Goal: Contribute content: Contribute content

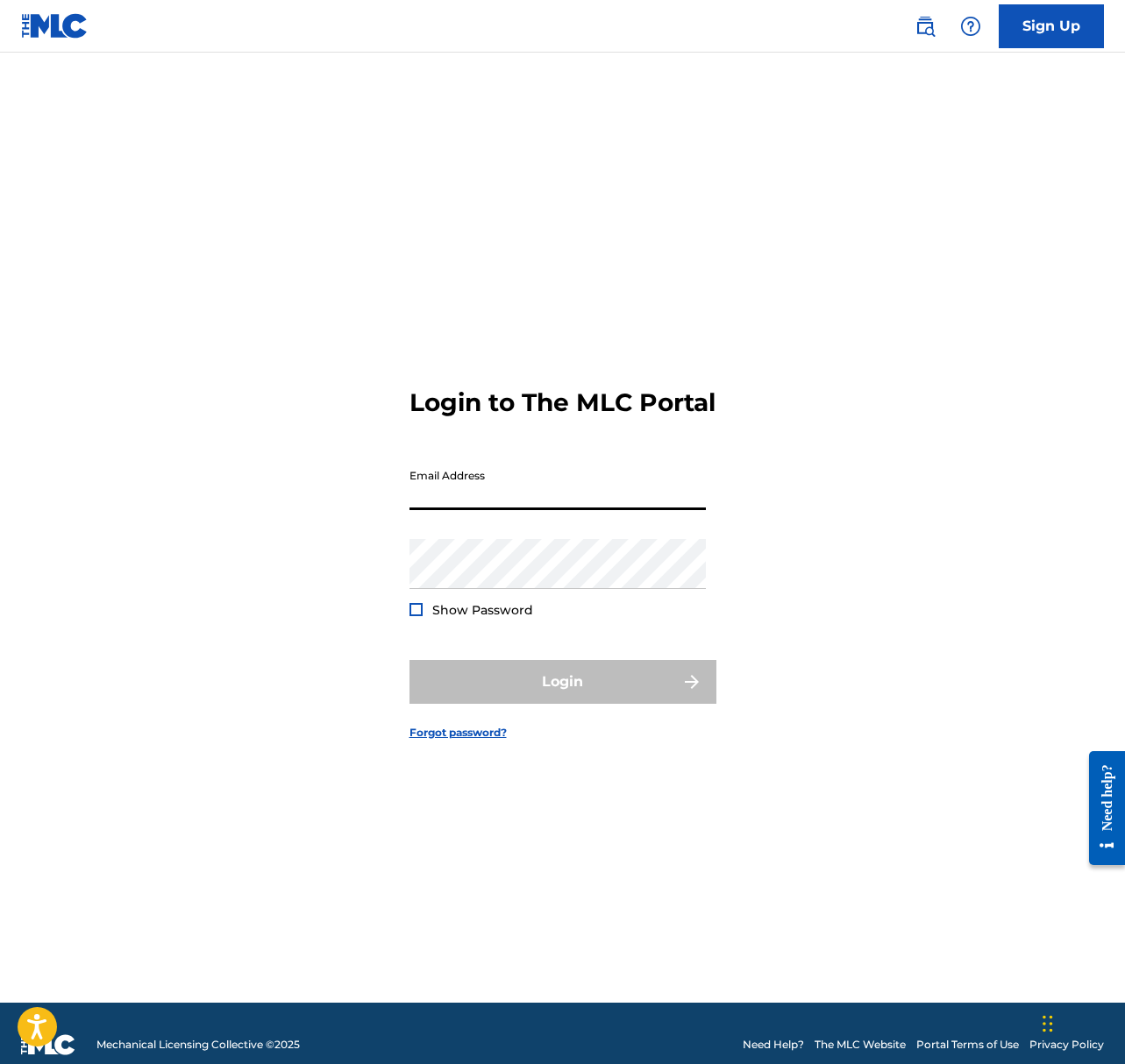
click at [637, 500] on input "Email Address" at bounding box center [557, 485] width 296 height 50
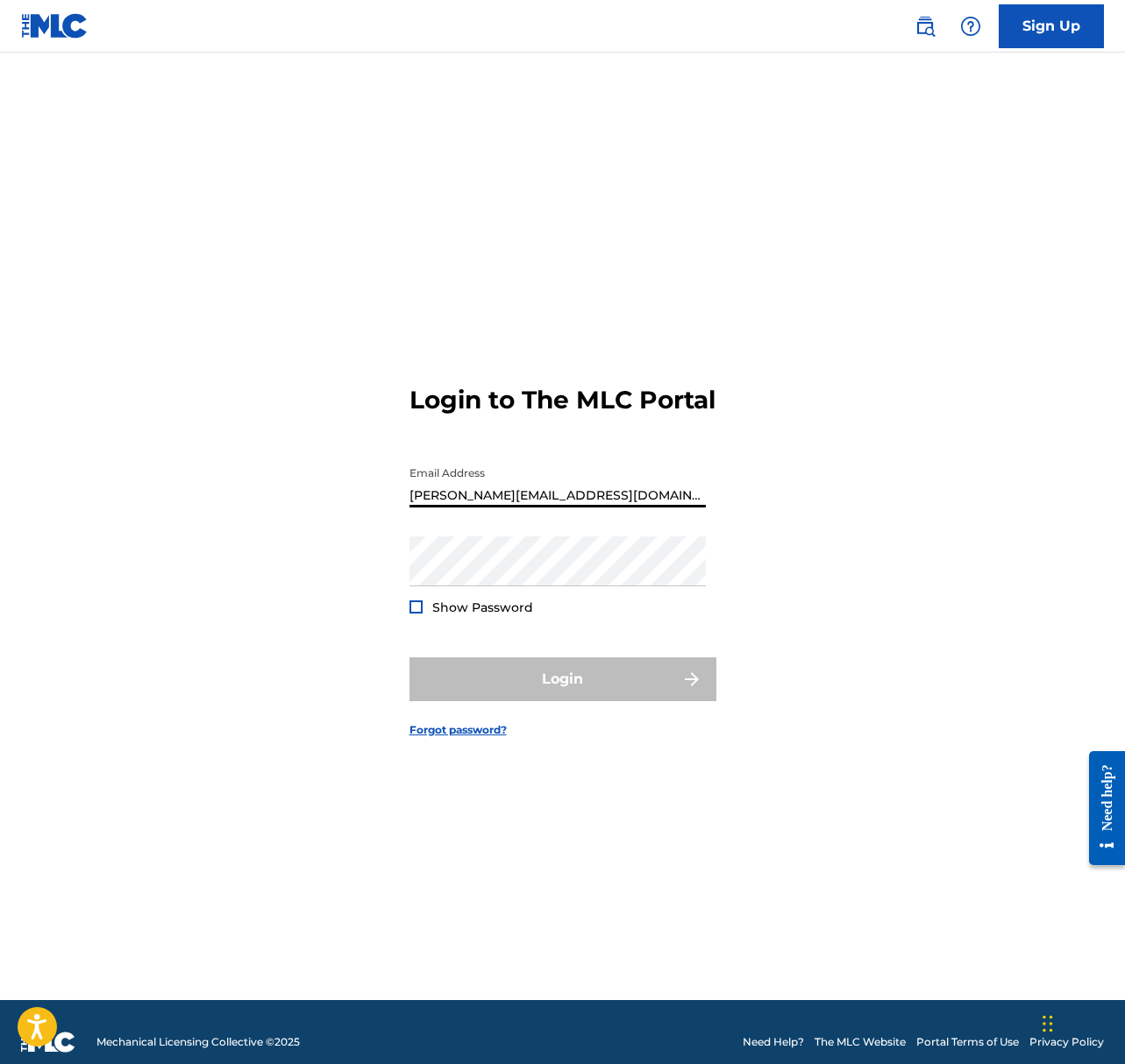
type input "[PERSON_NAME][EMAIL_ADDRESS][DOMAIN_NAME]"
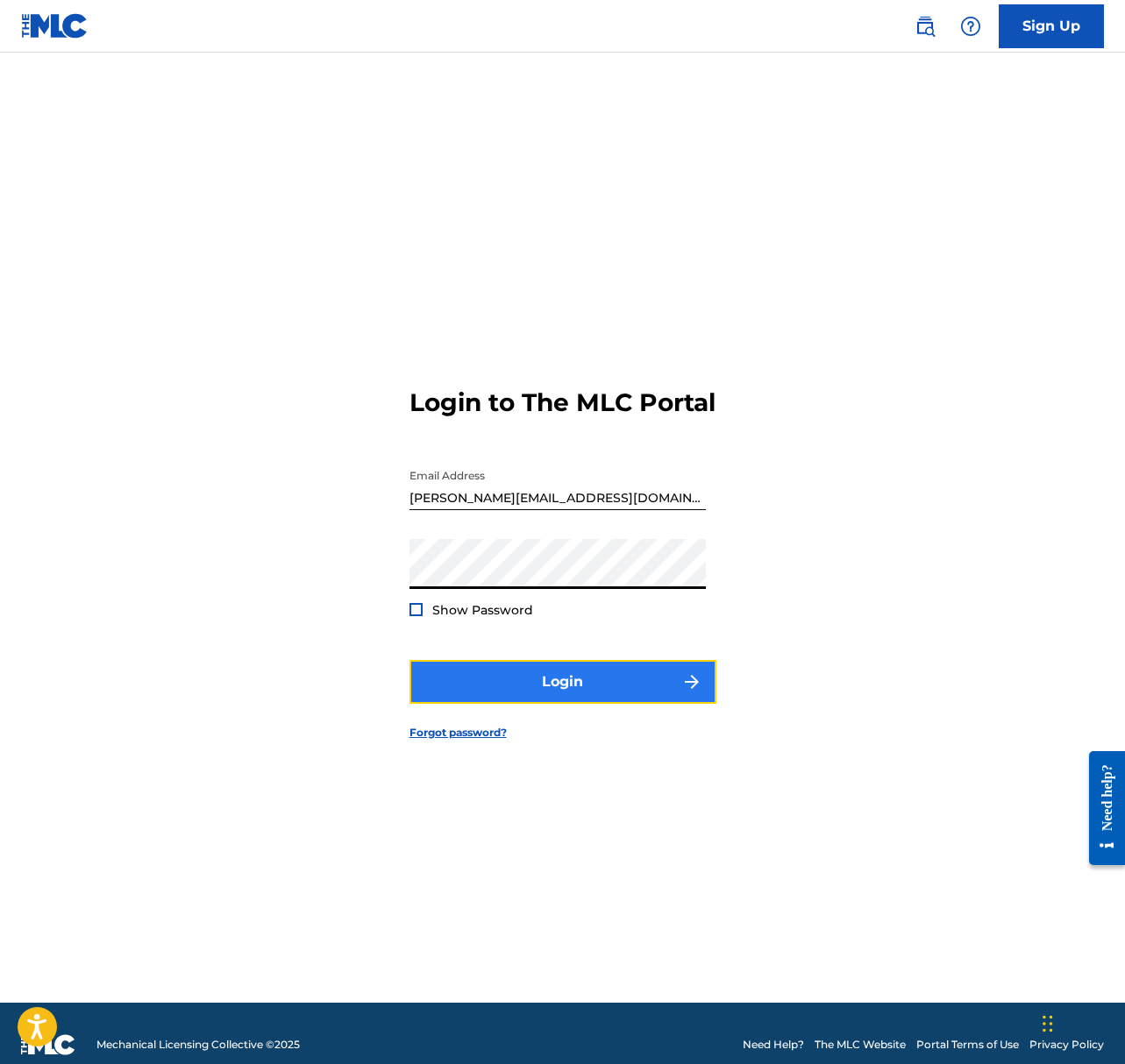
click at [558, 678] on button "Login" at bounding box center [562, 682] width 306 height 44
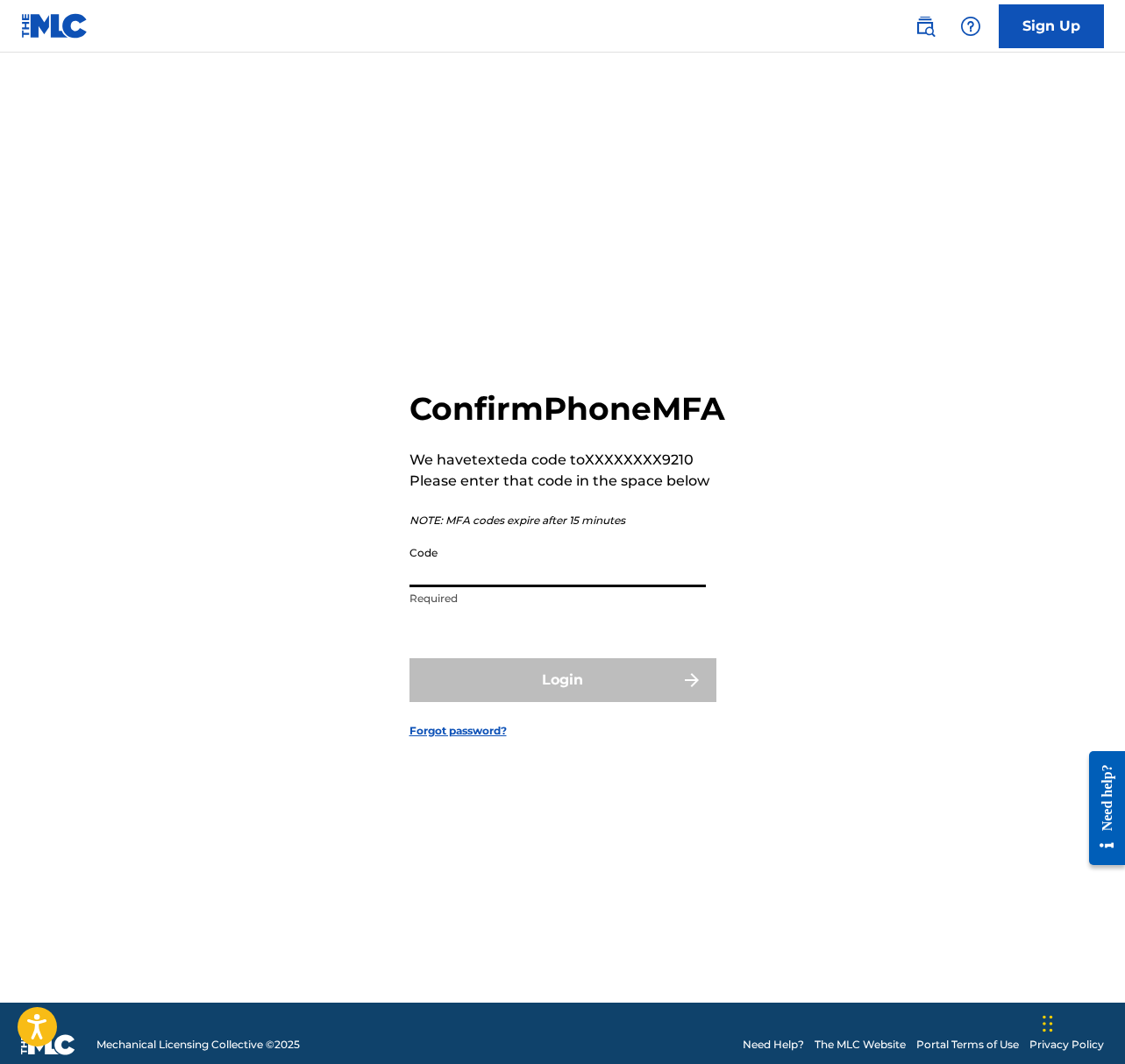
click at [550, 587] on input "Code" at bounding box center [557, 562] width 296 height 50
type input "228946"
click at [409, 659] on button "Login" at bounding box center [562, 681] width 306 height 44
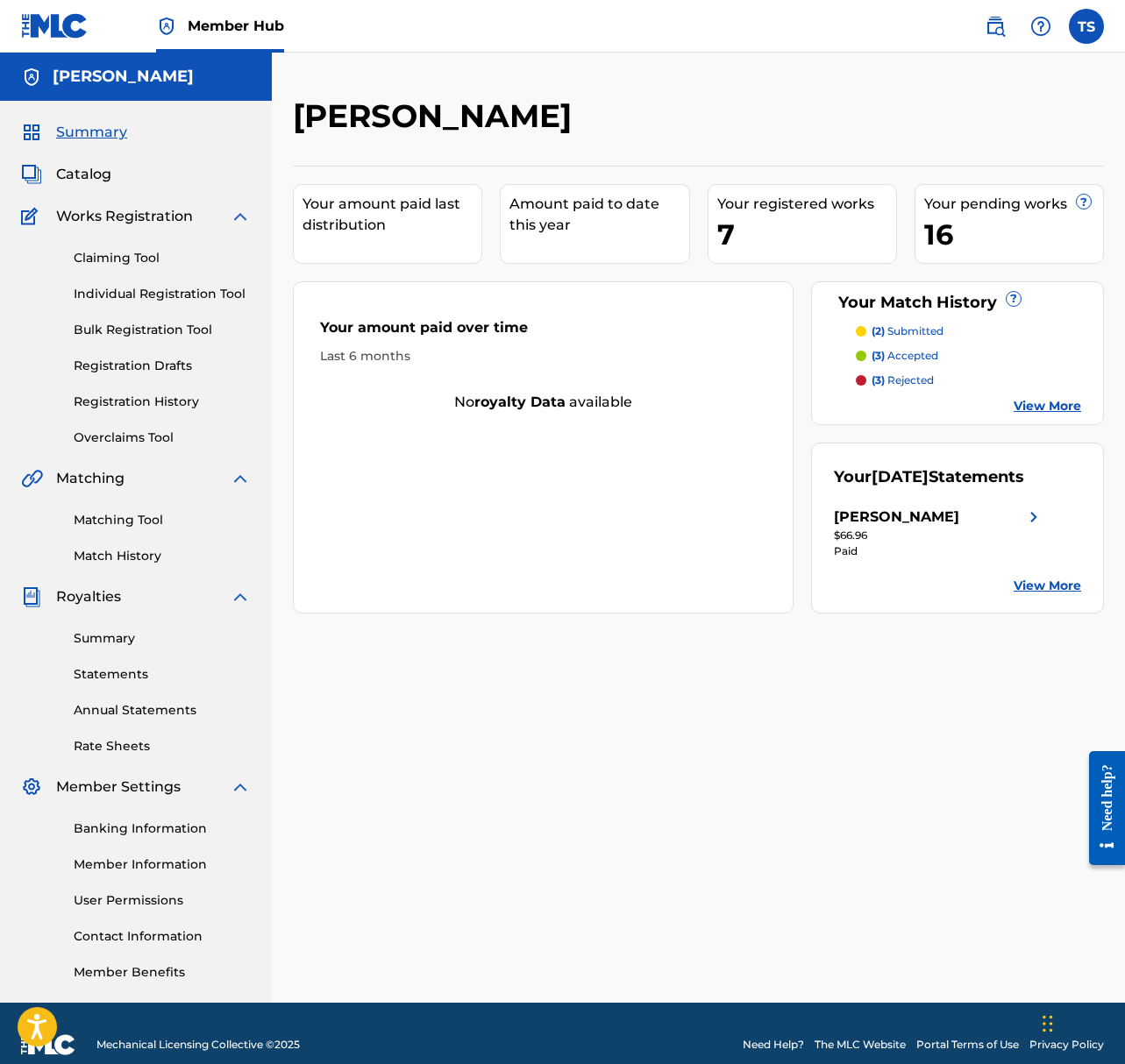
click at [947, 230] on div "16" at bounding box center [1013, 235] width 179 height 40
click at [170, 402] on link "Registration History" at bounding box center [162, 401] width 177 height 18
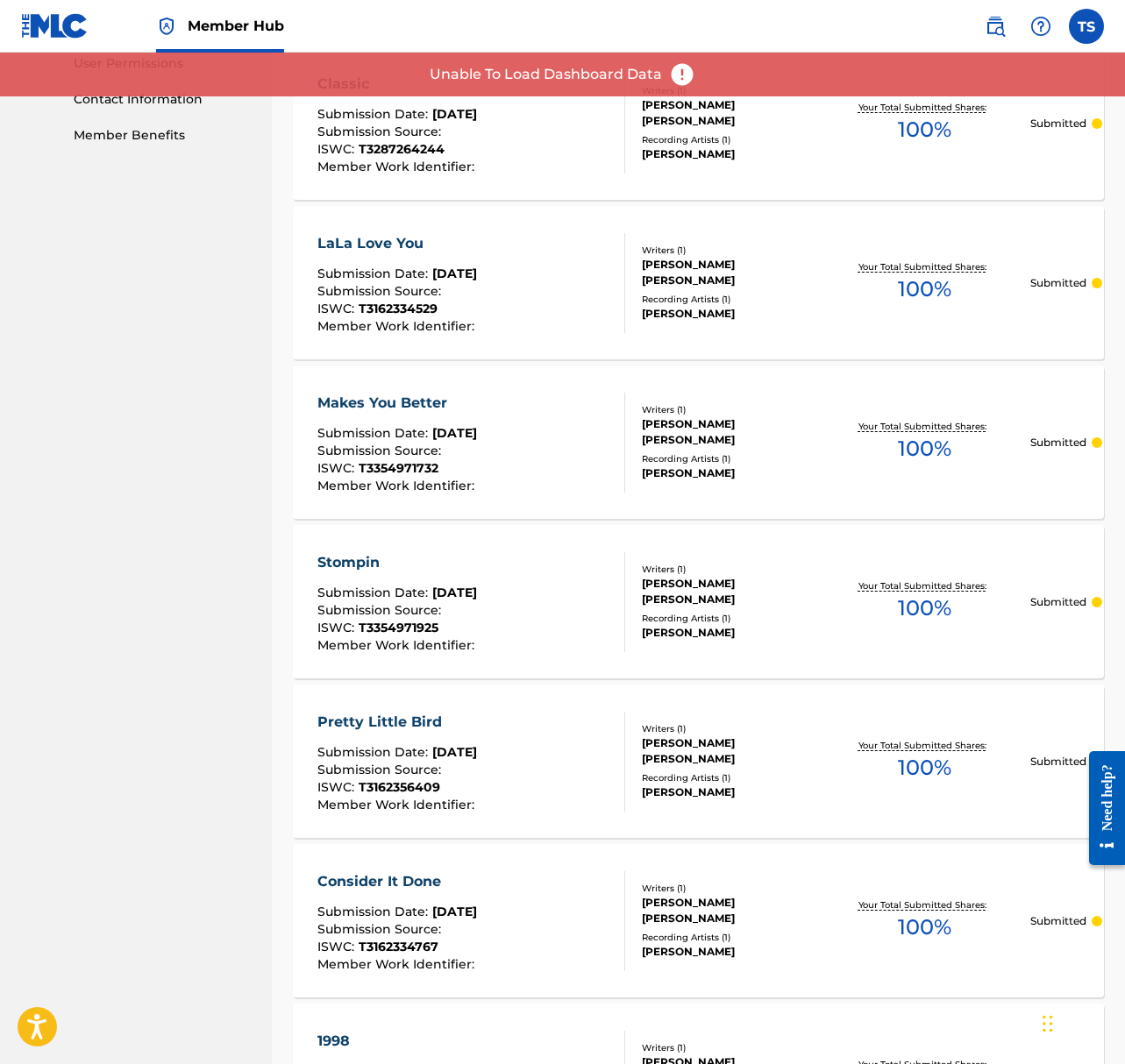
scroll to position [847, 0]
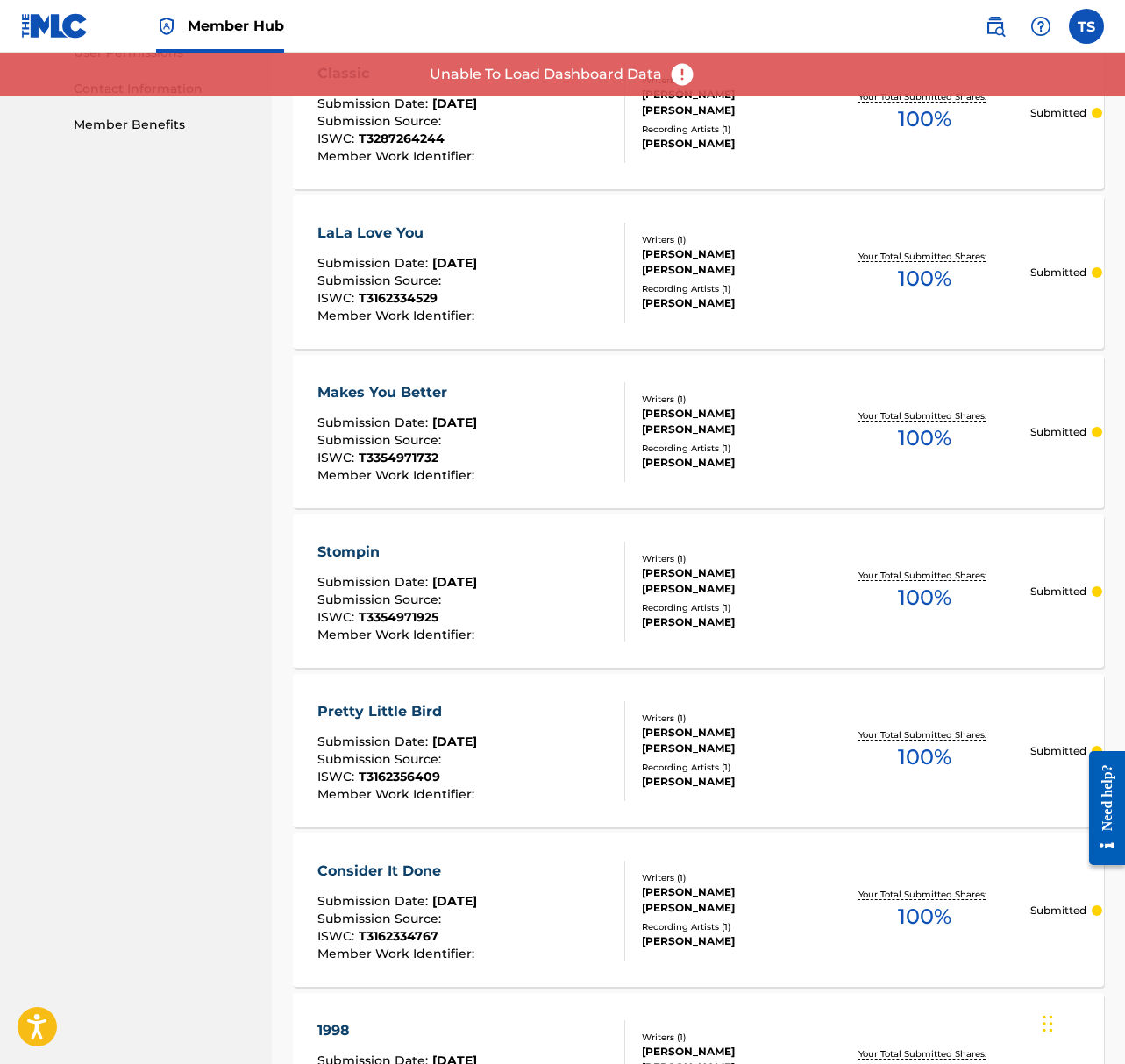
click at [679, 72] on img at bounding box center [682, 74] width 26 height 26
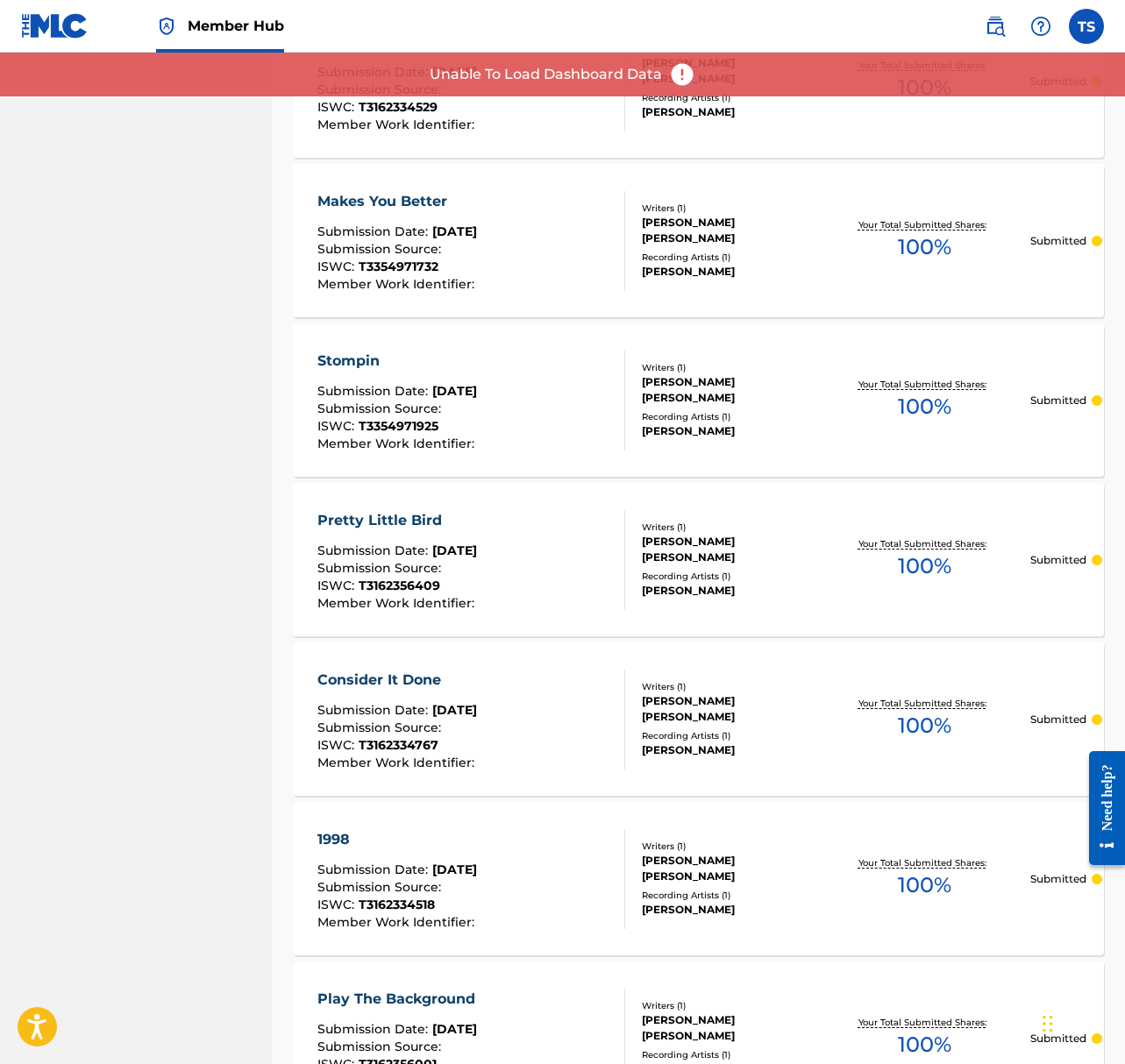
scroll to position [1292, 0]
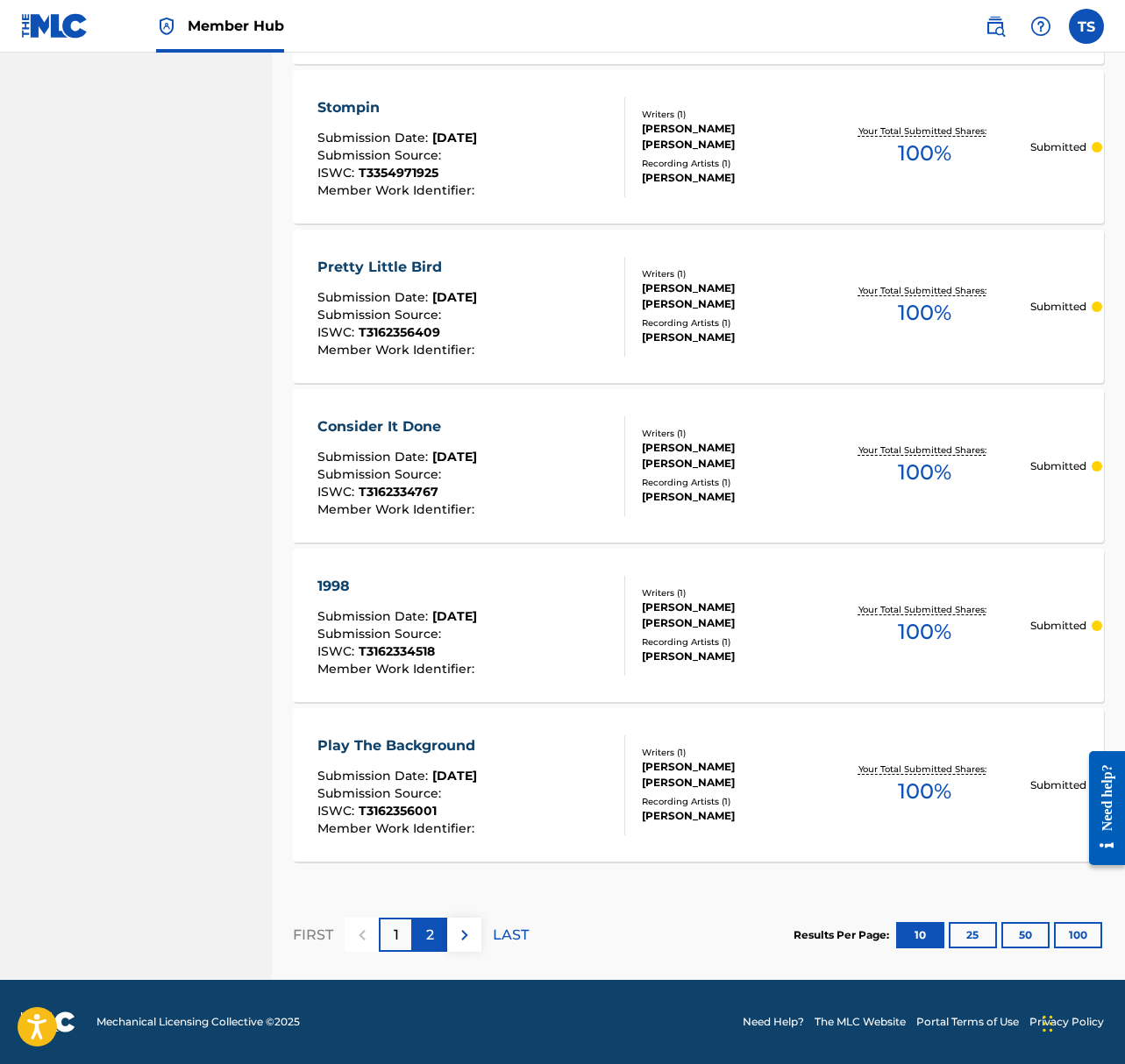
click at [430, 938] on p "2" at bounding box center [430, 934] width 8 height 21
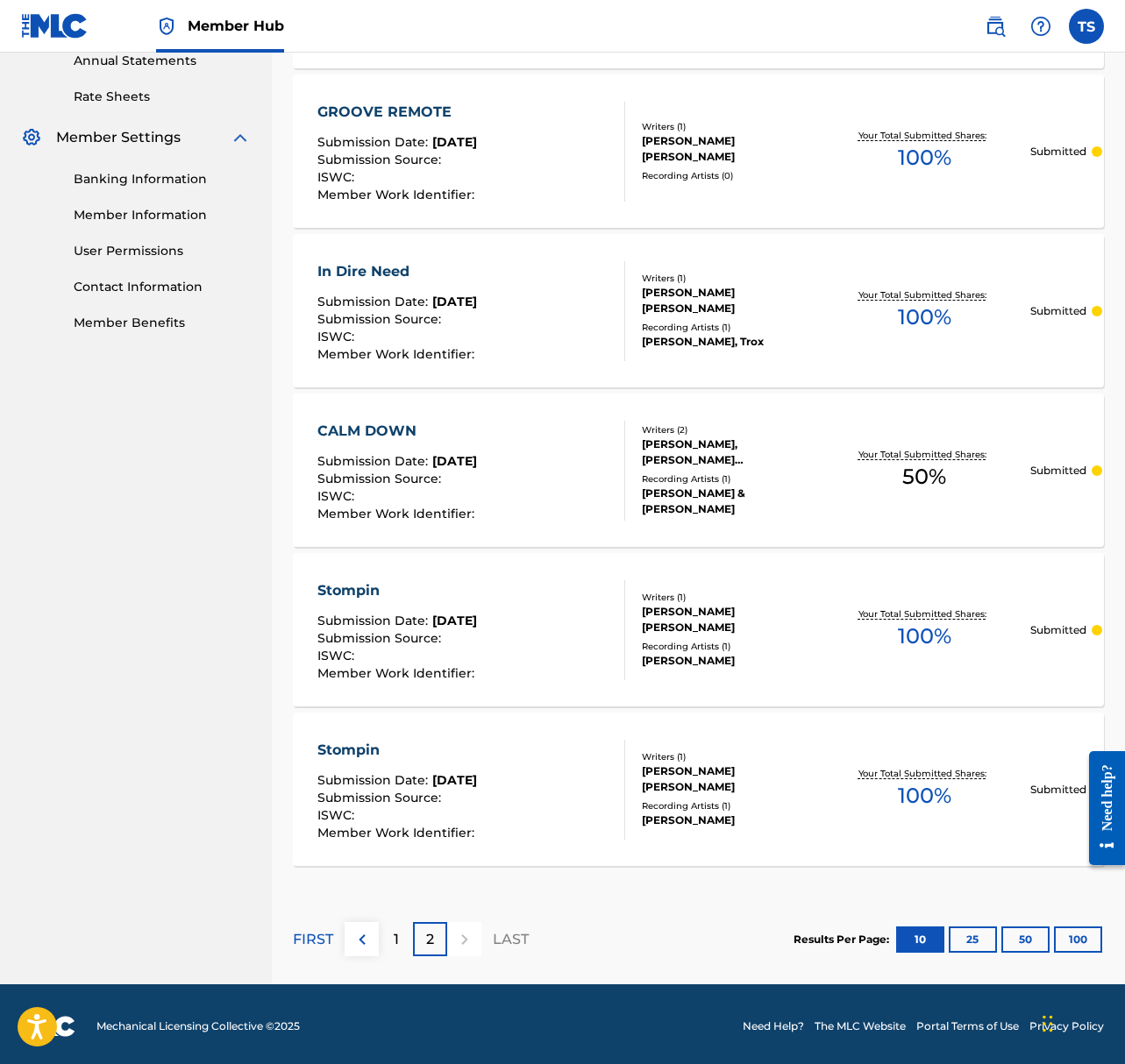
scroll to position [654, 0]
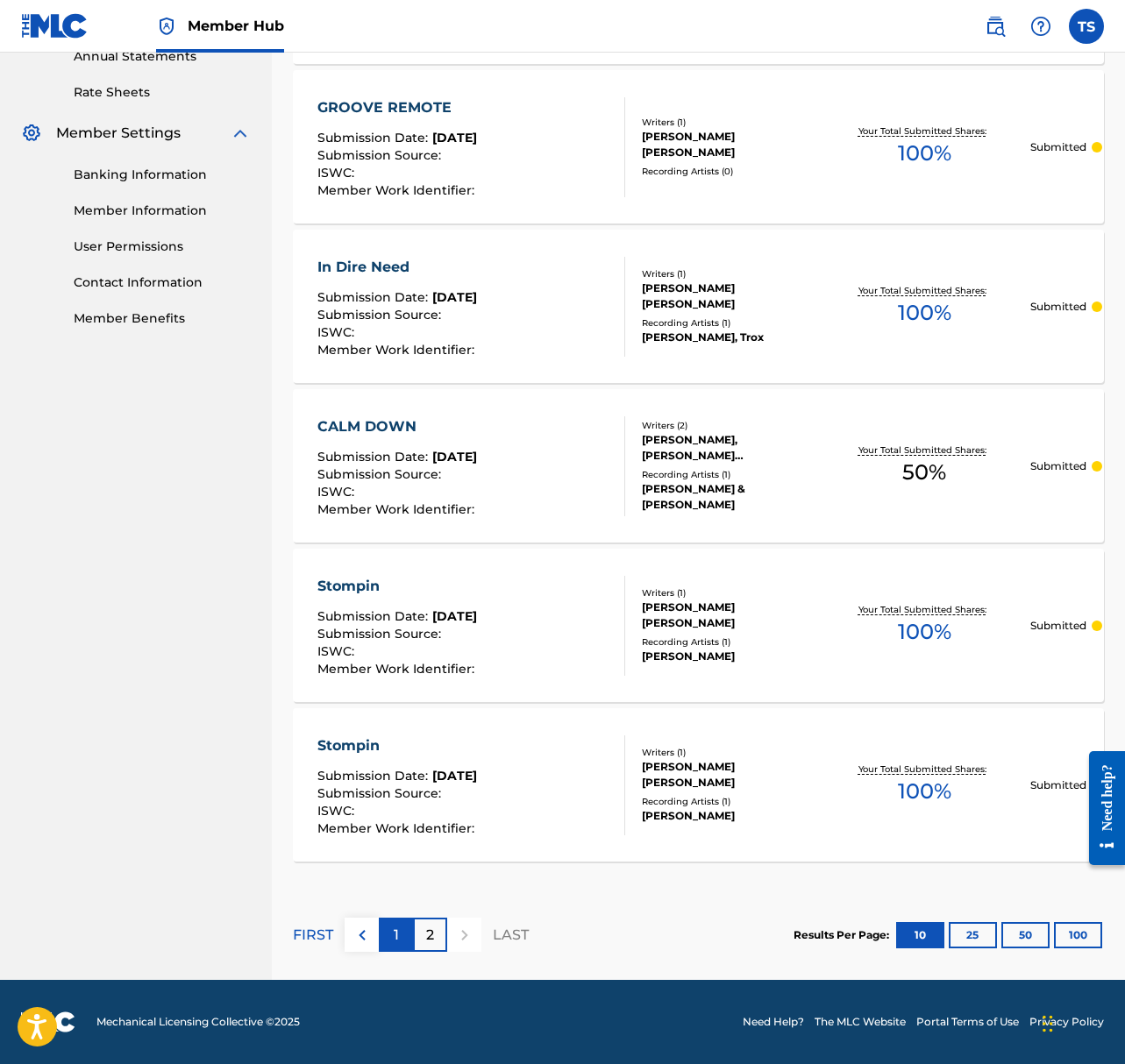
click at [395, 935] on p "1" at bounding box center [395, 934] width 5 height 21
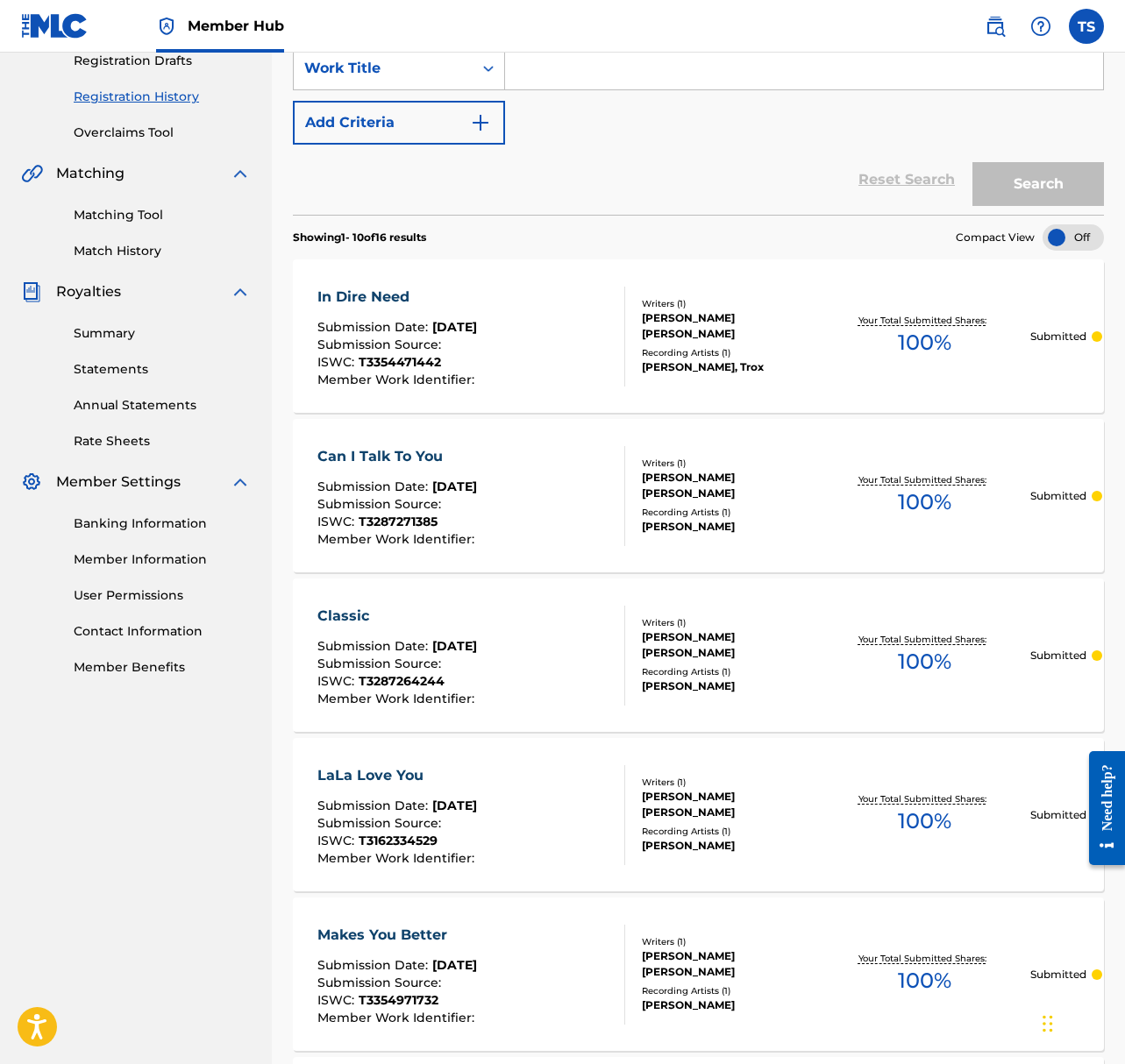
scroll to position [266, 0]
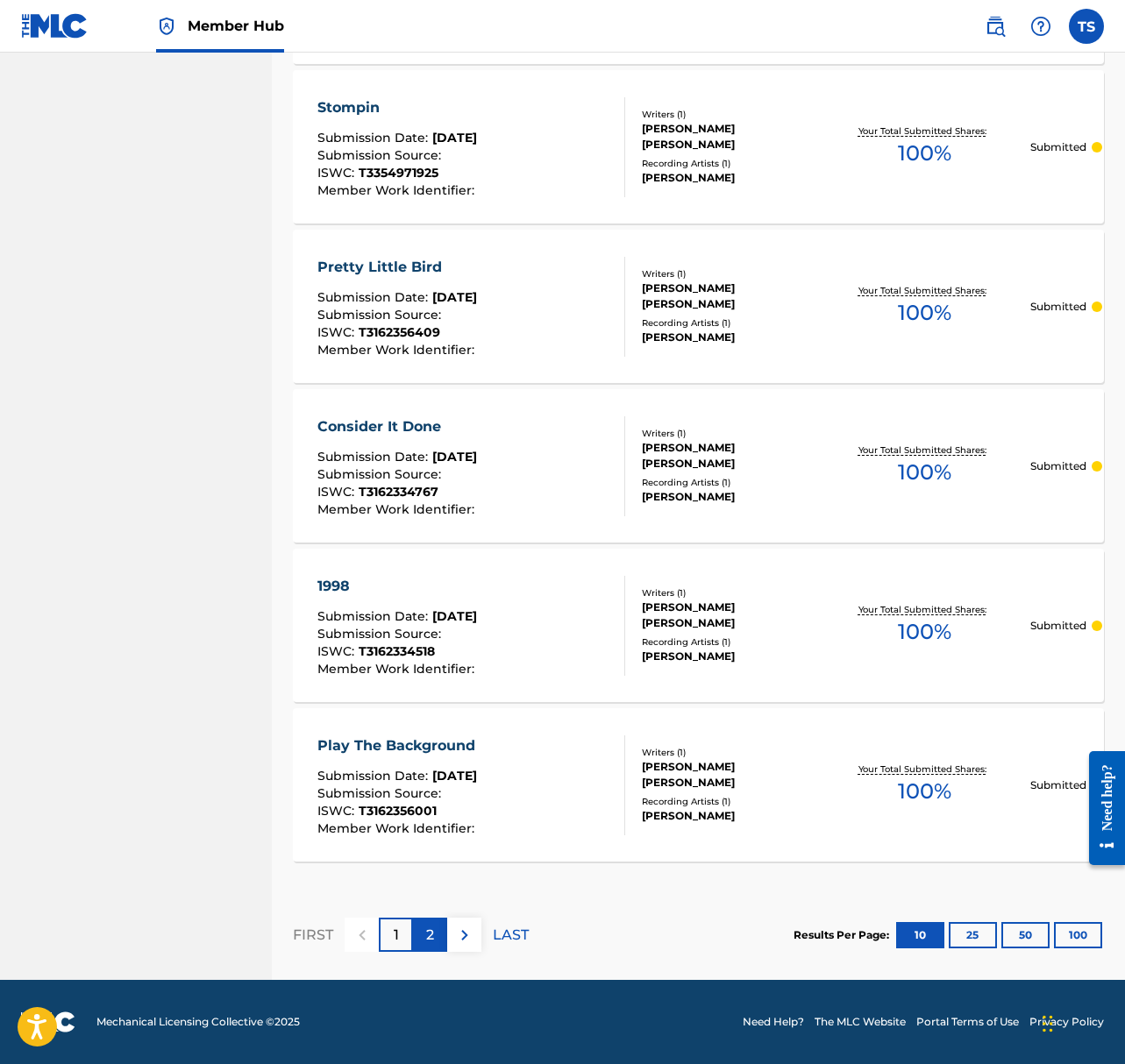
click at [429, 941] on p "2" at bounding box center [430, 934] width 8 height 21
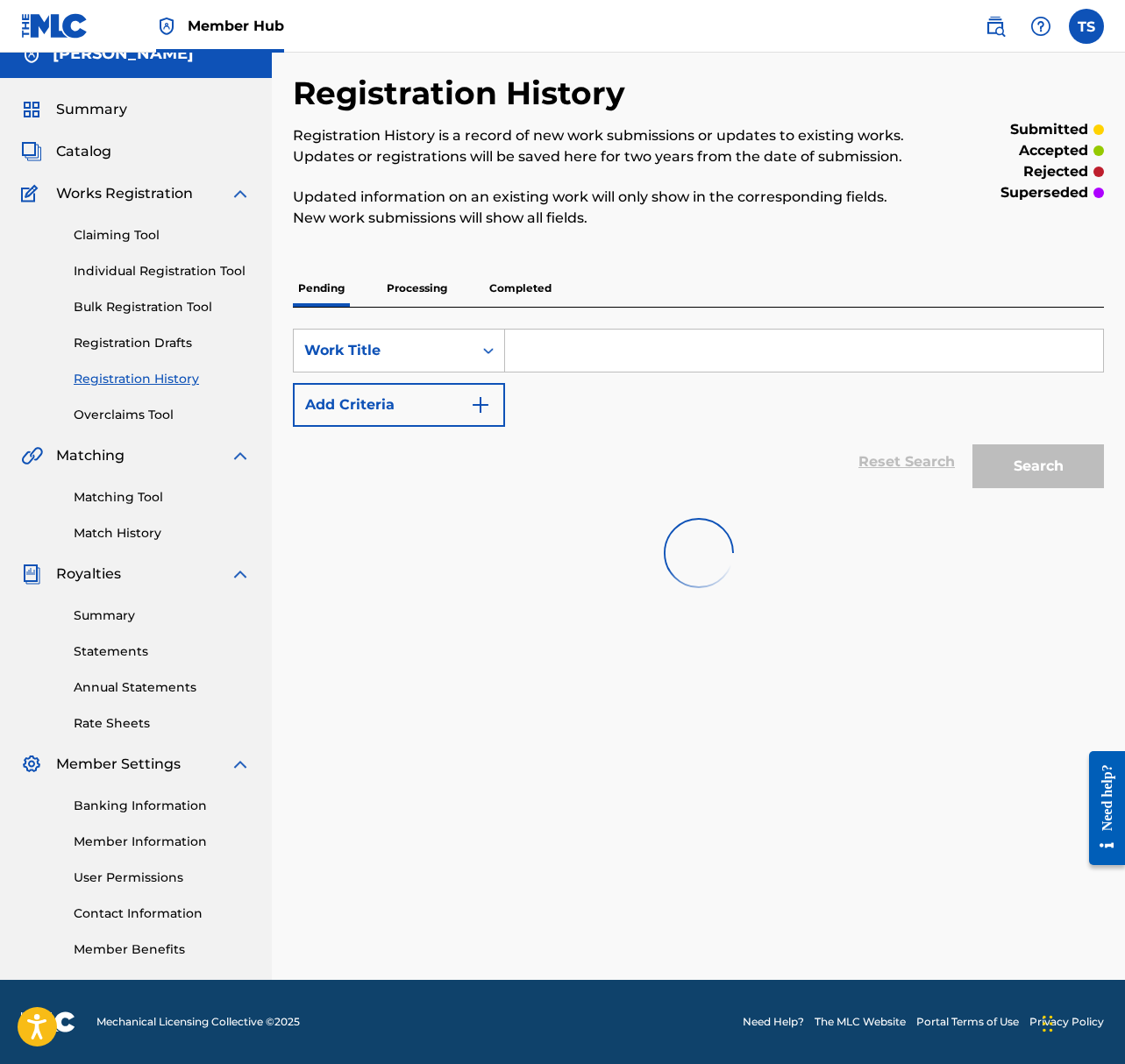
scroll to position [654, 0]
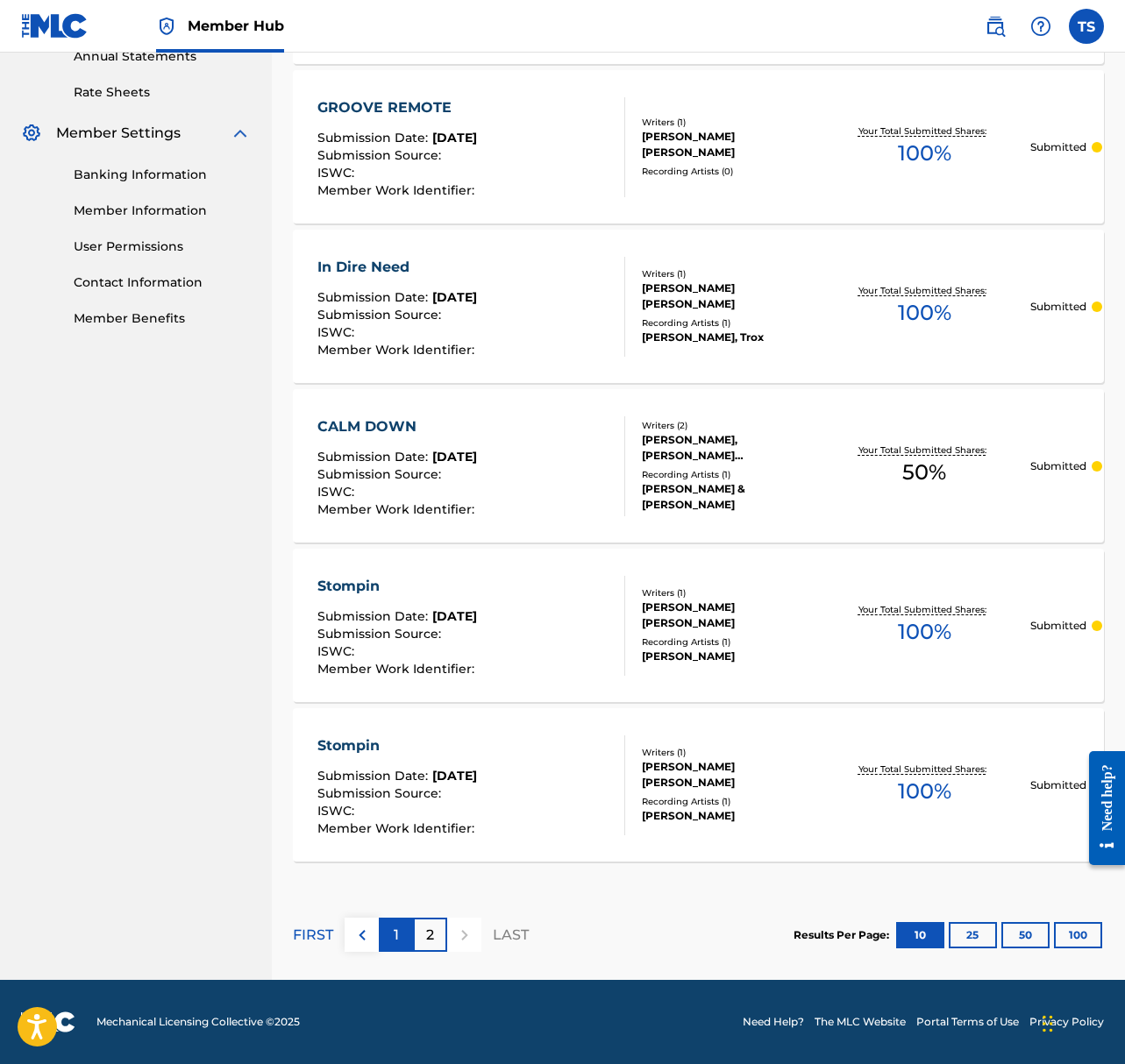
click at [398, 927] on div "1" at bounding box center [395, 934] width 34 height 34
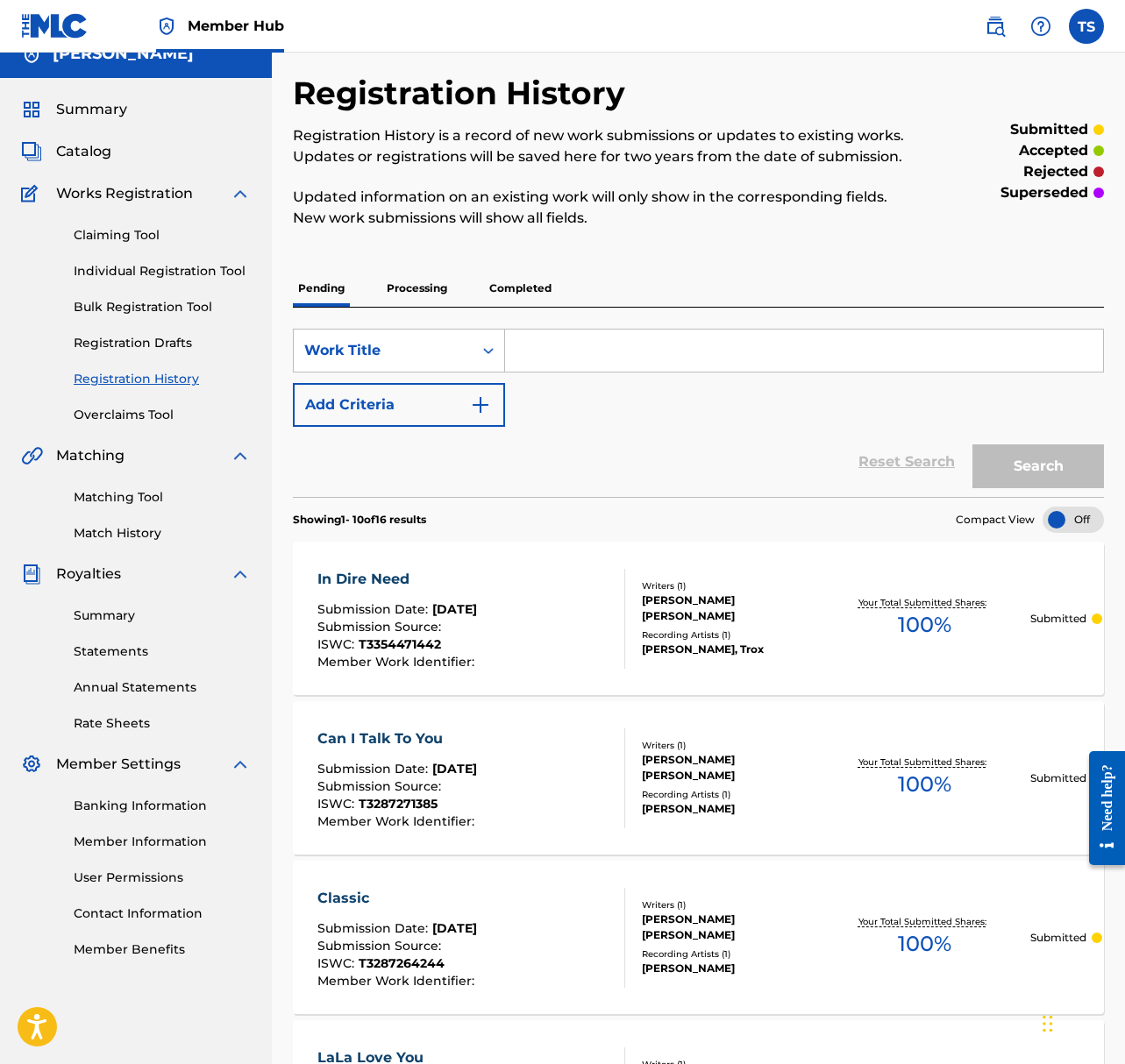
scroll to position [1292, 0]
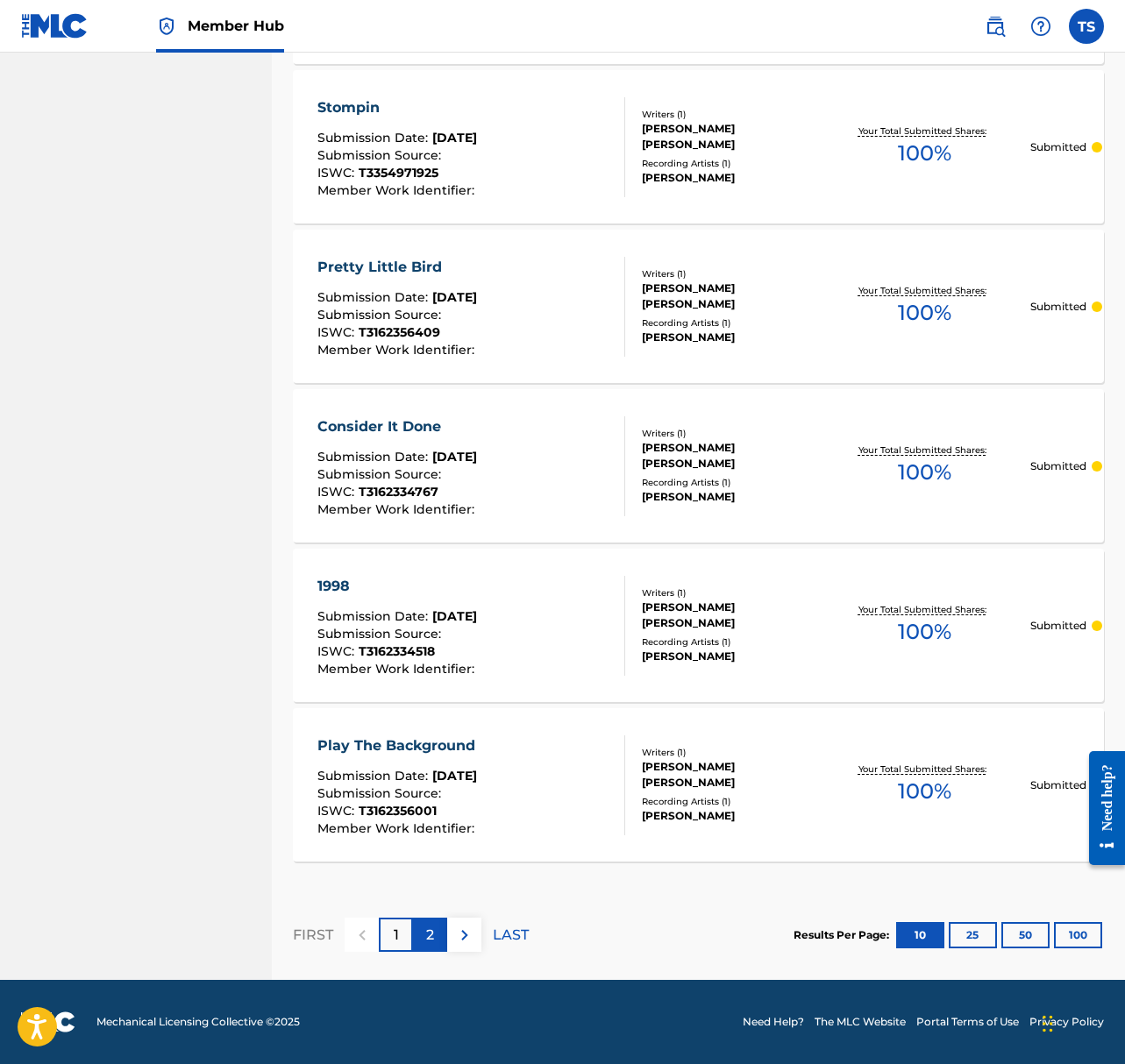
click at [435, 931] on div "2" at bounding box center [430, 934] width 34 height 34
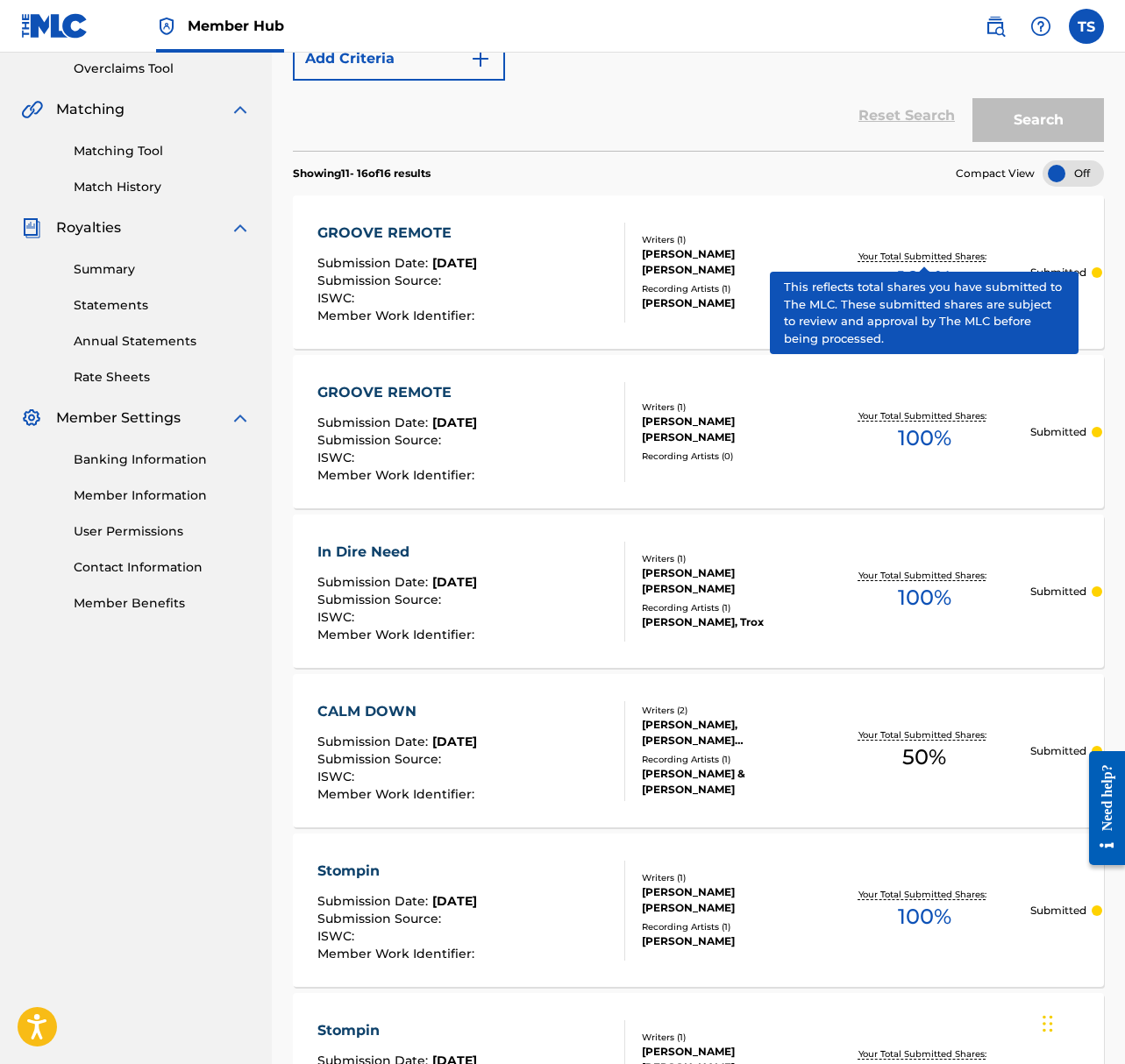
scroll to position [654, 0]
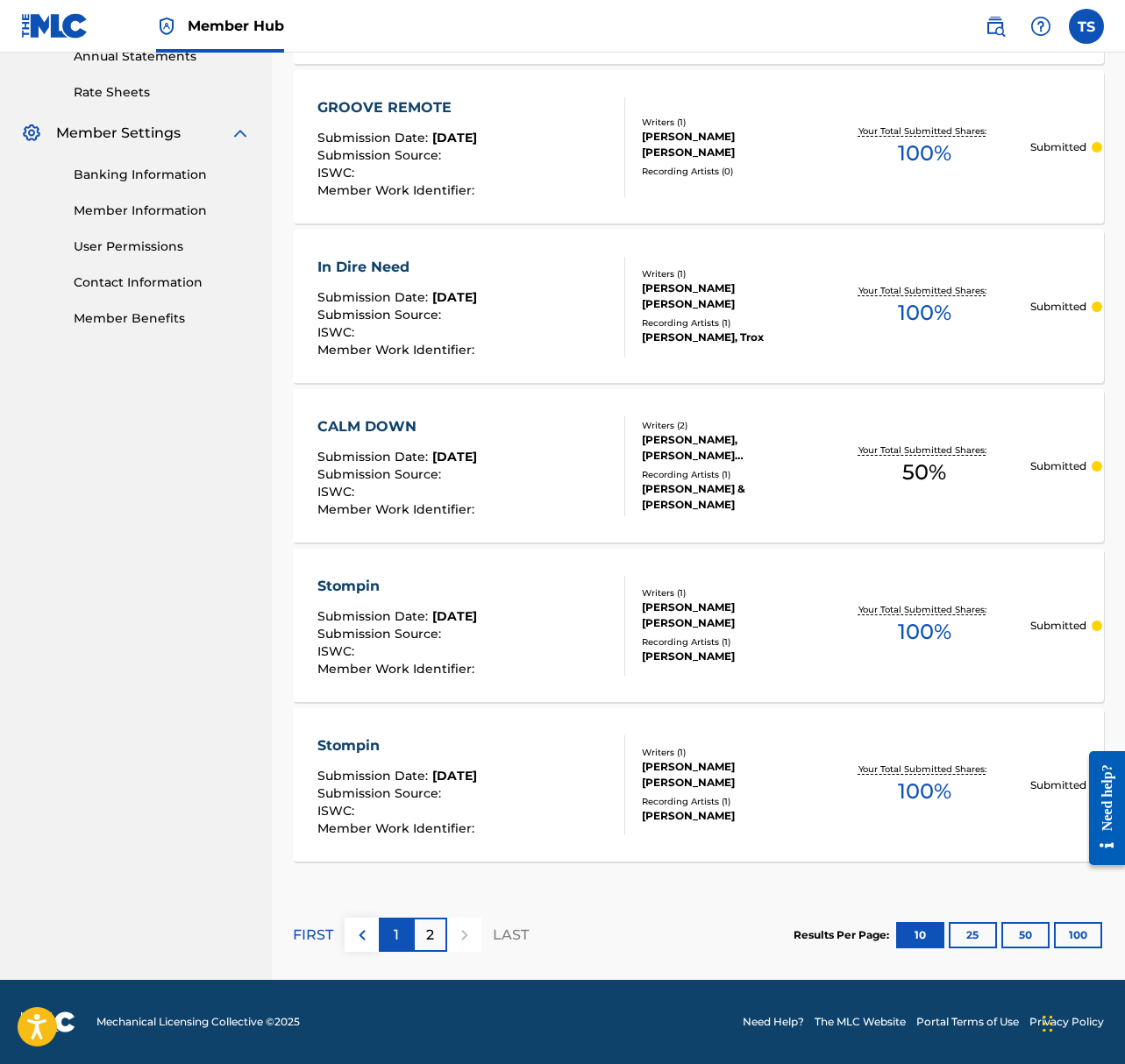
click at [397, 932] on p "1" at bounding box center [395, 934] width 5 height 21
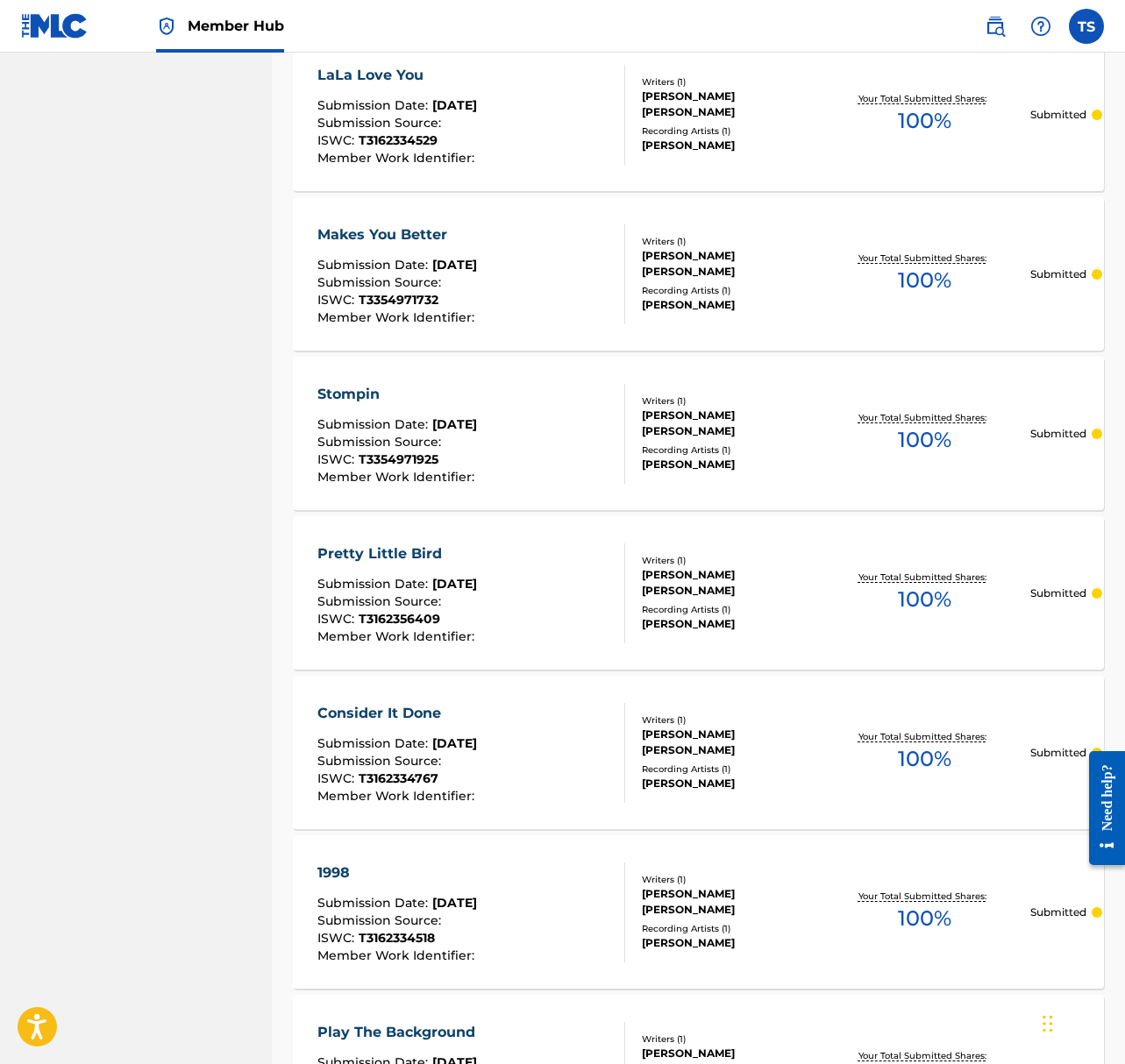
scroll to position [1292, 0]
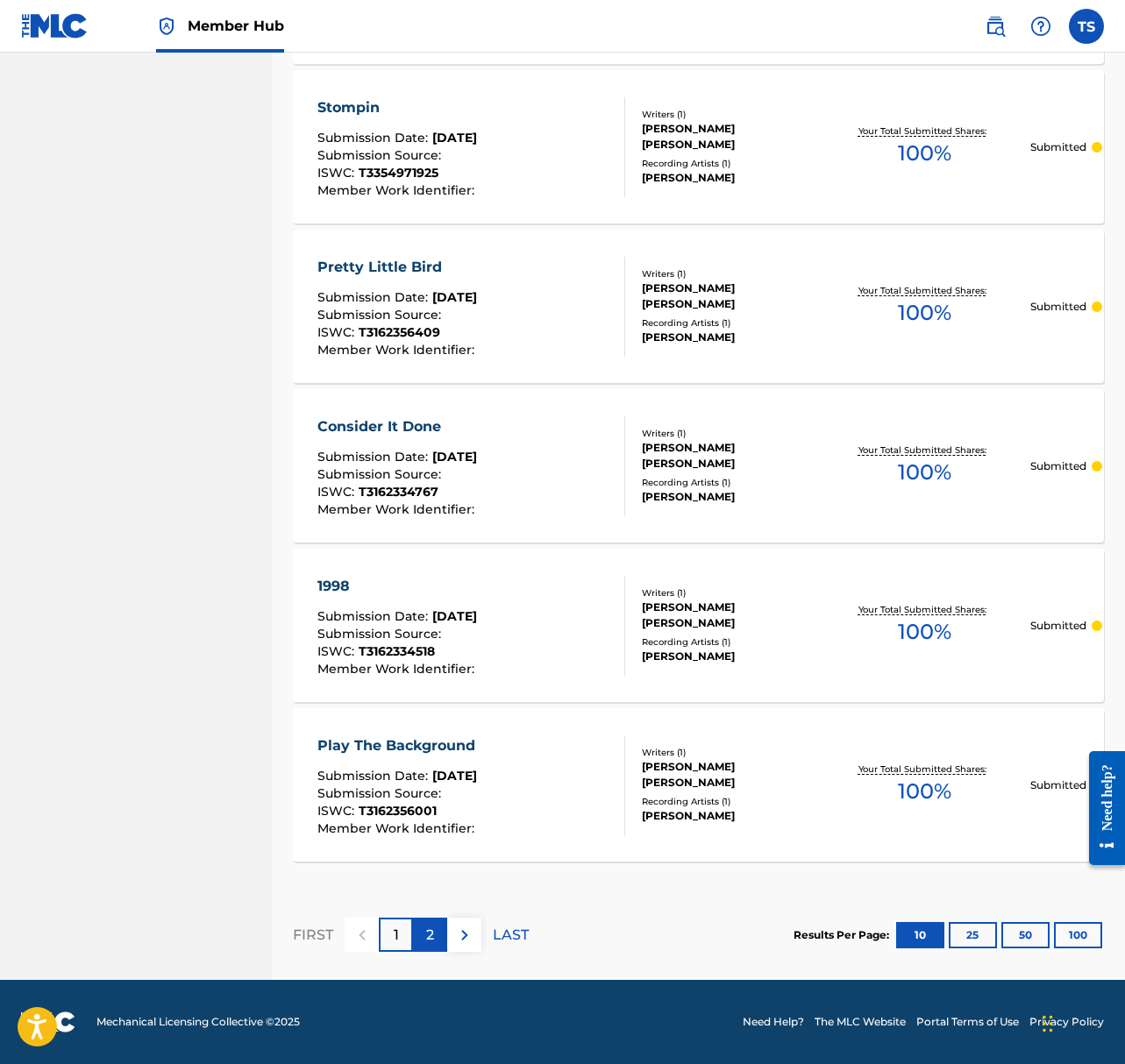
click at [429, 940] on p "2" at bounding box center [430, 934] width 8 height 21
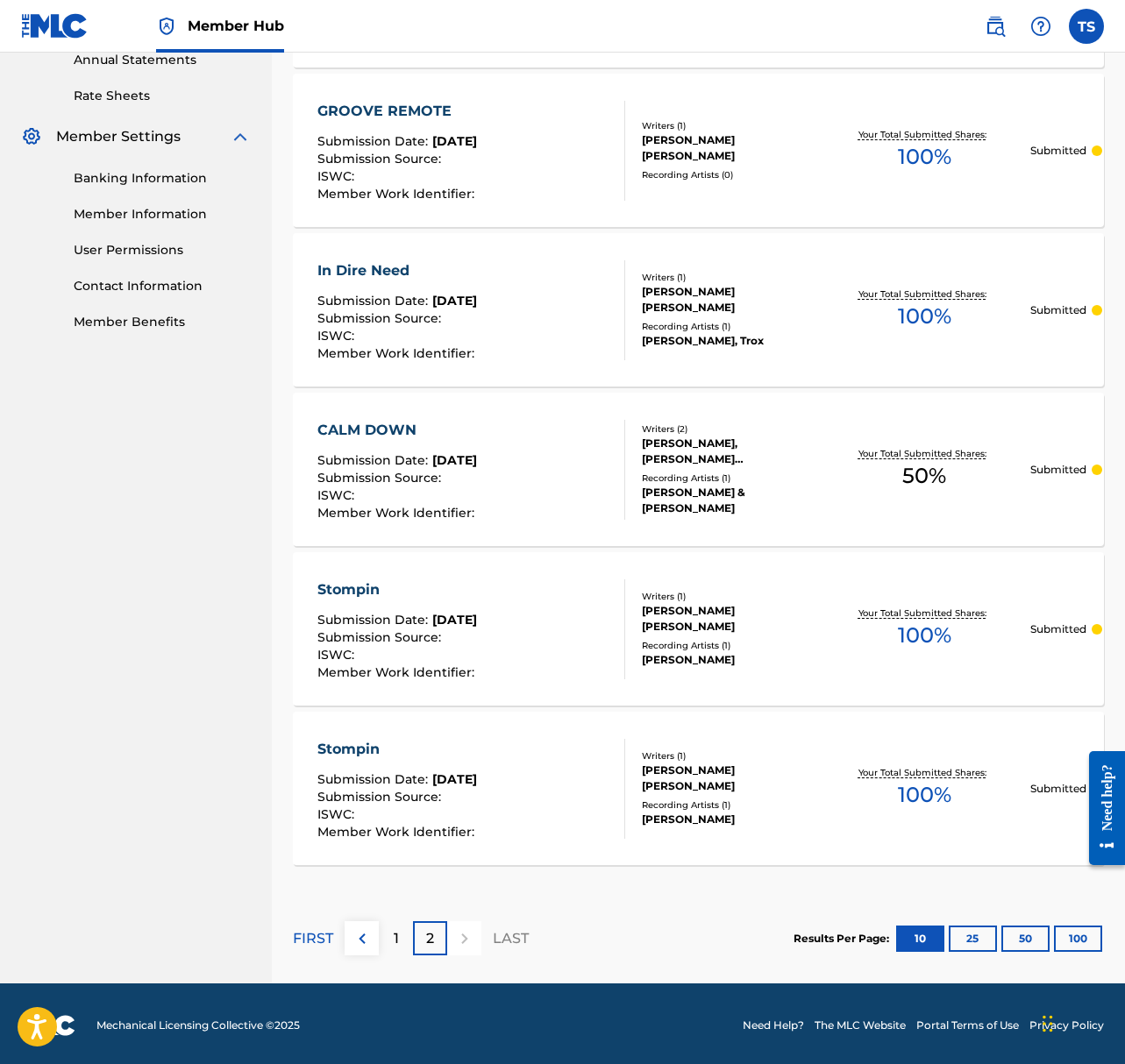
scroll to position [654, 0]
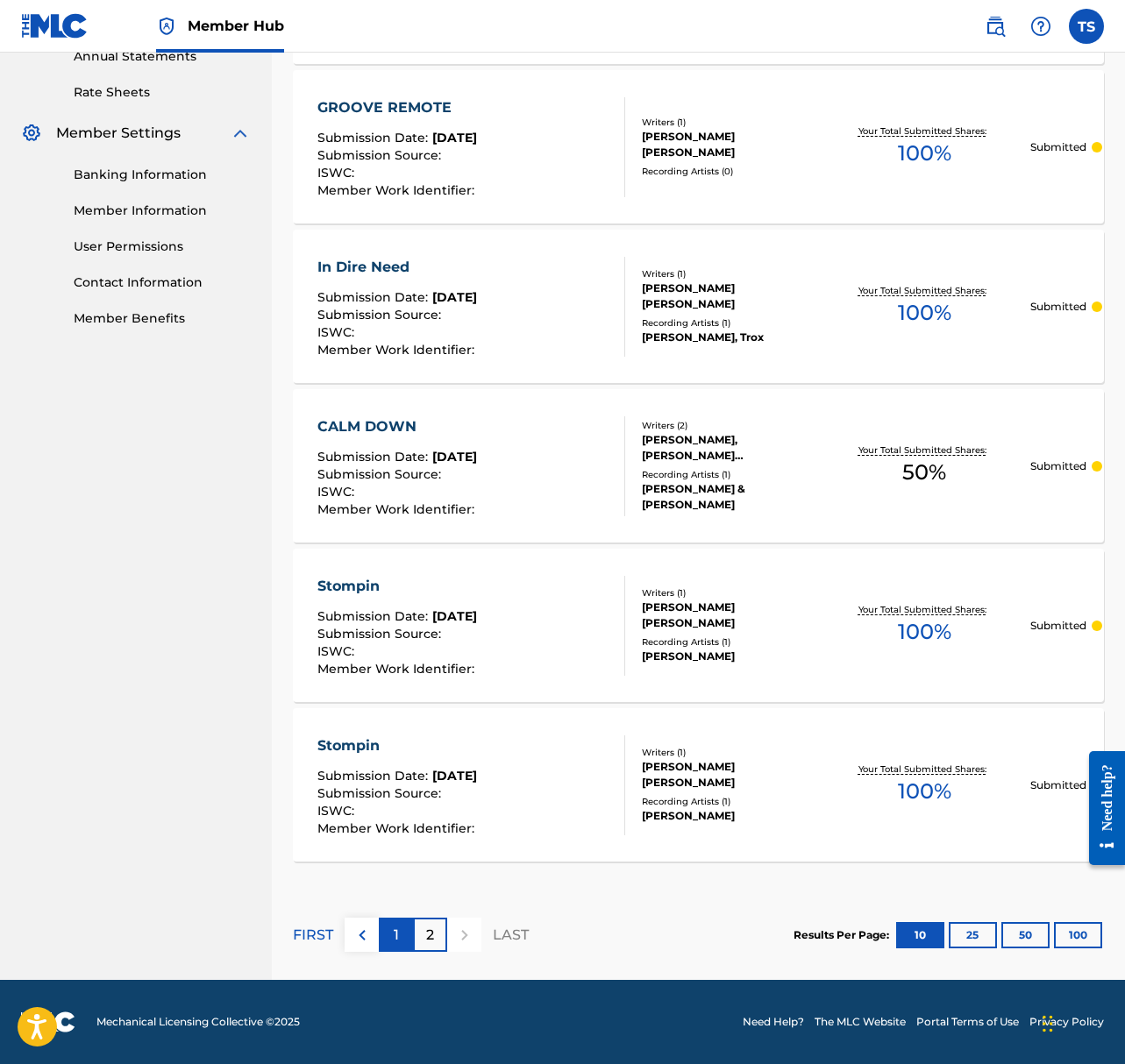
click at [410, 933] on div "1" at bounding box center [395, 934] width 34 height 34
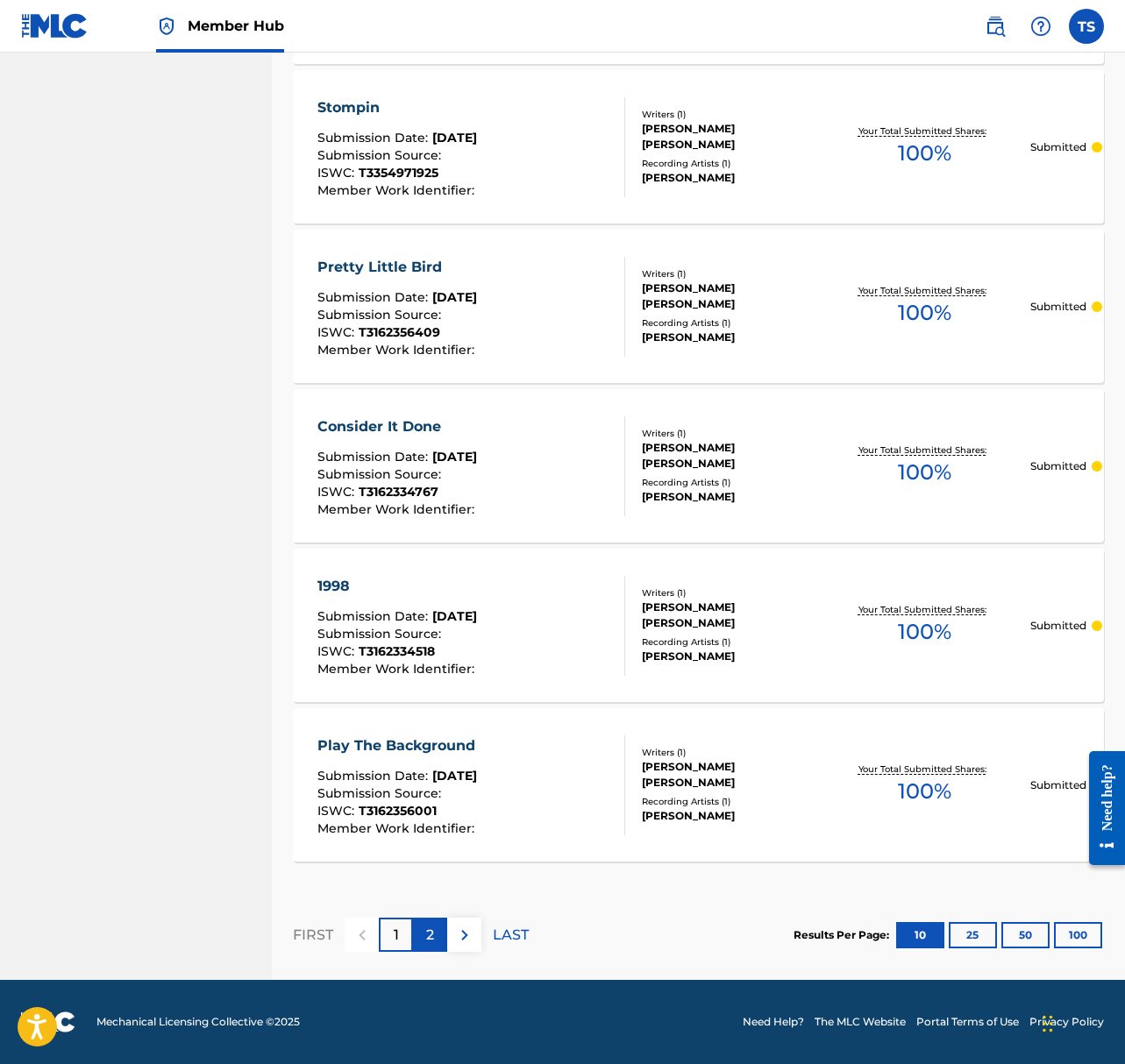
click at [435, 929] on div "2" at bounding box center [430, 934] width 34 height 34
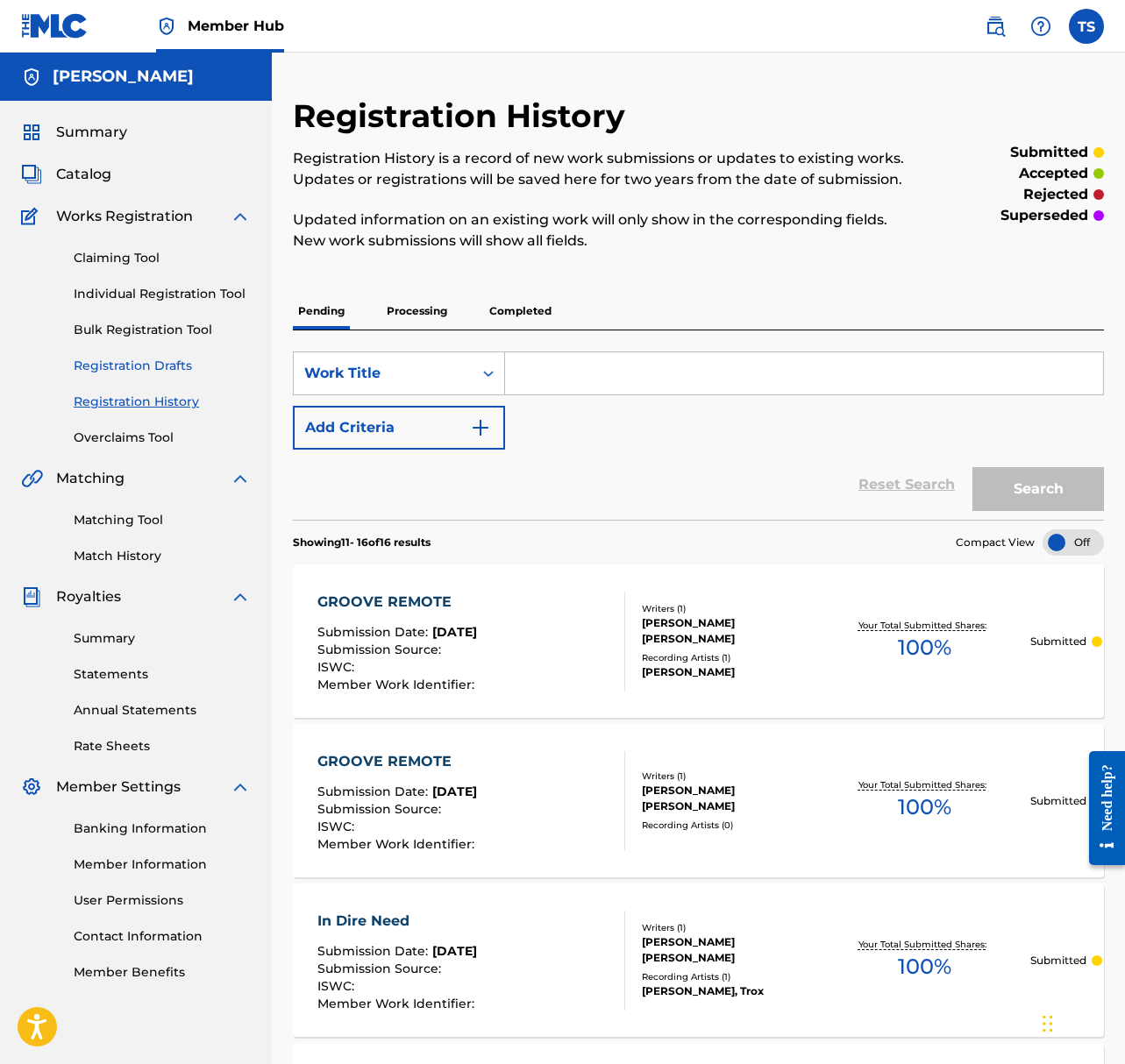
scroll to position [2, 0]
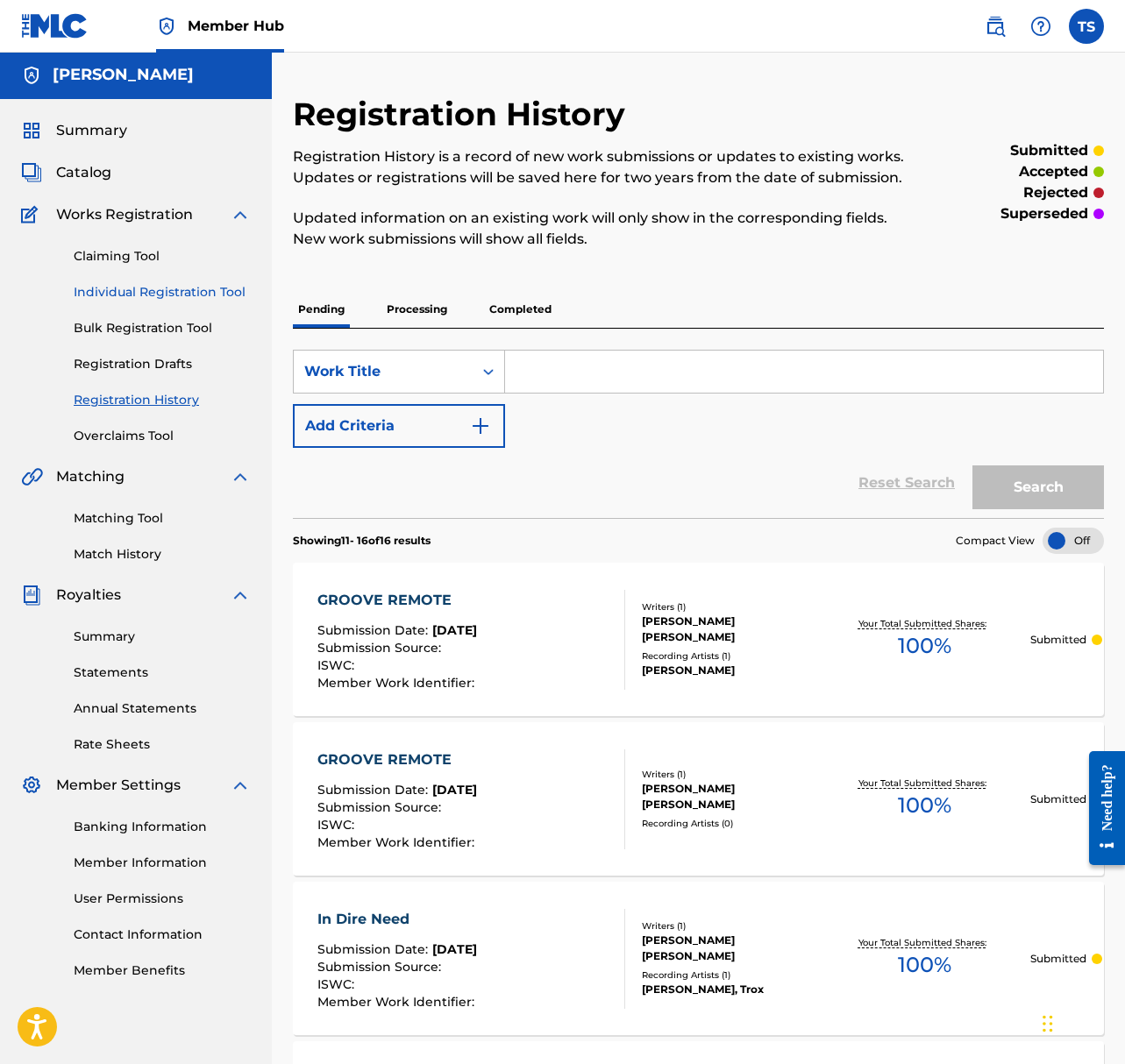
click at [166, 288] on link "Individual Registration Tool" at bounding box center [162, 292] width 177 height 18
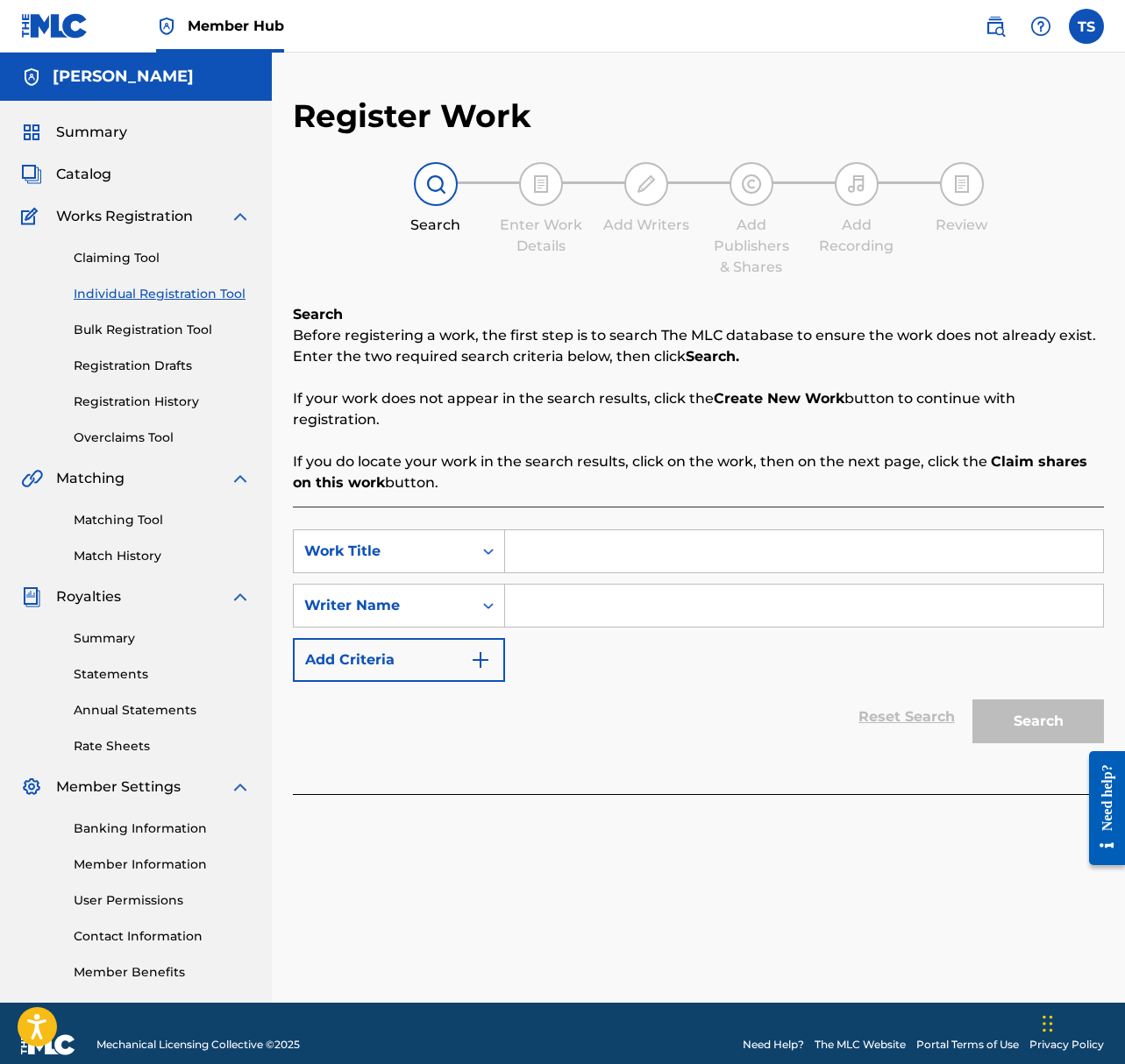
click at [618, 552] on input "Search Form" at bounding box center [804, 551] width 598 height 42
click at [571, 594] on span "Search Form" at bounding box center [573, 590] width 4 height 17
type input "groove remote"
click at [567, 599] on input "Search Form" at bounding box center [804, 606] width 598 height 42
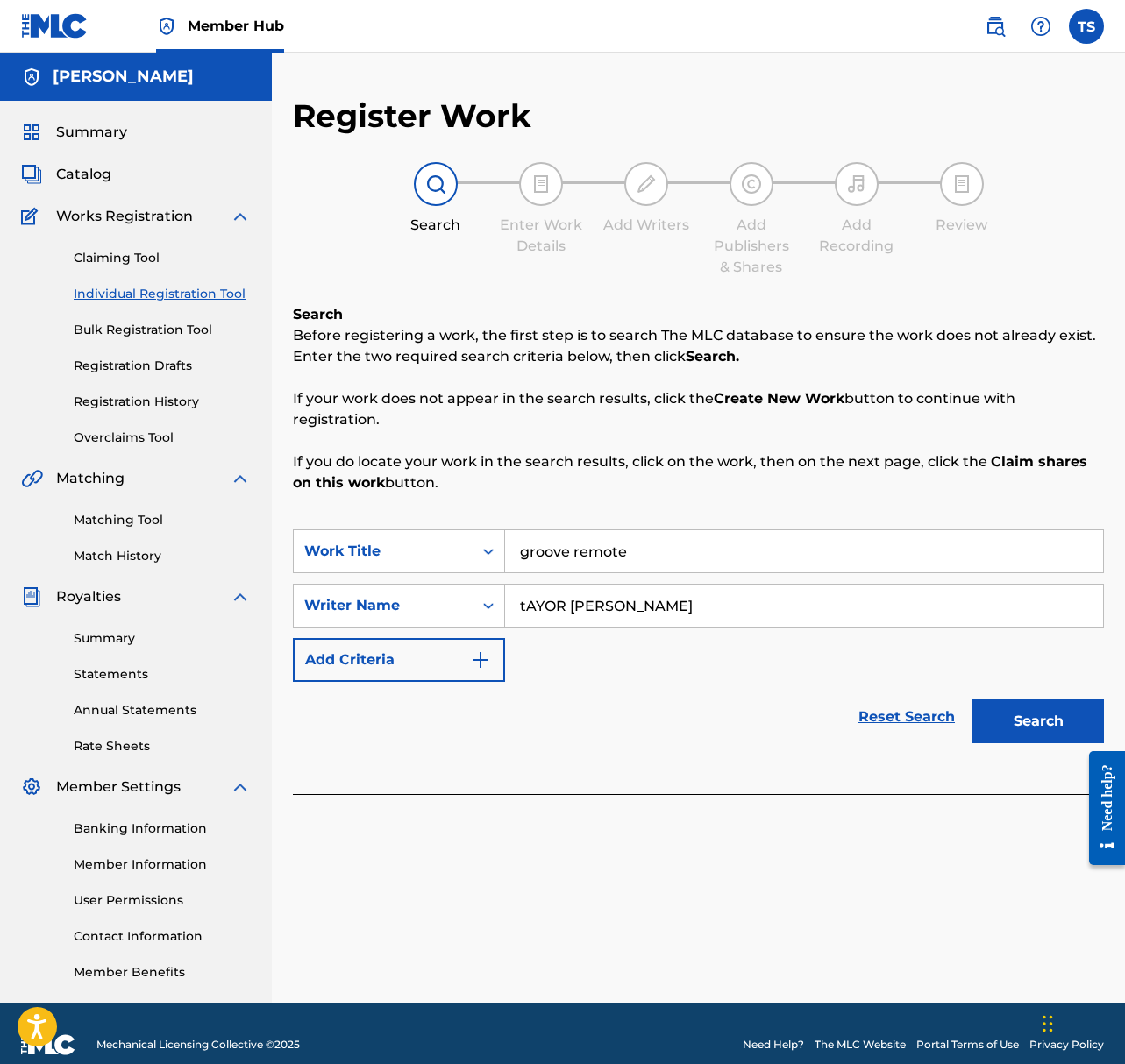
type input "tAYOR [PERSON_NAME]"
click at [972, 700] on button "Search" at bounding box center [1038, 722] width 132 height 44
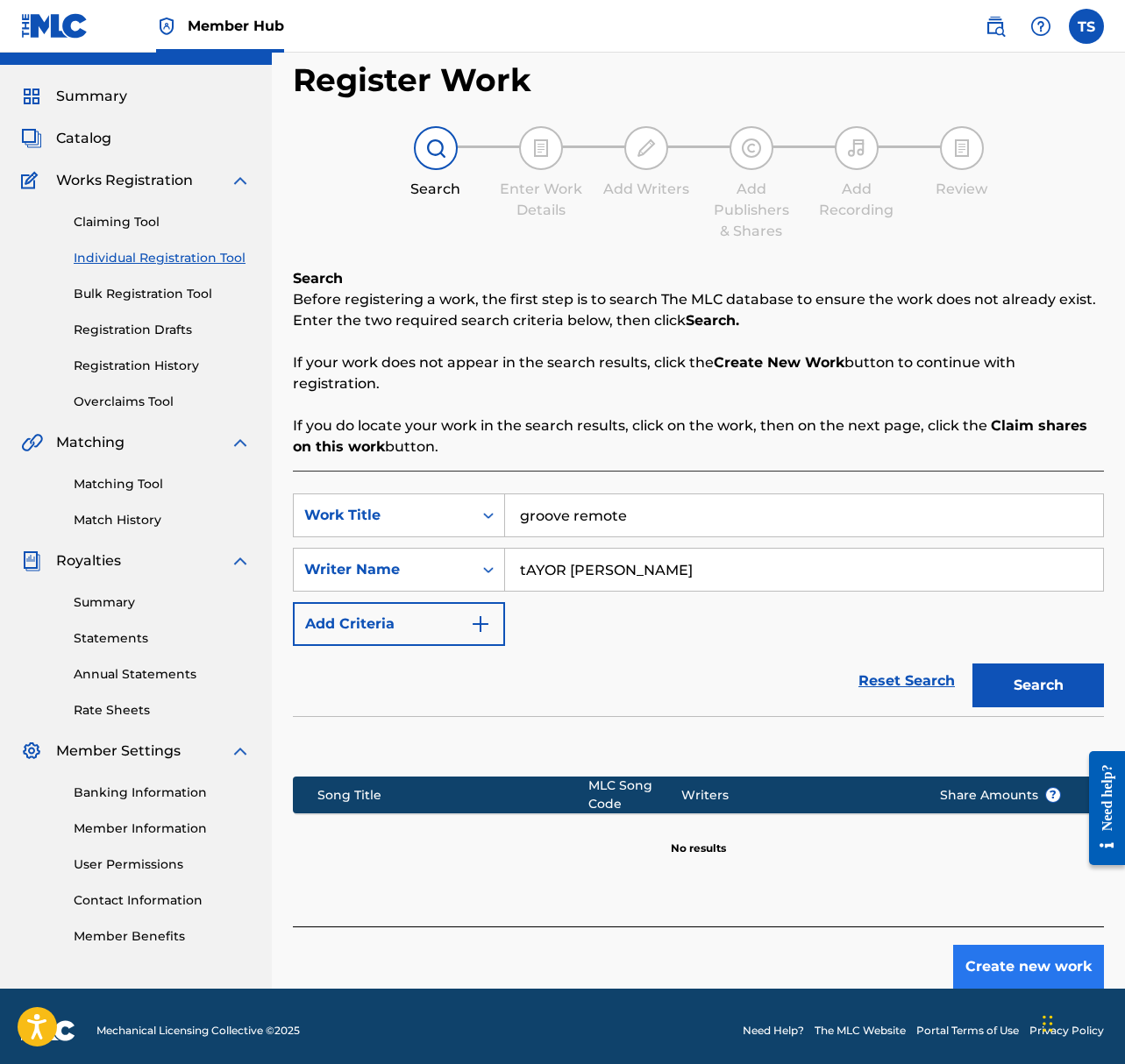
scroll to position [40, 0]
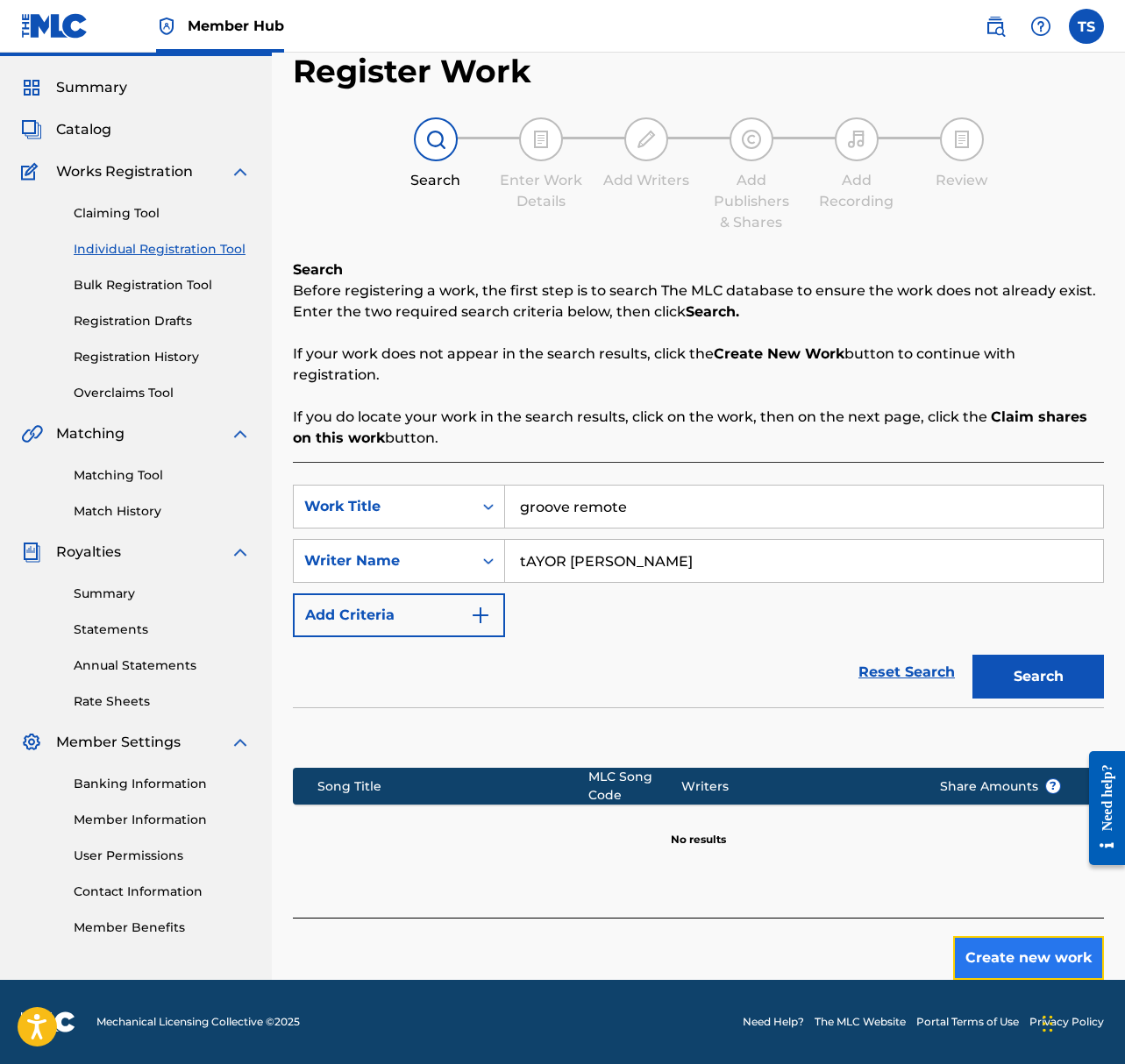
click at [1015, 978] on button "Create new work" at bounding box center [1028, 958] width 151 height 44
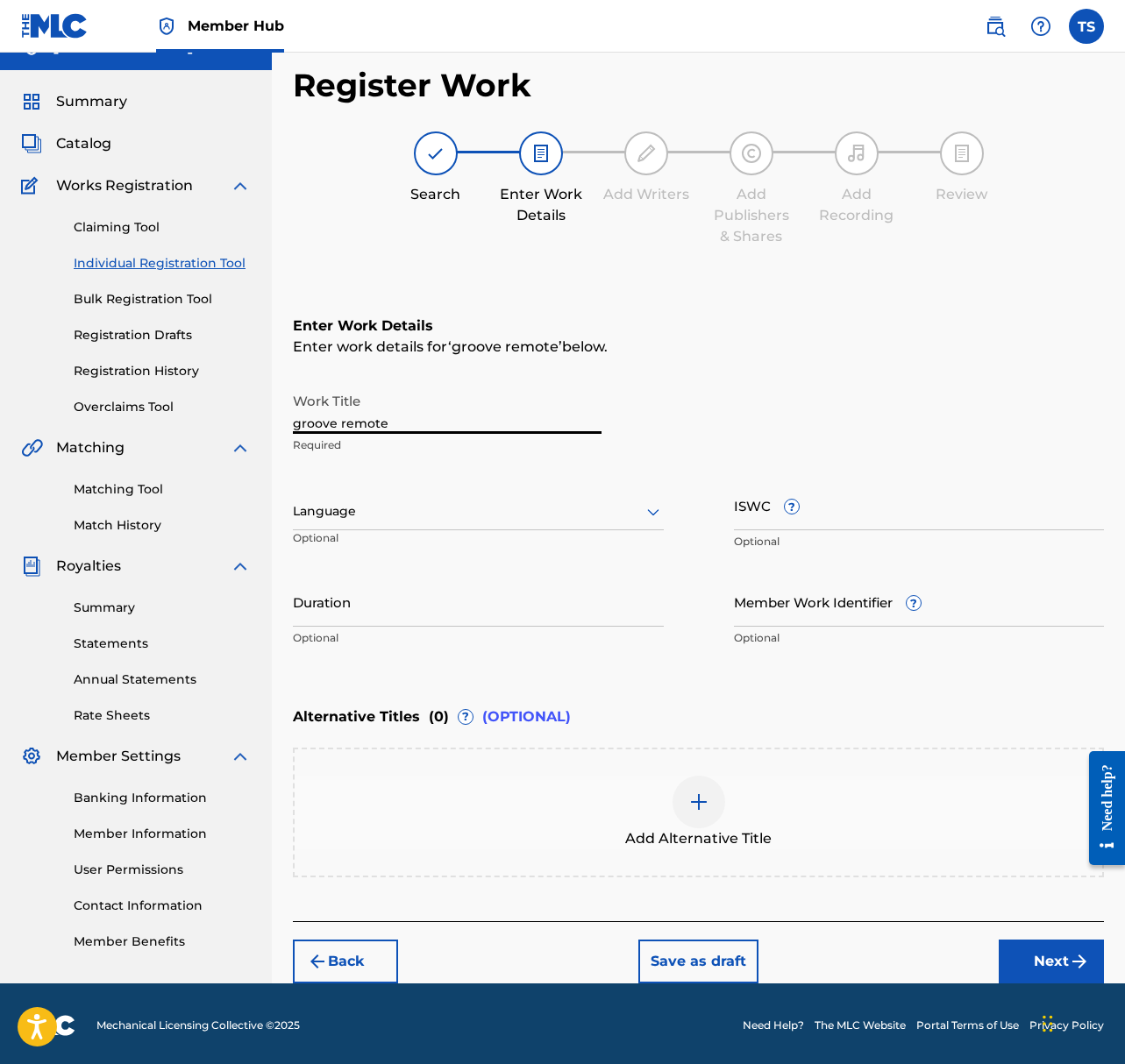
drag, startPoint x: 386, startPoint y: 413, endPoint x: 184, endPoint y: 380, distance: 204.7
click at [189, 380] on main "[PERSON_NAME] Summary Catalog Works Registration Claiming Tool Individual Regis…" at bounding box center [562, 502] width 1125 height 961
type input "Groove Remote"
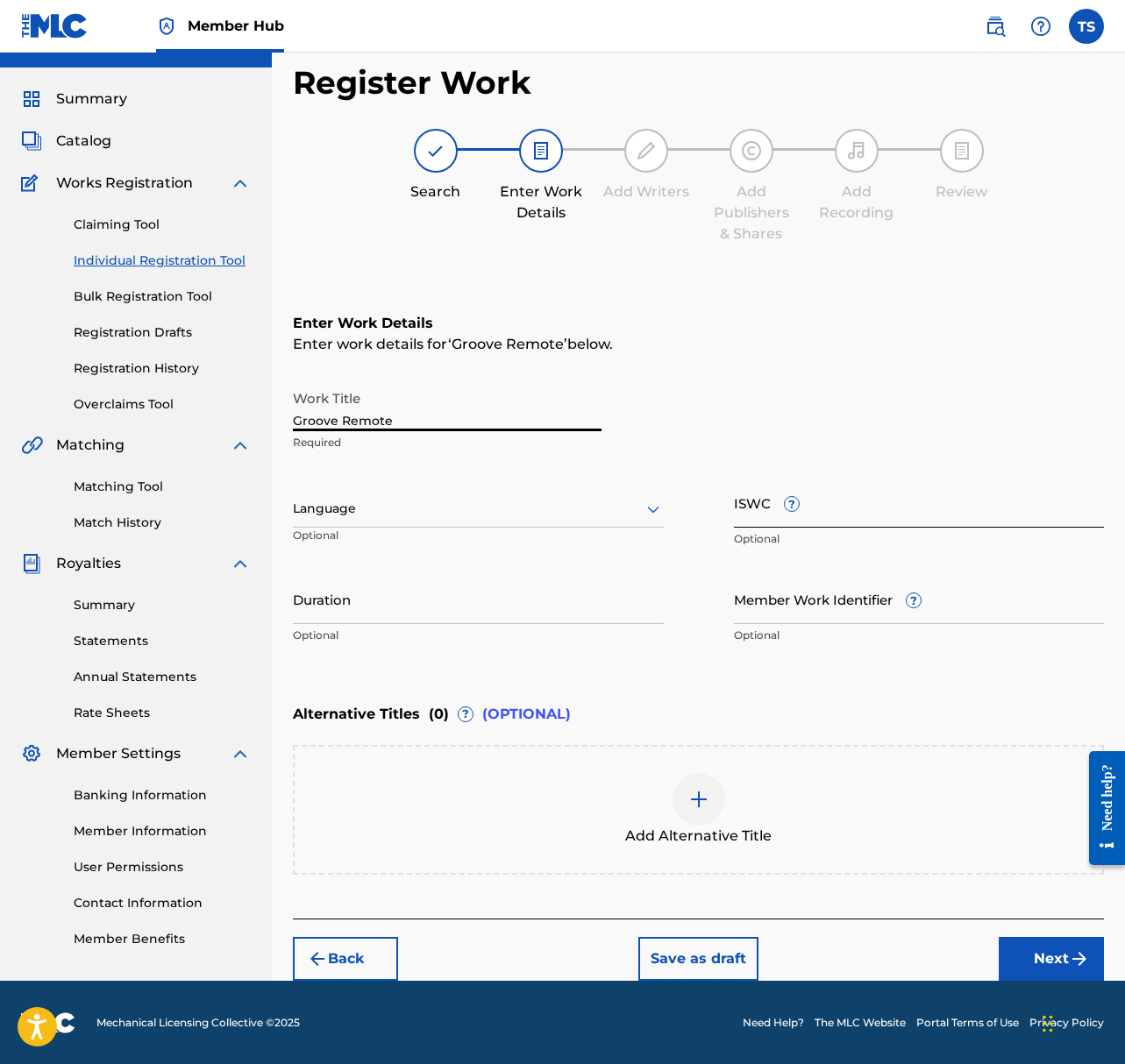
scroll to position [30, 0]
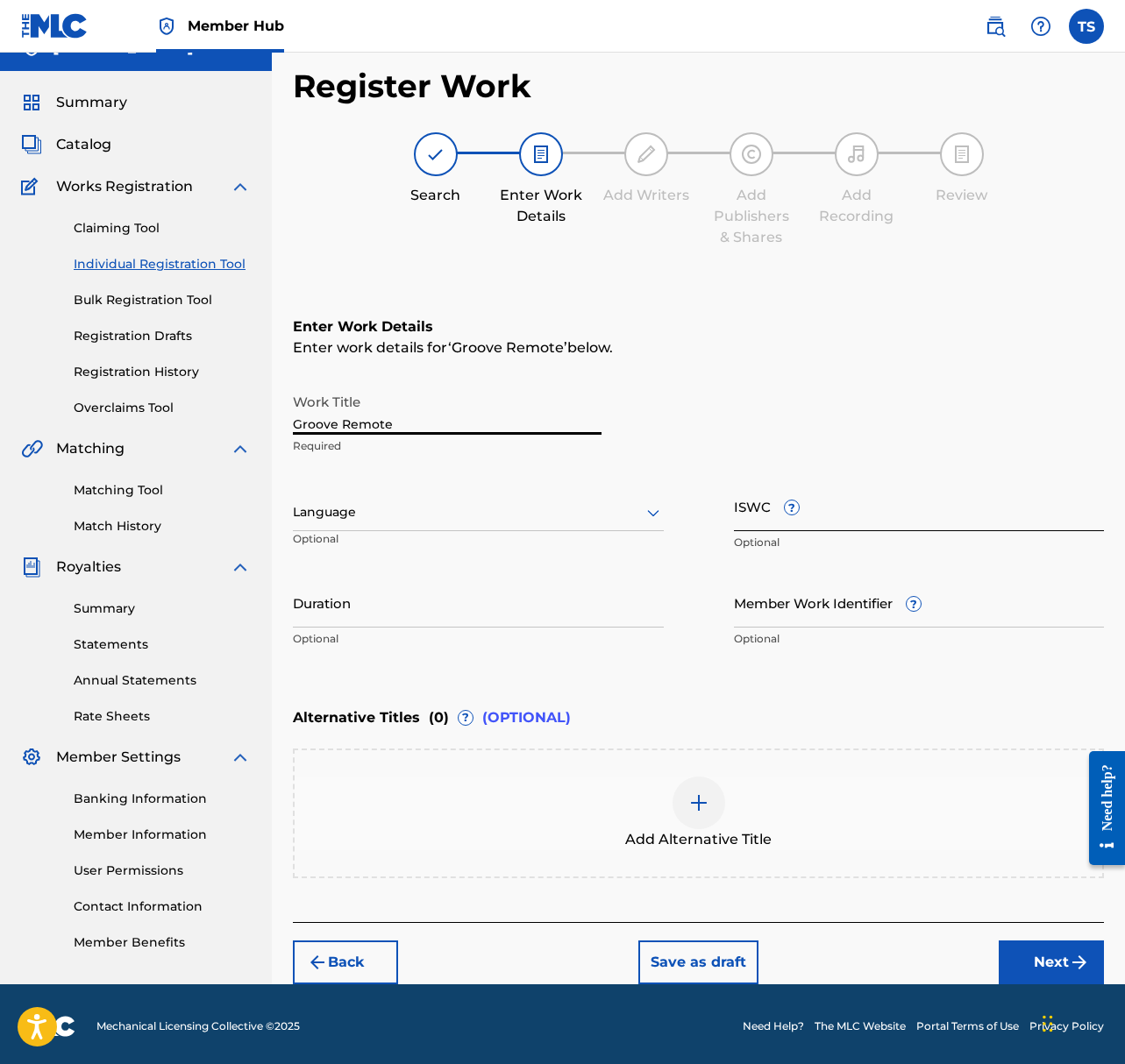
click at [798, 522] on input "ISWC ?" at bounding box center [918, 506] width 370 height 50
paste input "T-335.497.658-8"
click at [745, 518] on input "T-335.497.658-8" at bounding box center [918, 506] width 370 height 50
click at [767, 522] on input "T335.497.658-8" at bounding box center [918, 506] width 370 height 50
click at [788, 521] on input "T335497.658-8" at bounding box center [918, 506] width 370 height 50
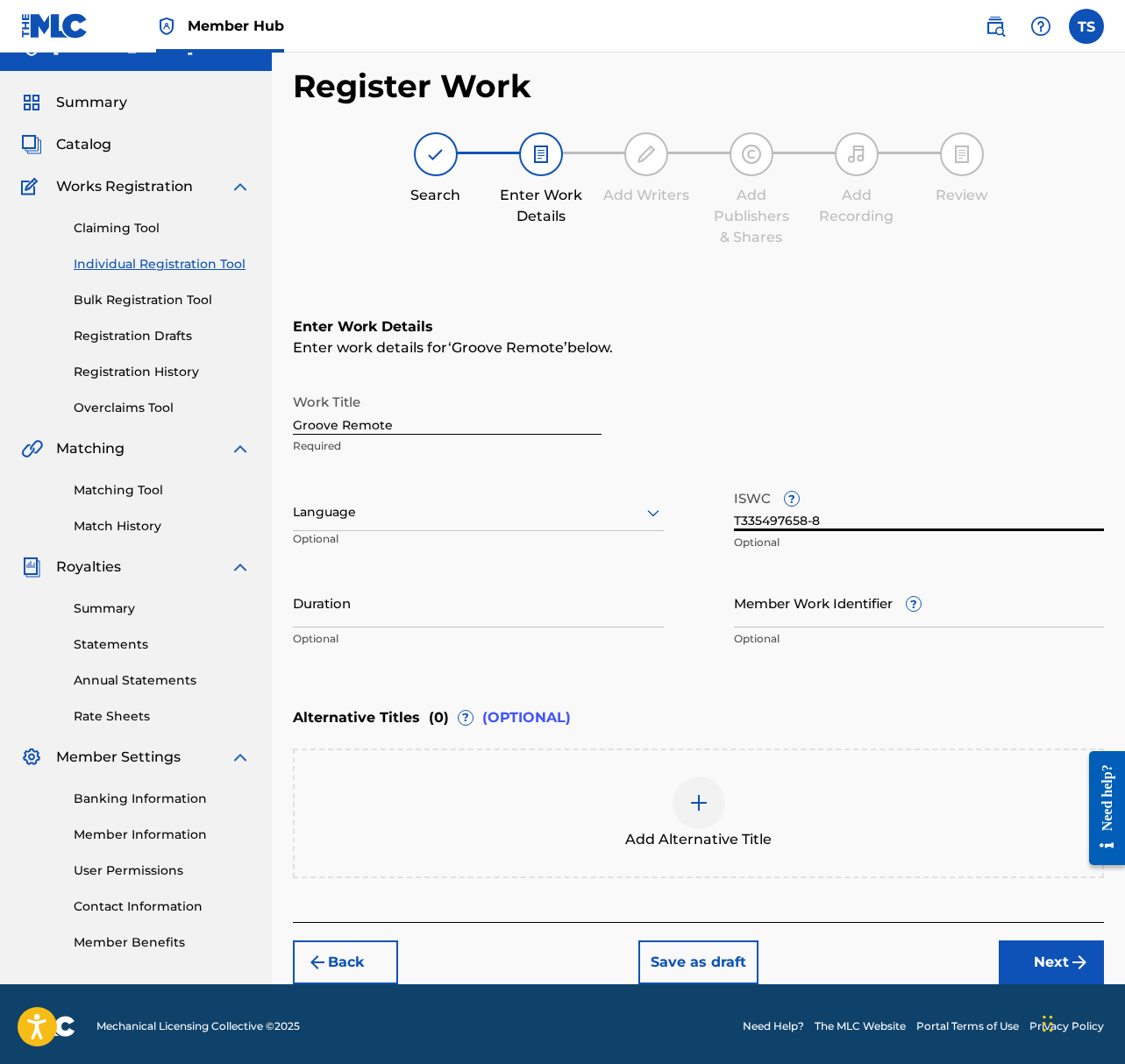
click at [815, 520] on input "T335497658-8" at bounding box center [918, 506] width 370 height 50
type input "T3354976588"
click at [478, 615] on input "Duration" at bounding box center [477, 603] width 370 height 50
type input "2"
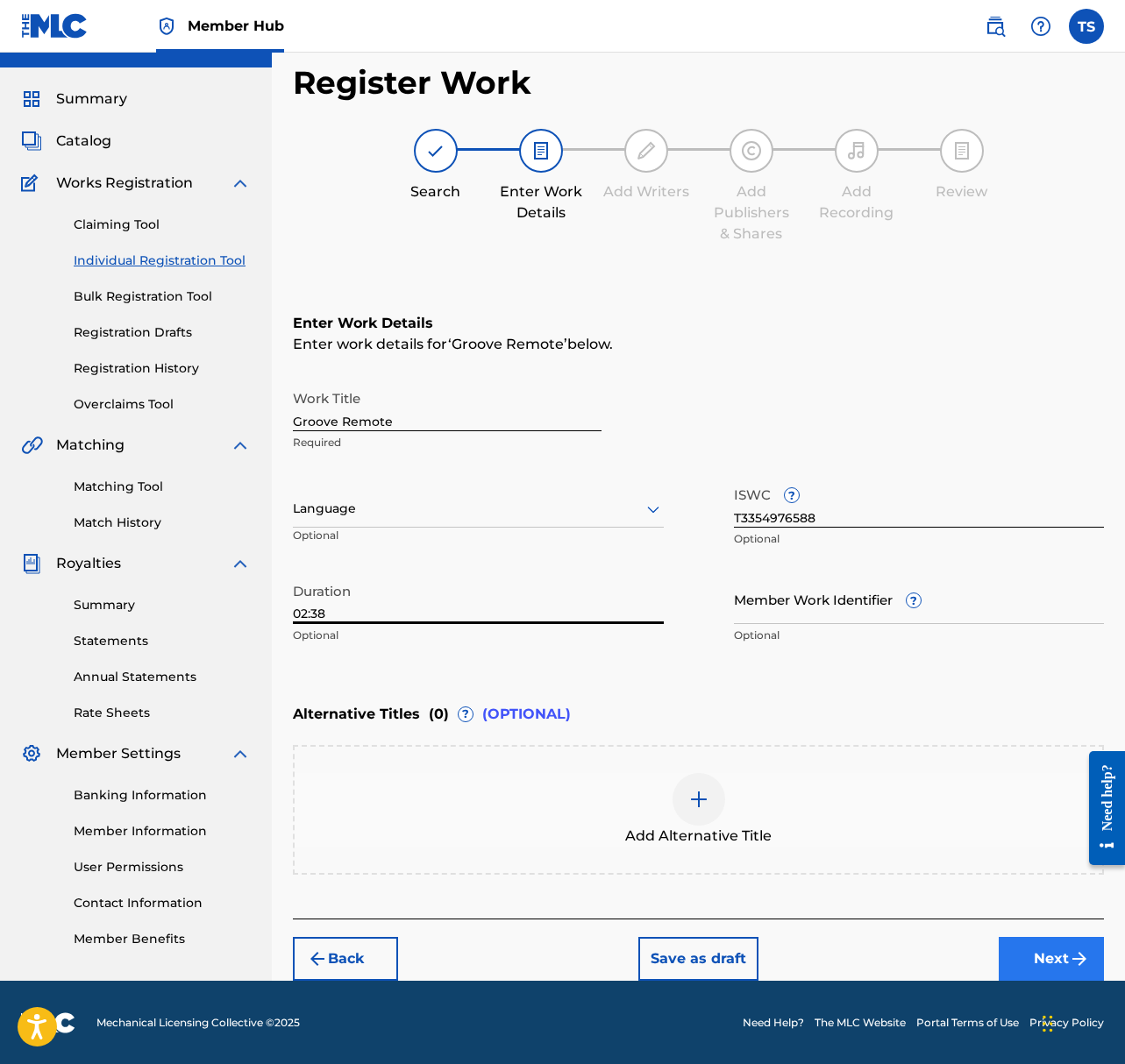
type input "02:38"
click at [1047, 963] on button "Next" at bounding box center [1050, 959] width 105 height 44
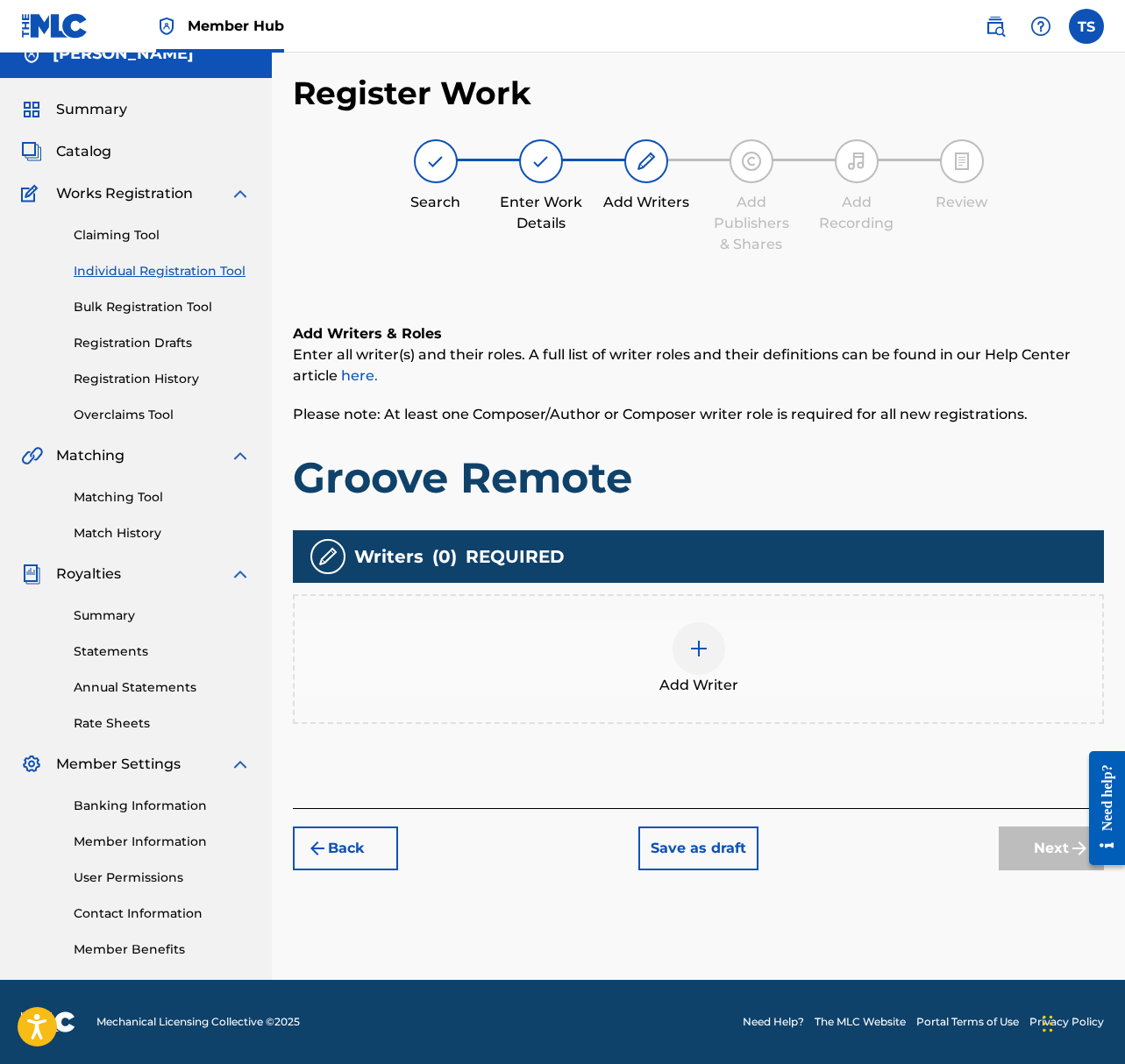
scroll to position [23, 0]
click at [694, 638] on img at bounding box center [698, 648] width 21 height 21
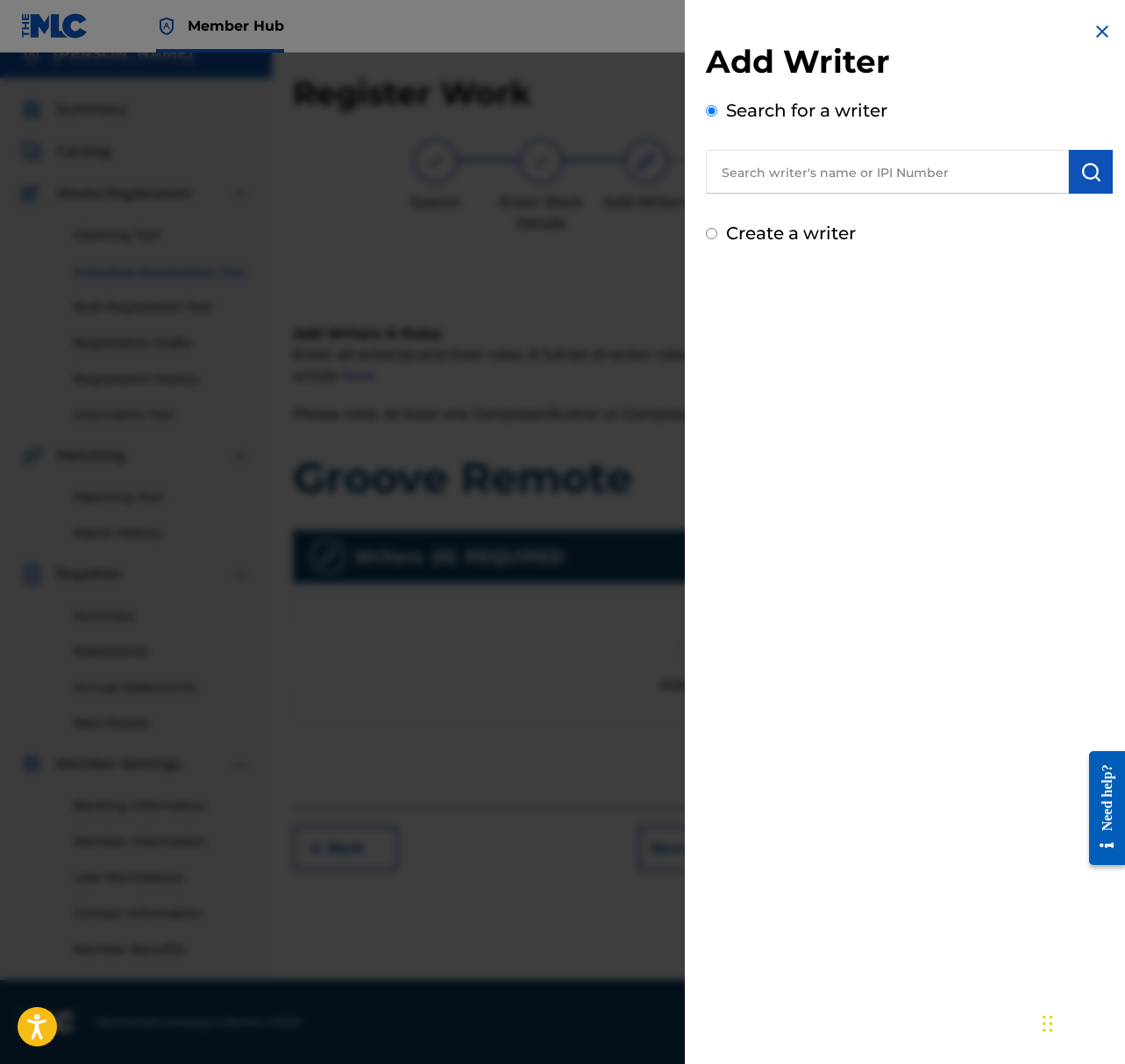
scroll to position [17, 0]
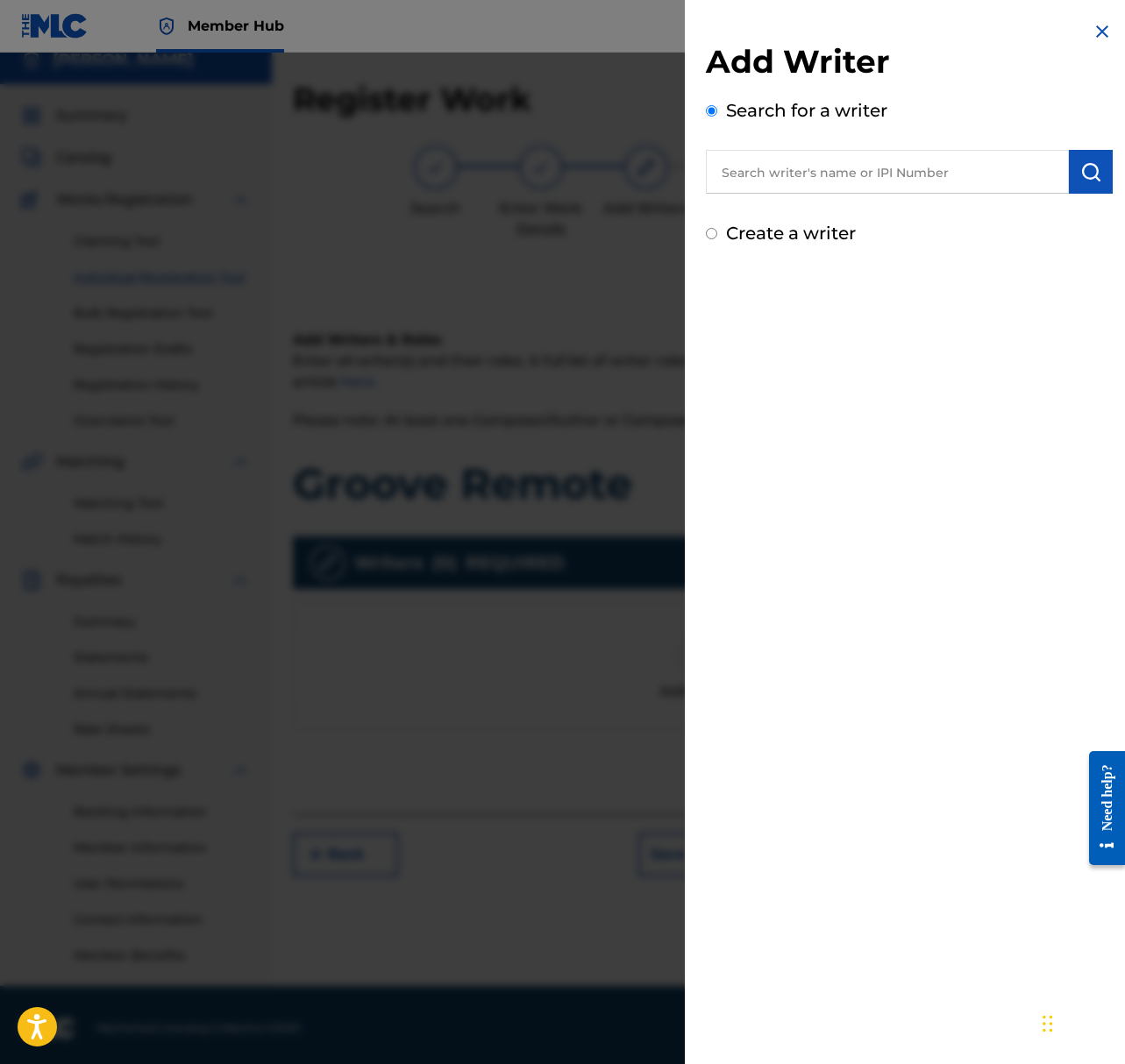
click at [830, 169] on input "text" at bounding box center [887, 172] width 363 height 44
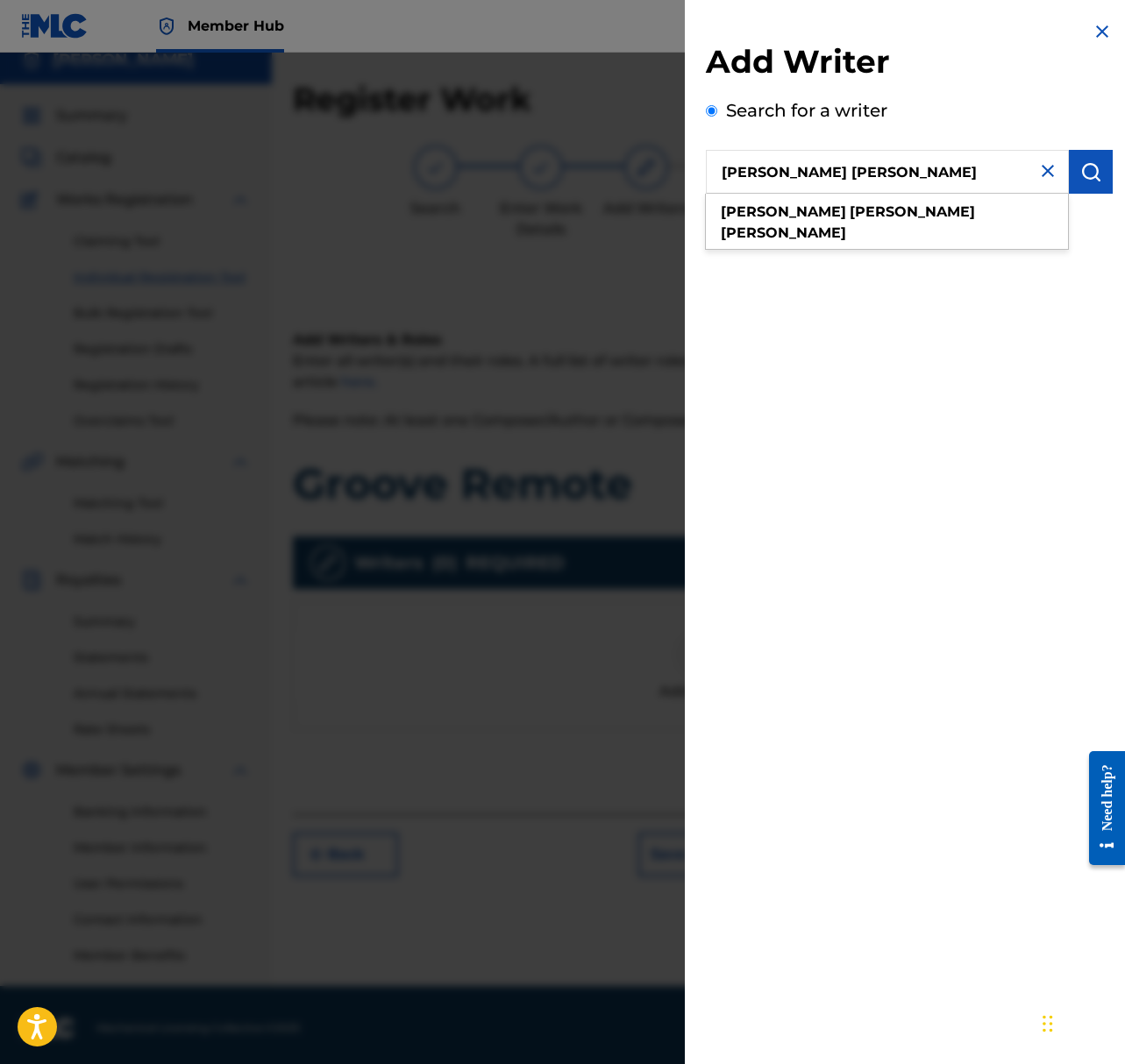
type input "[PERSON_NAME] [PERSON_NAME]"
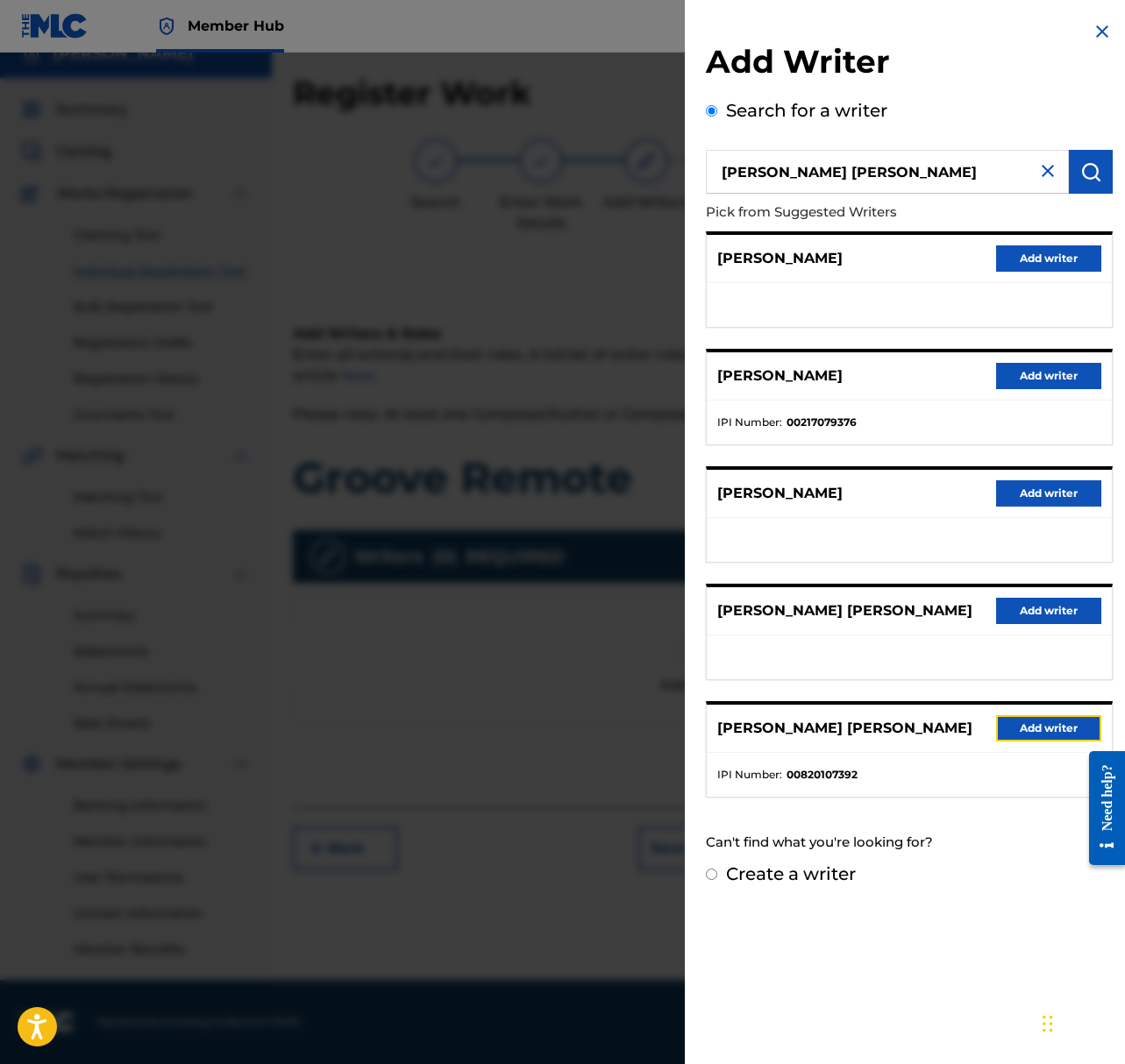
click at [1019, 718] on button "Add writer" at bounding box center [1048, 729] width 105 height 26
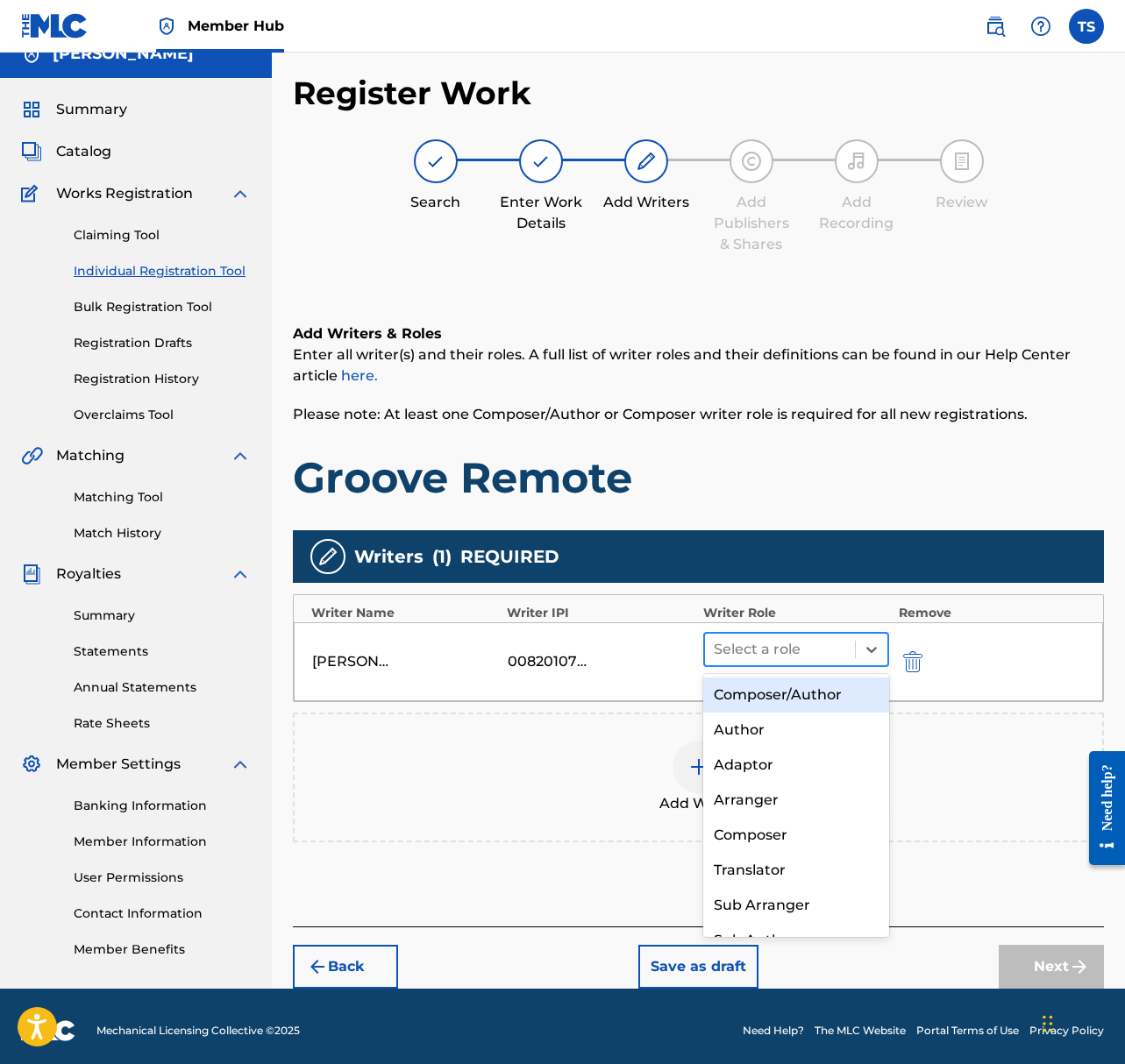
click at [797, 645] on div at bounding box center [780, 649] width 133 height 25
click at [777, 694] on div "Composer/Author" at bounding box center [796, 695] width 187 height 35
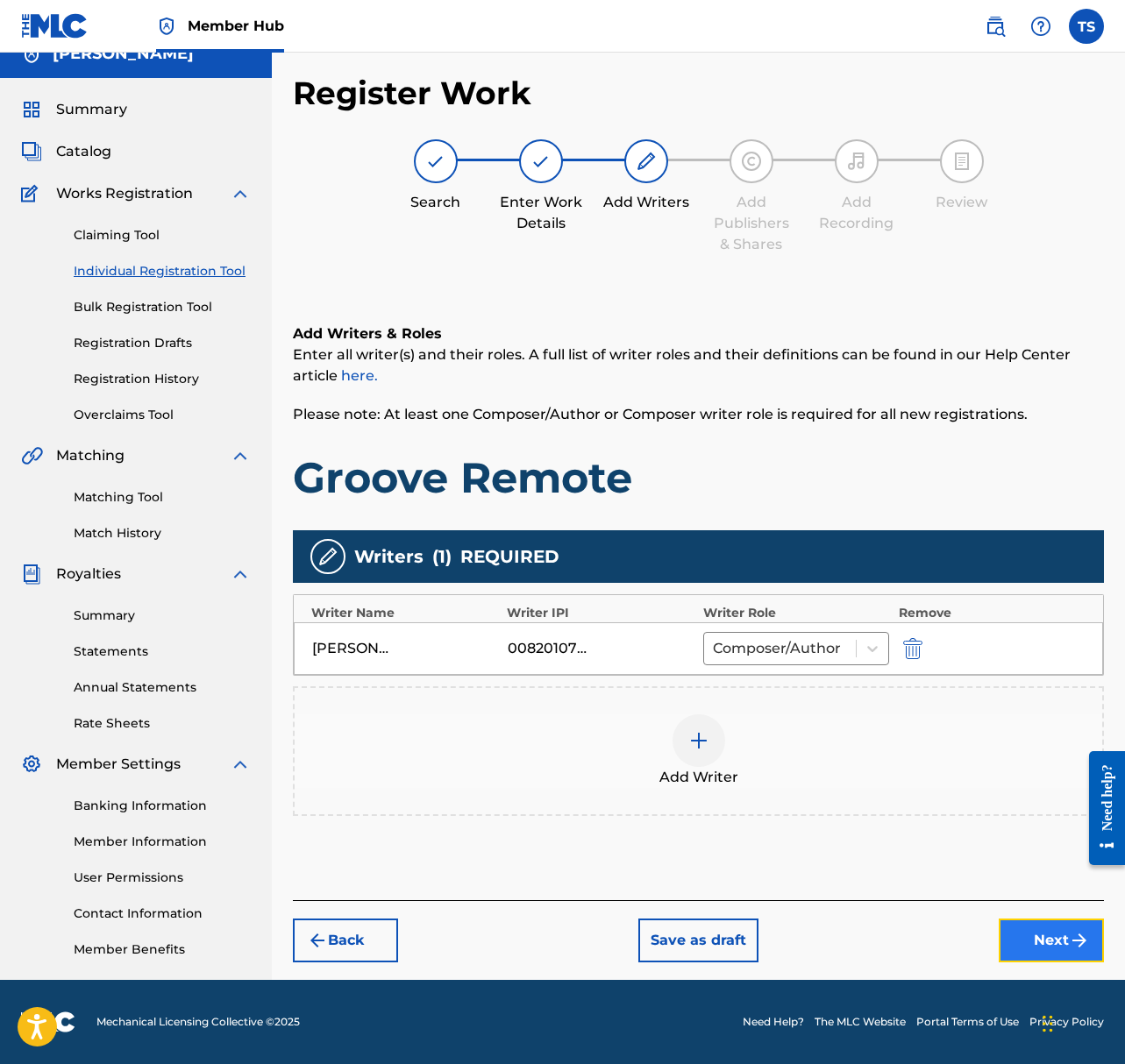
click at [1052, 939] on button "Next" at bounding box center [1050, 940] width 105 height 44
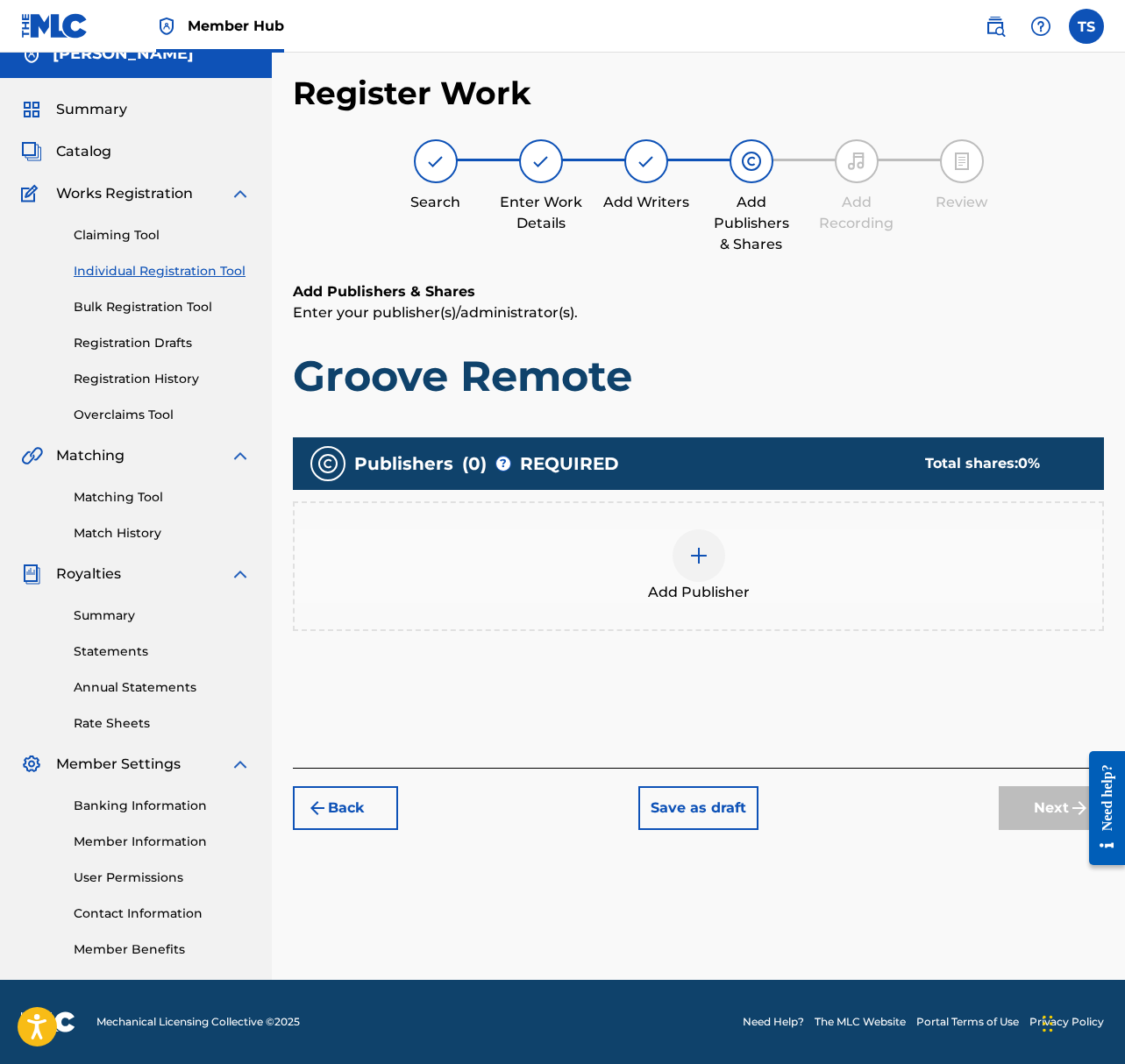
click at [721, 555] on div at bounding box center [699, 555] width 53 height 53
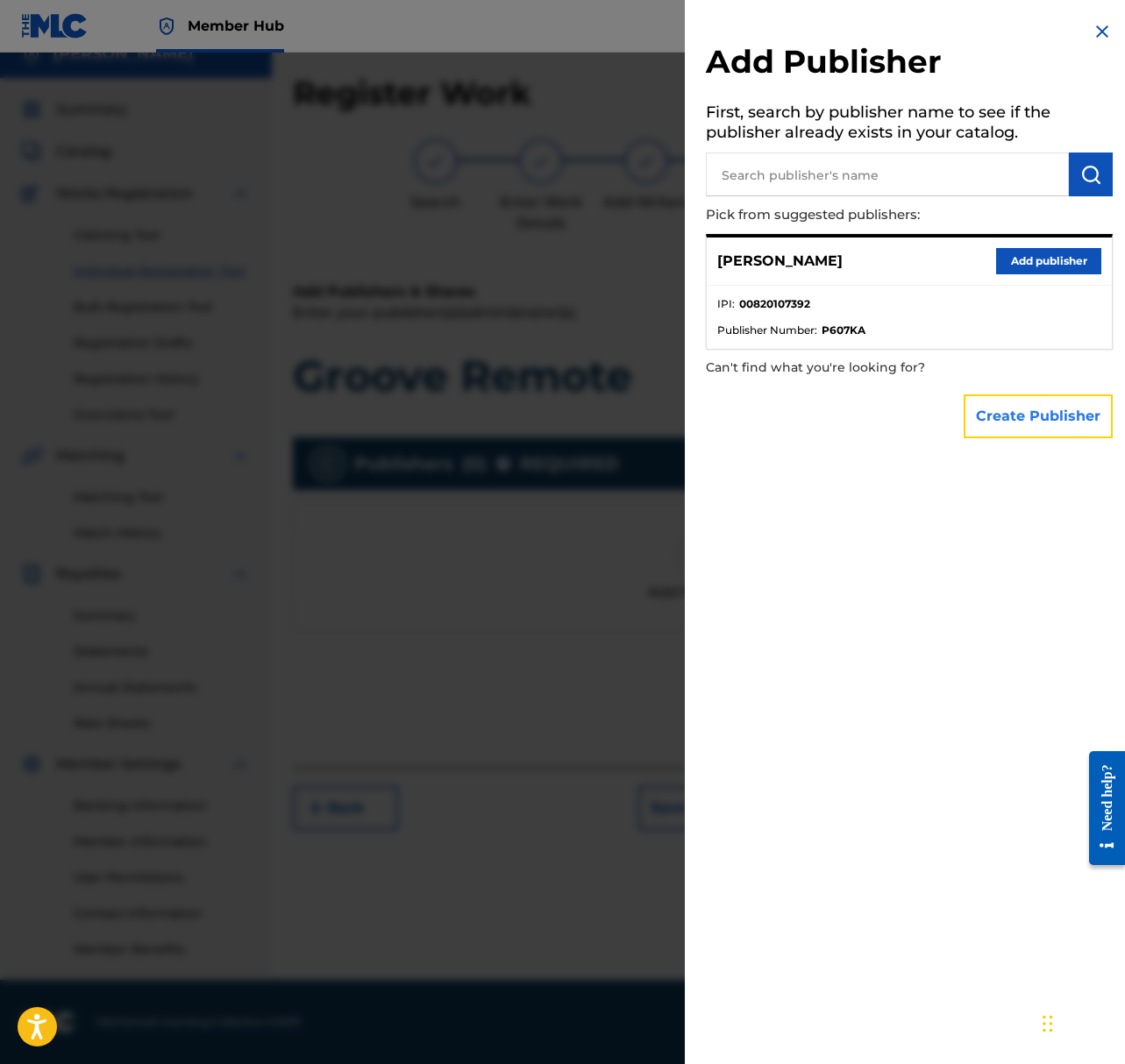
click at [1037, 413] on button "Create Publisher" at bounding box center [1037, 416] width 149 height 44
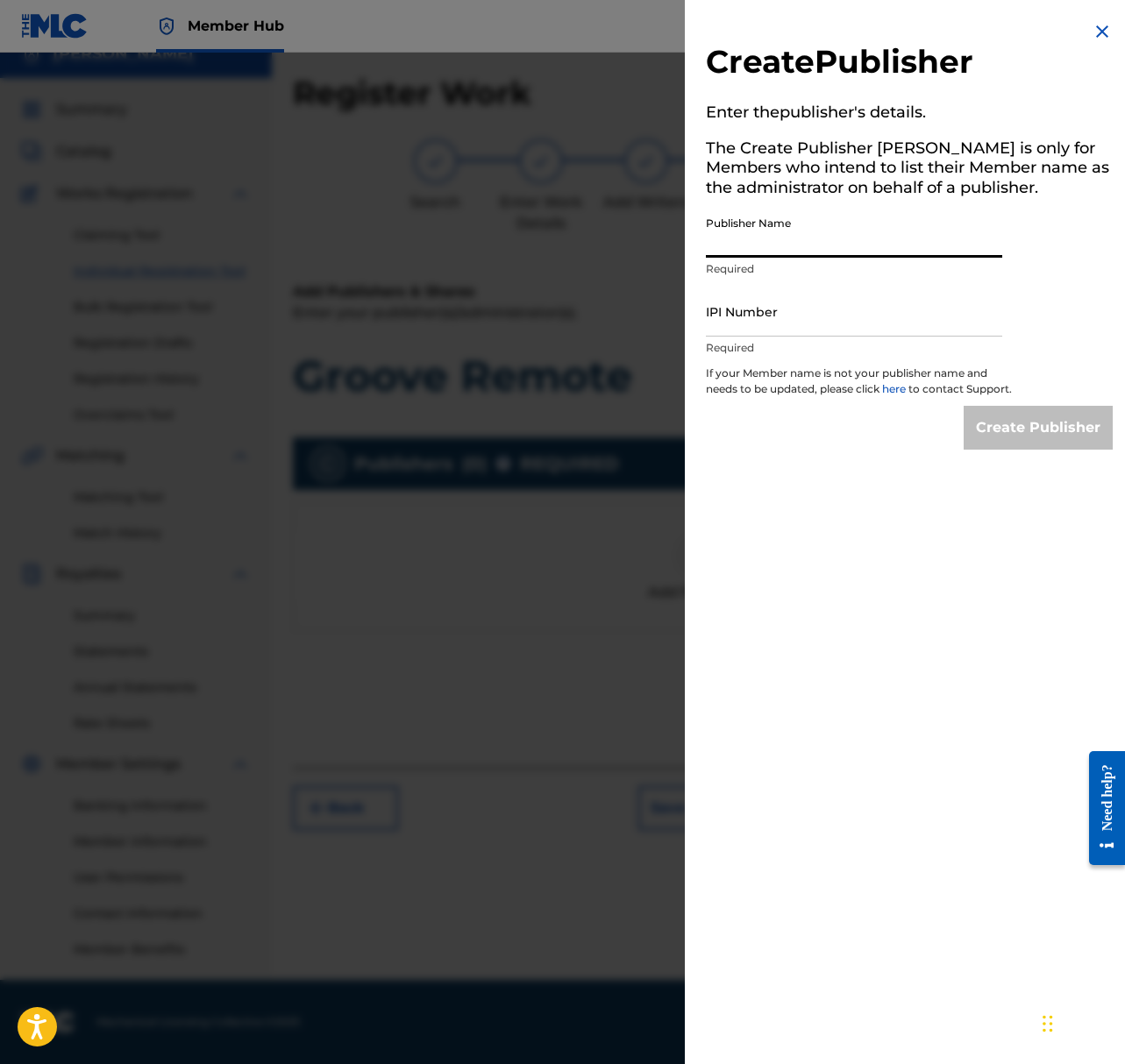
click at [767, 246] on input "Publisher Name" at bounding box center [853, 233] width 296 height 50
type input "ShepardSounds"
click at [767, 313] on input "IPI Number" at bounding box center [853, 311] width 296 height 50
click at [796, 317] on input "IPI Number" at bounding box center [853, 311] width 296 height 50
paste input "1297301054"
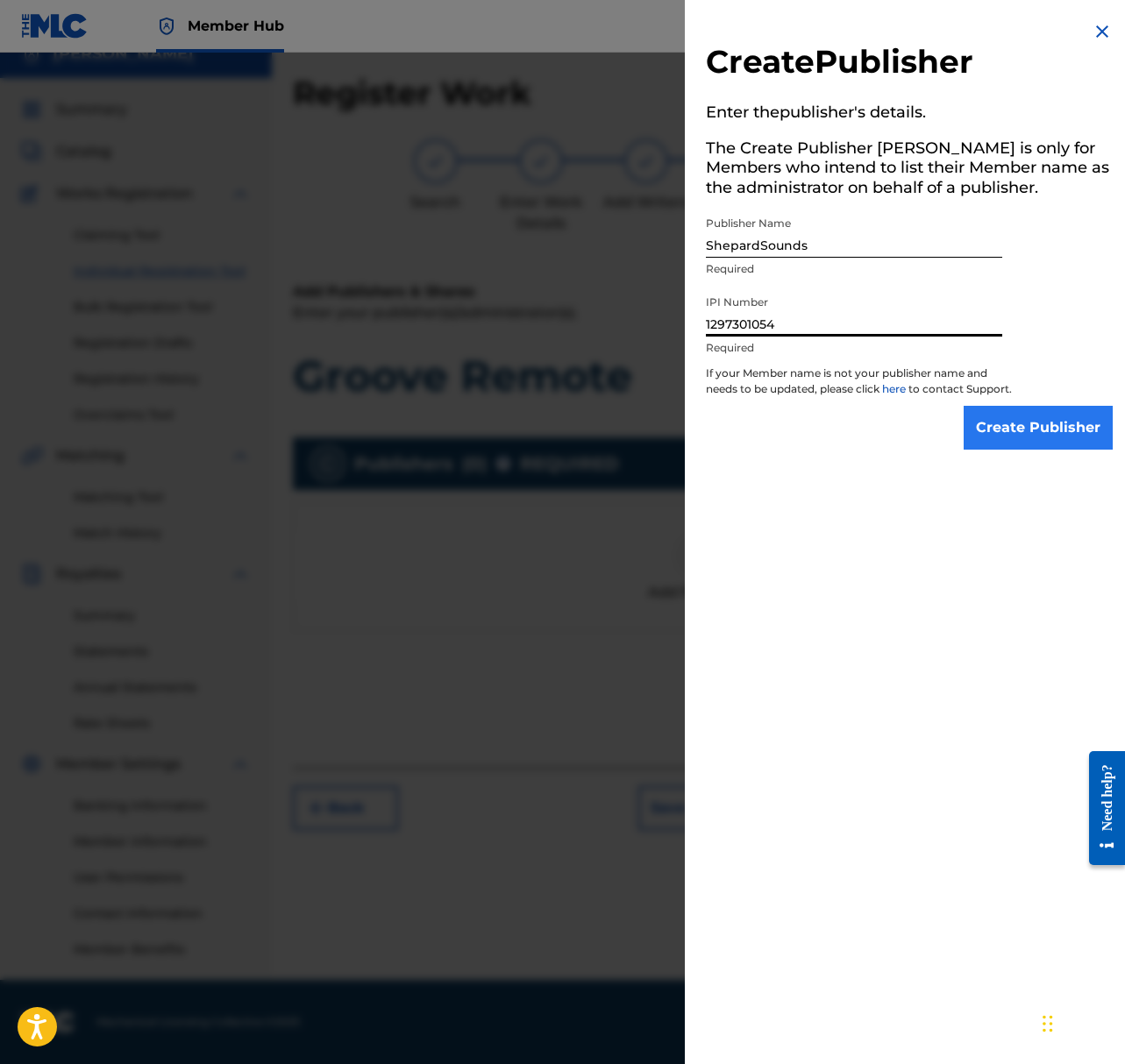
type input "1297301054"
drag, startPoint x: 1030, startPoint y: 431, endPoint x: 1019, endPoint y: 427, distance: 11.7
click at [1030, 430] on input "Create Publisher" at bounding box center [1037, 428] width 149 height 44
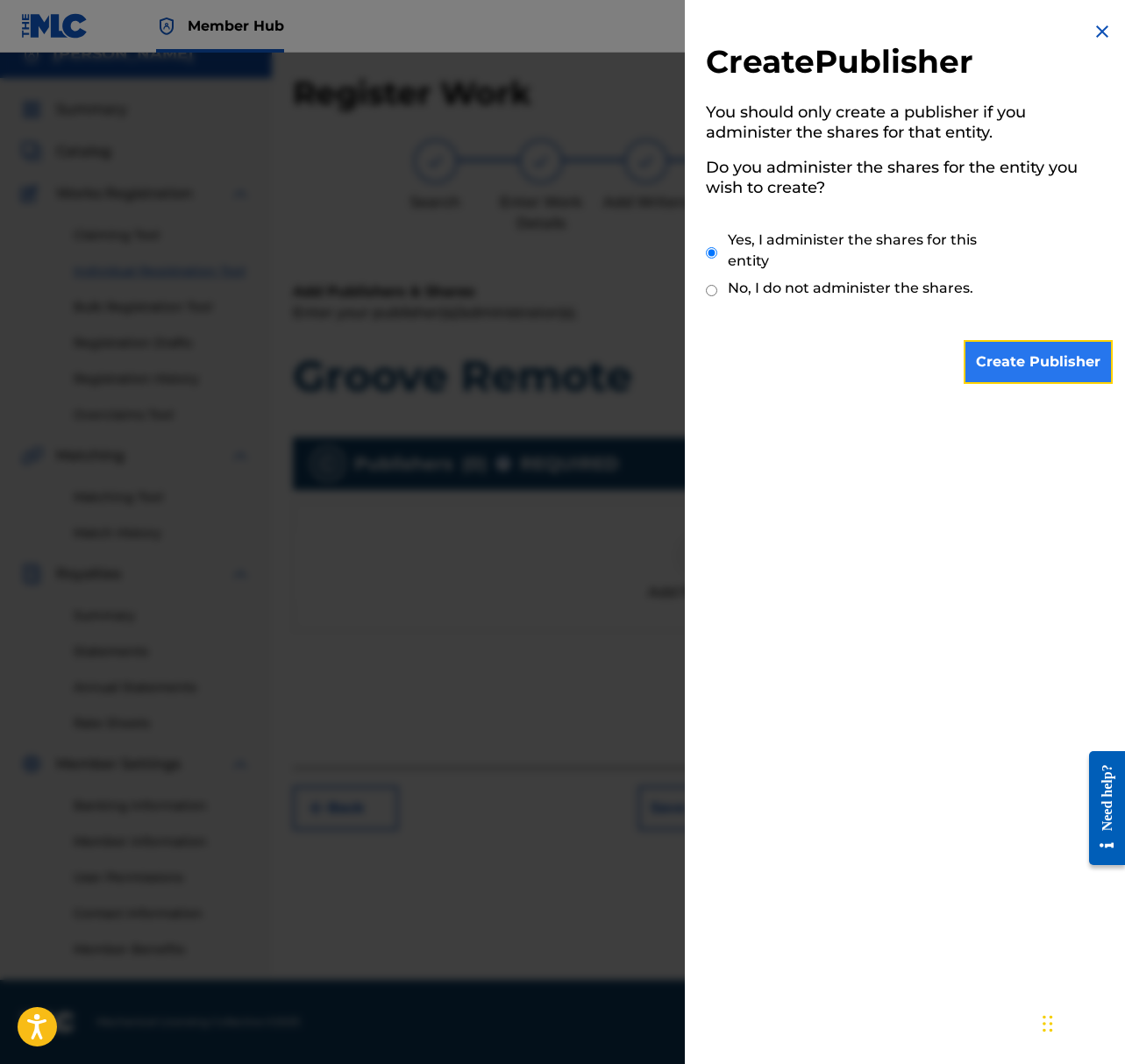
click at [1003, 352] on input "Create Publisher" at bounding box center [1037, 362] width 149 height 44
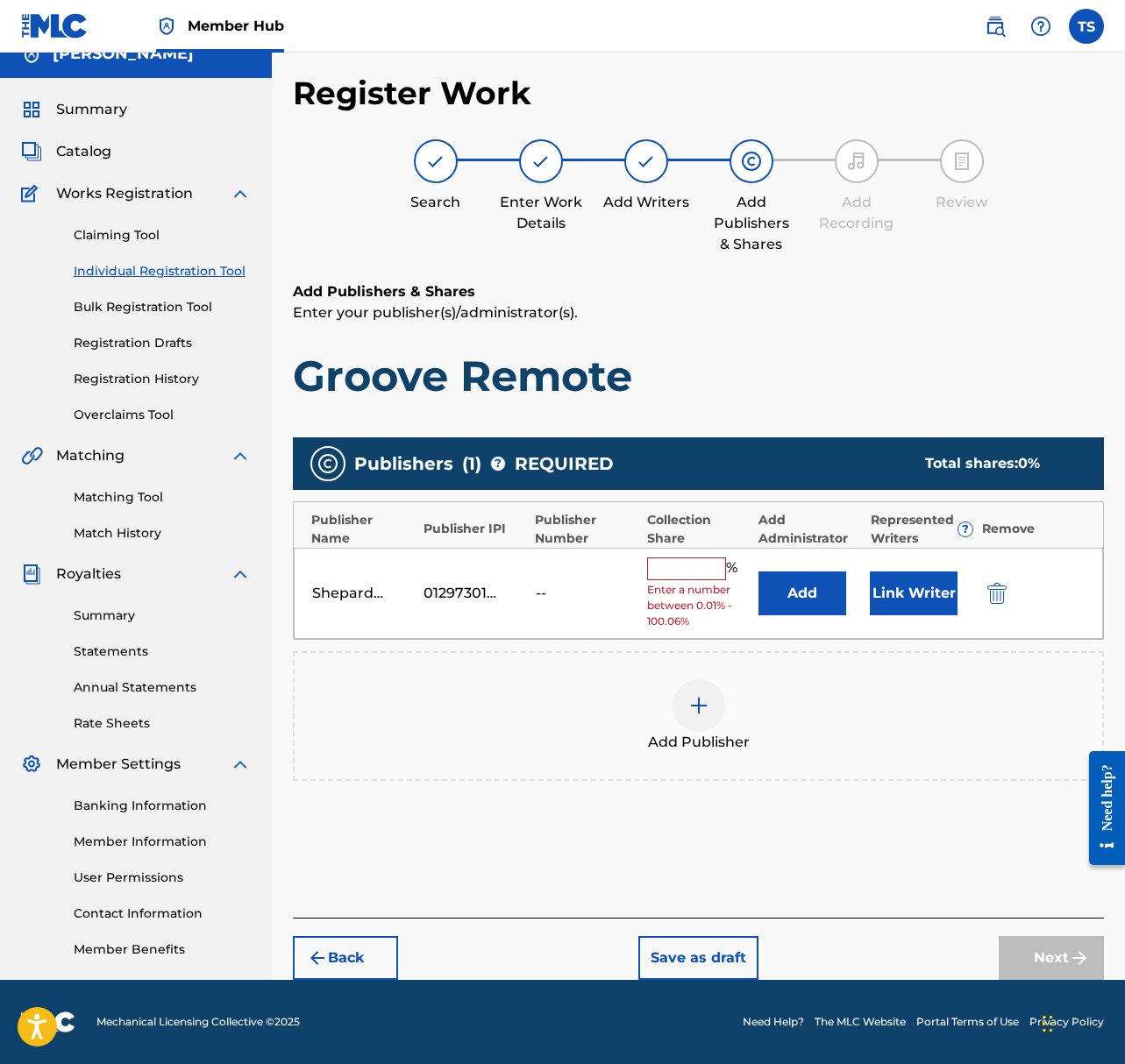
click at [694, 568] on input "text" at bounding box center [686, 569] width 79 height 23
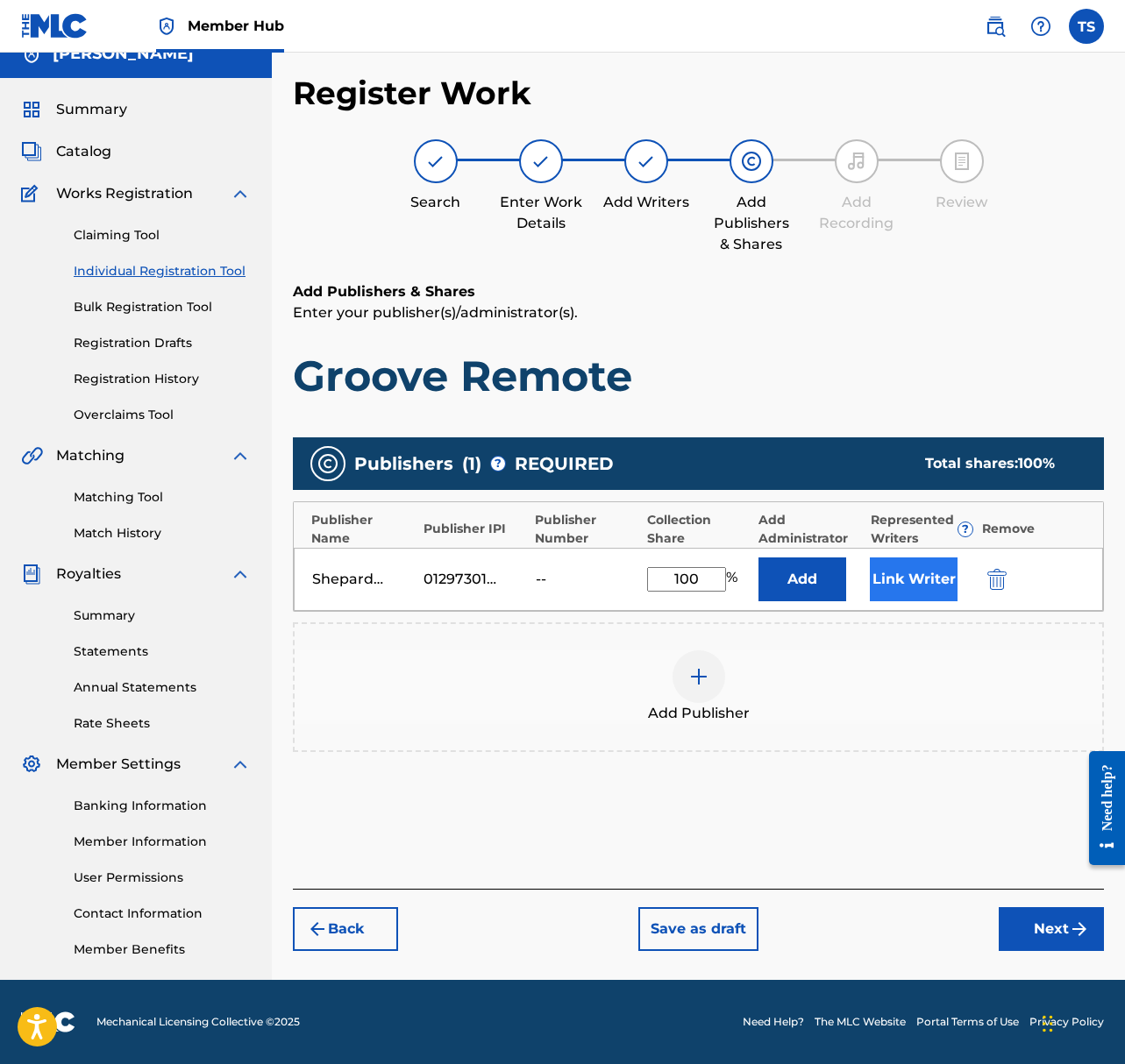
type input "100"
click at [931, 572] on button "Link Writer" at bounding box center [913, 580] width 88 height 44
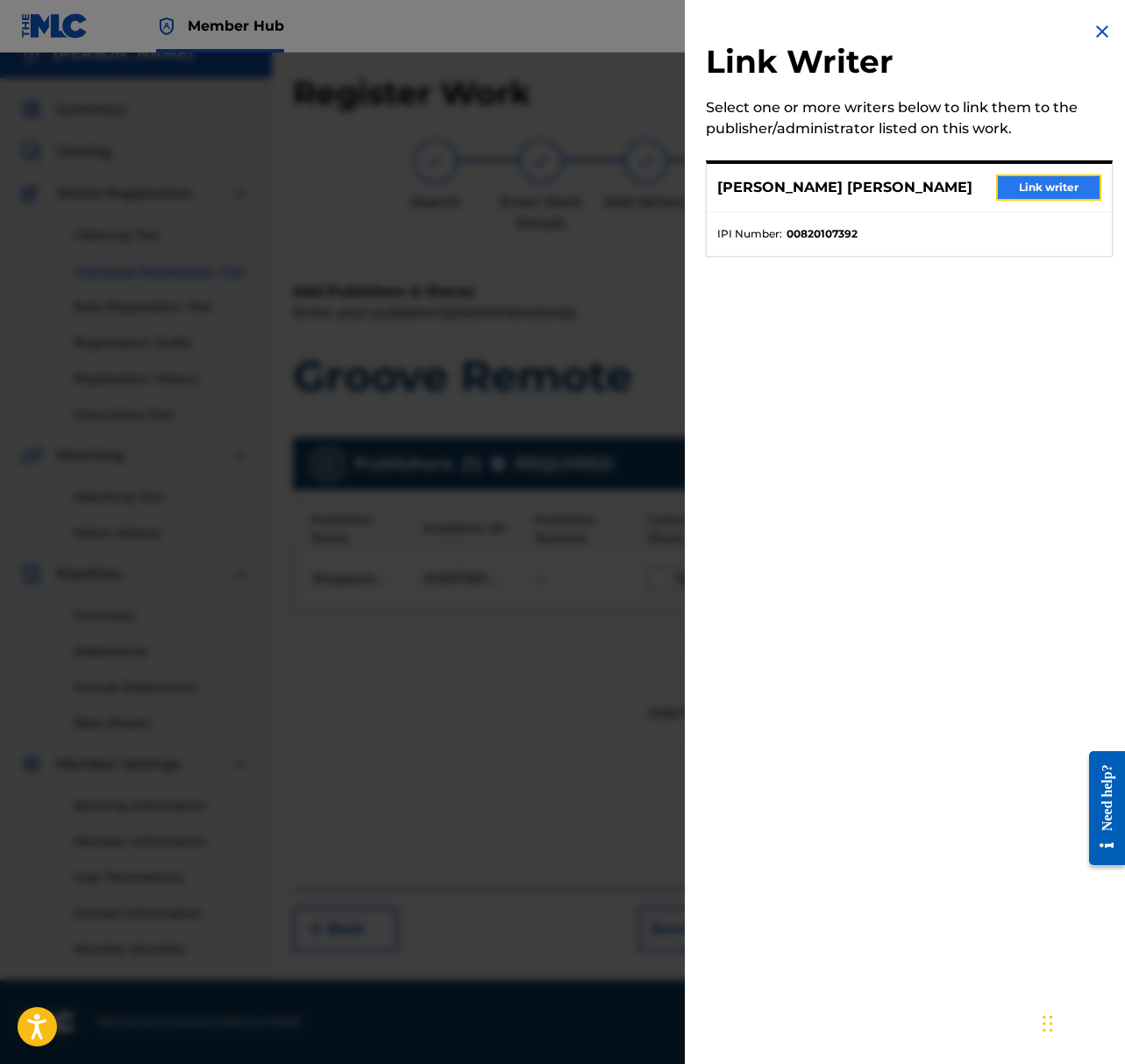
click at [1043, 188] on button "Link writer" at bounding box center [1048, 188] width 105 height 26
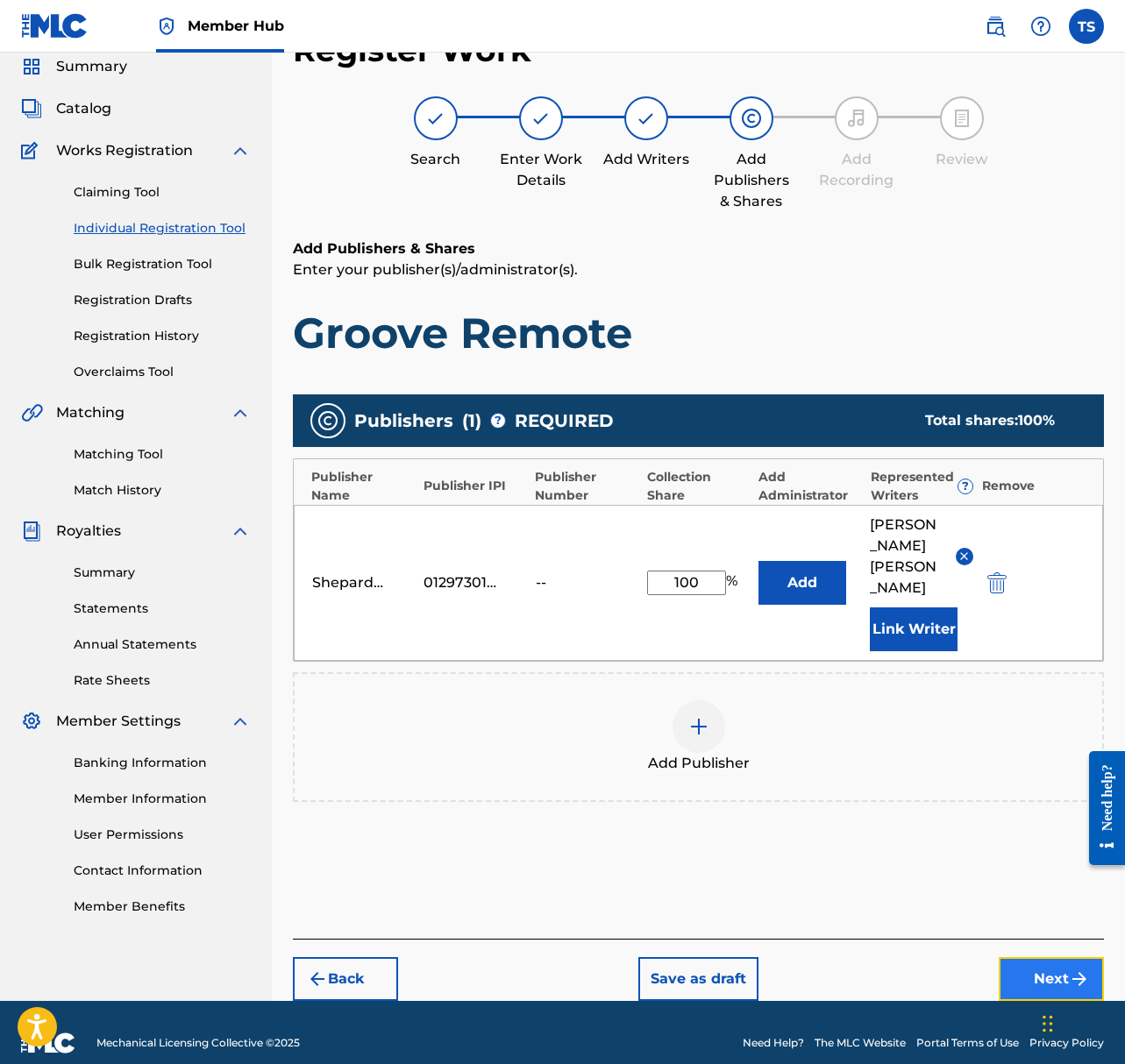
click at [1018, 957] on button "Next" at bounding box center [1050, 979] width 105 height 44
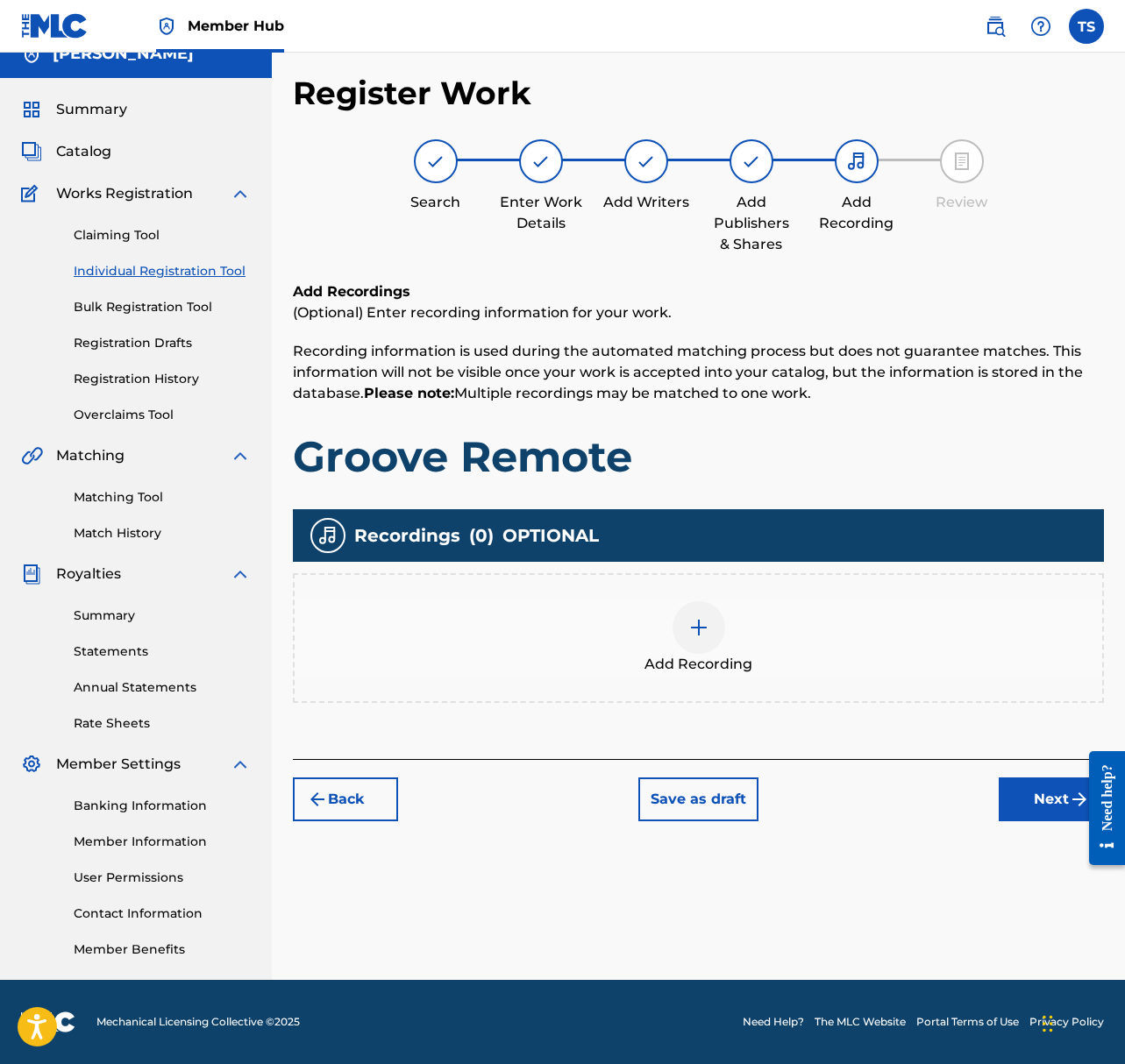
click at [697, 637] on img at bounding box center [698, 627] width 21 height 21
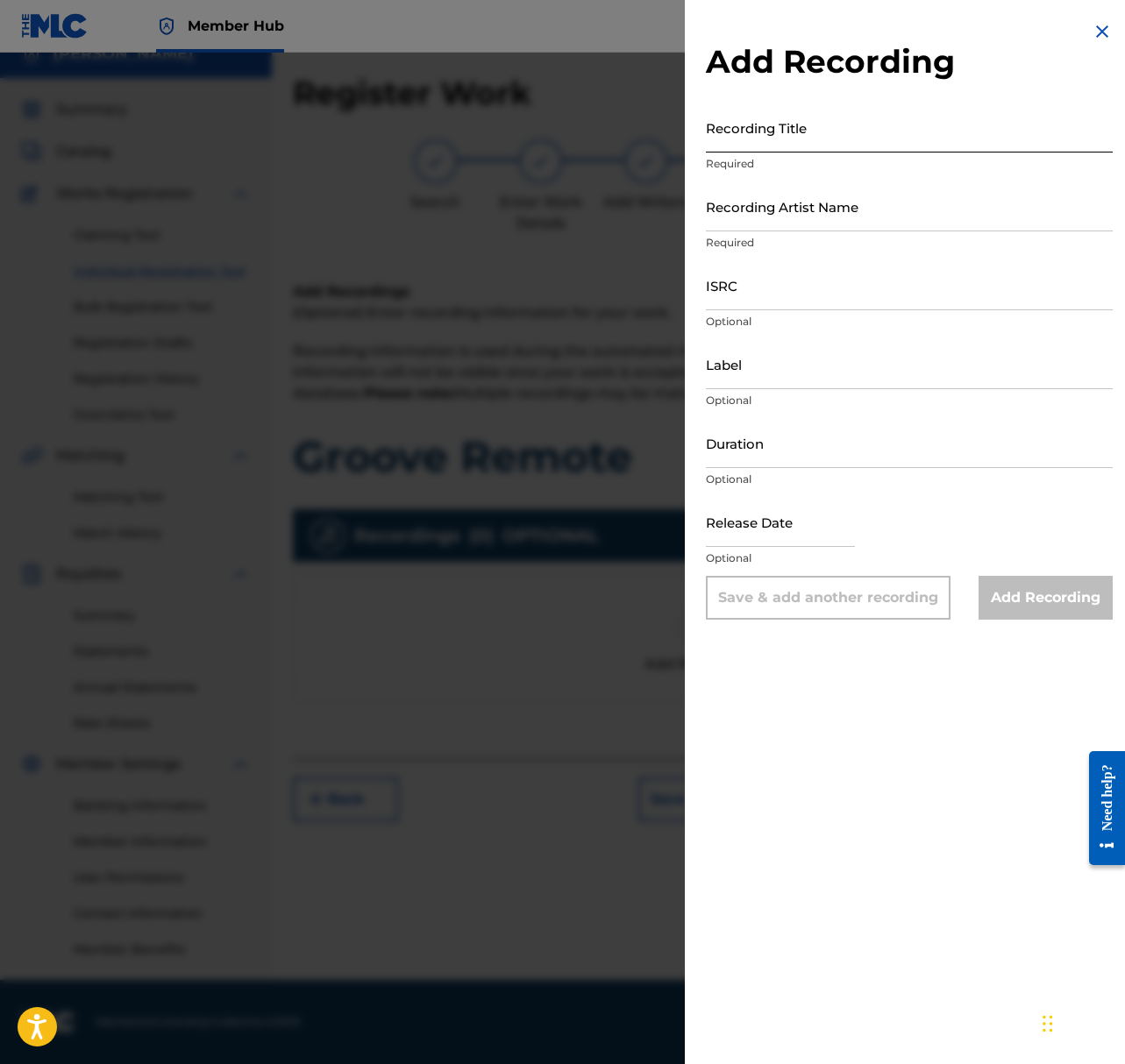
click at [798, 137] on input "Recording Title" at bounding box center [908, 128] width 406 height 50
type input "Groove Remote"
click at [824, 199] on input "Recording Artist Name" at bounding box center [908, 207] width 406 height 50
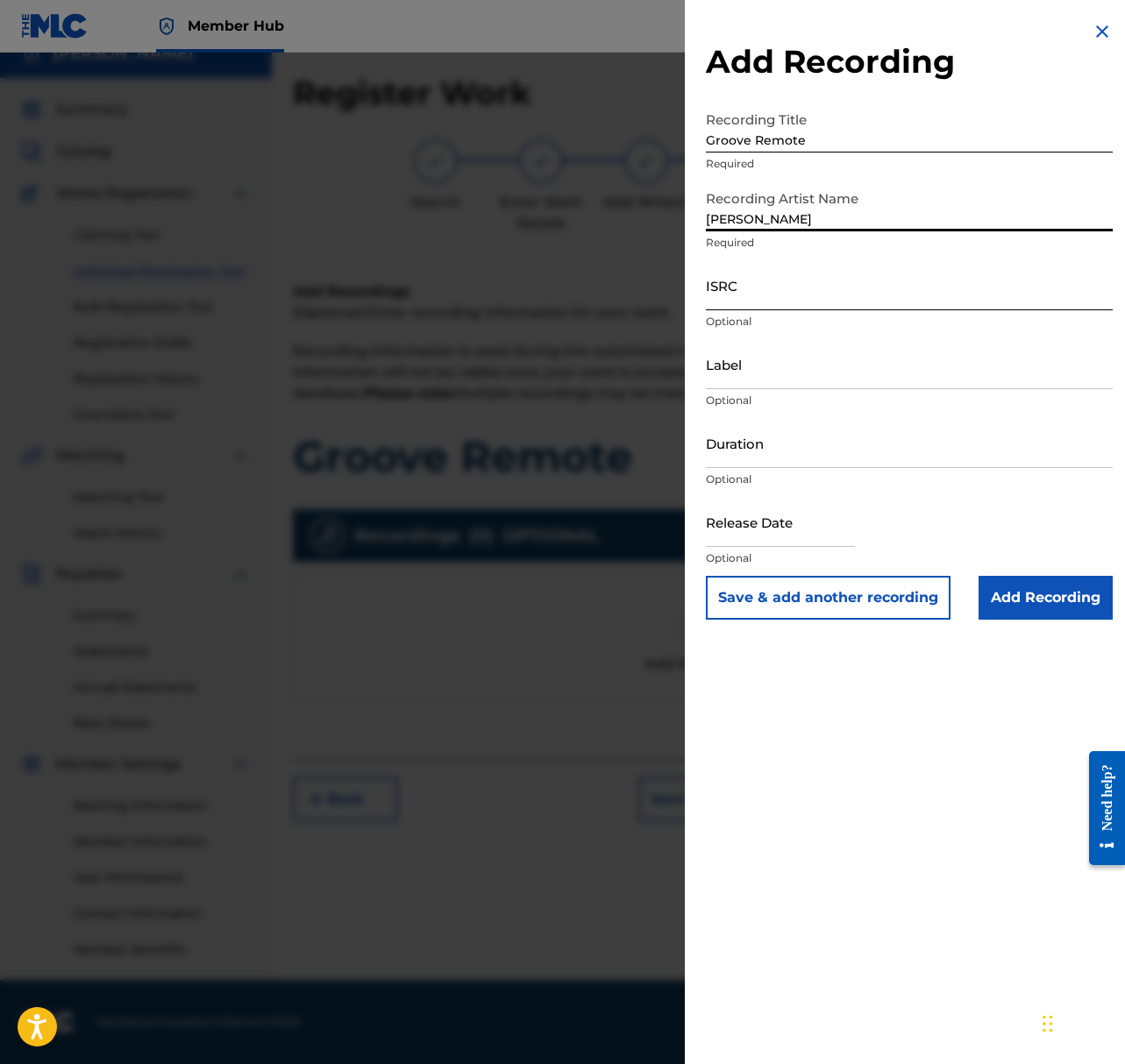
type input "[PERSON_NAME]"
click at [832, 292] on input "ISRC" at bounding box center [908, 285] width 406 height 50
paste input "US23A1589750"
type input "US23A1589750"
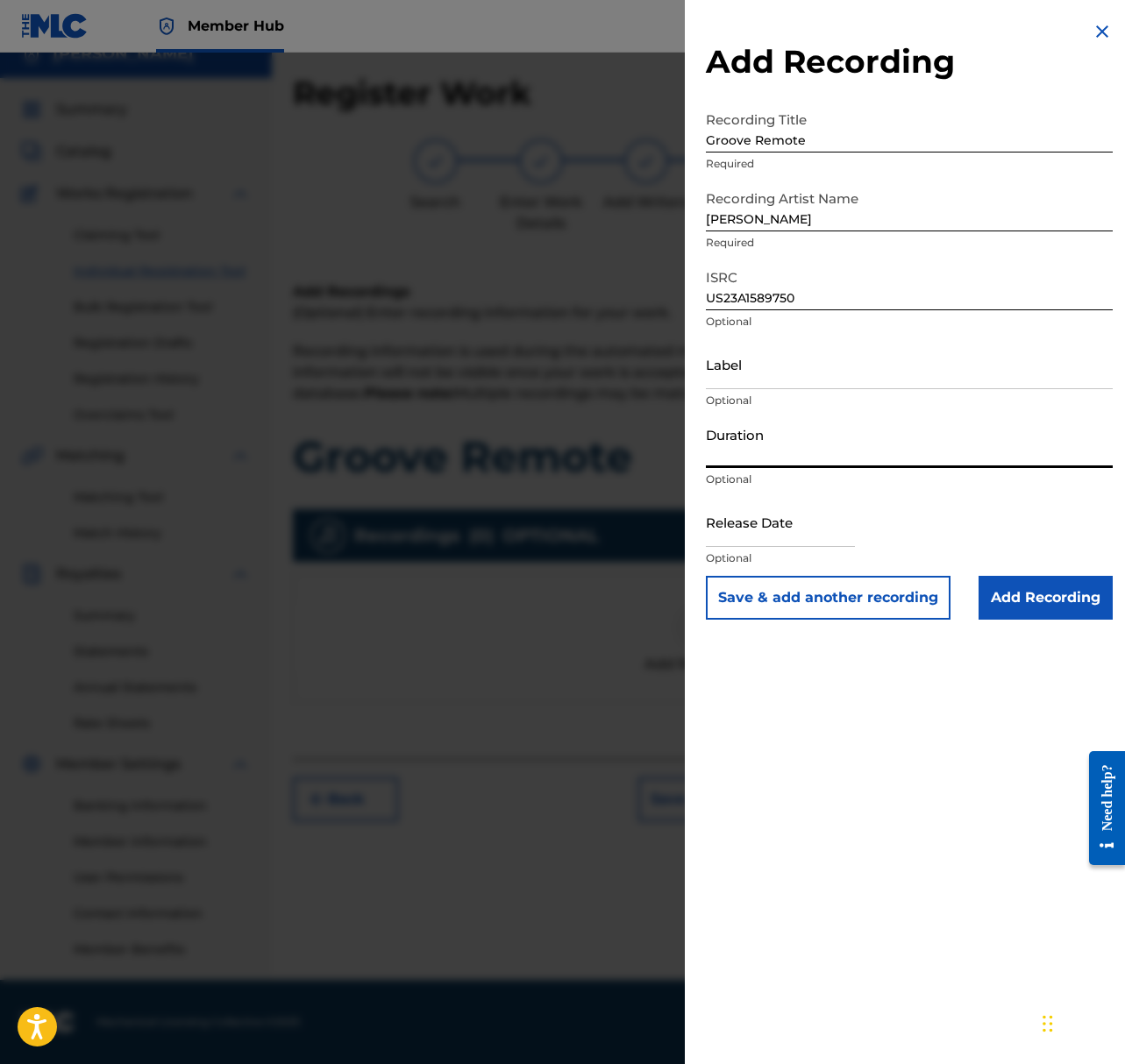
click at [789, 447] on input "Duration" at bounding box center [908, 443] width 406 height 50
click at [792, 450] on input "Duration" at bounding box center [908, 443] width 406 height 50
type input "02:38"
click at [738, 533] on input "text" at bounding box center [780, 522] width 149 height 50
select select "8"
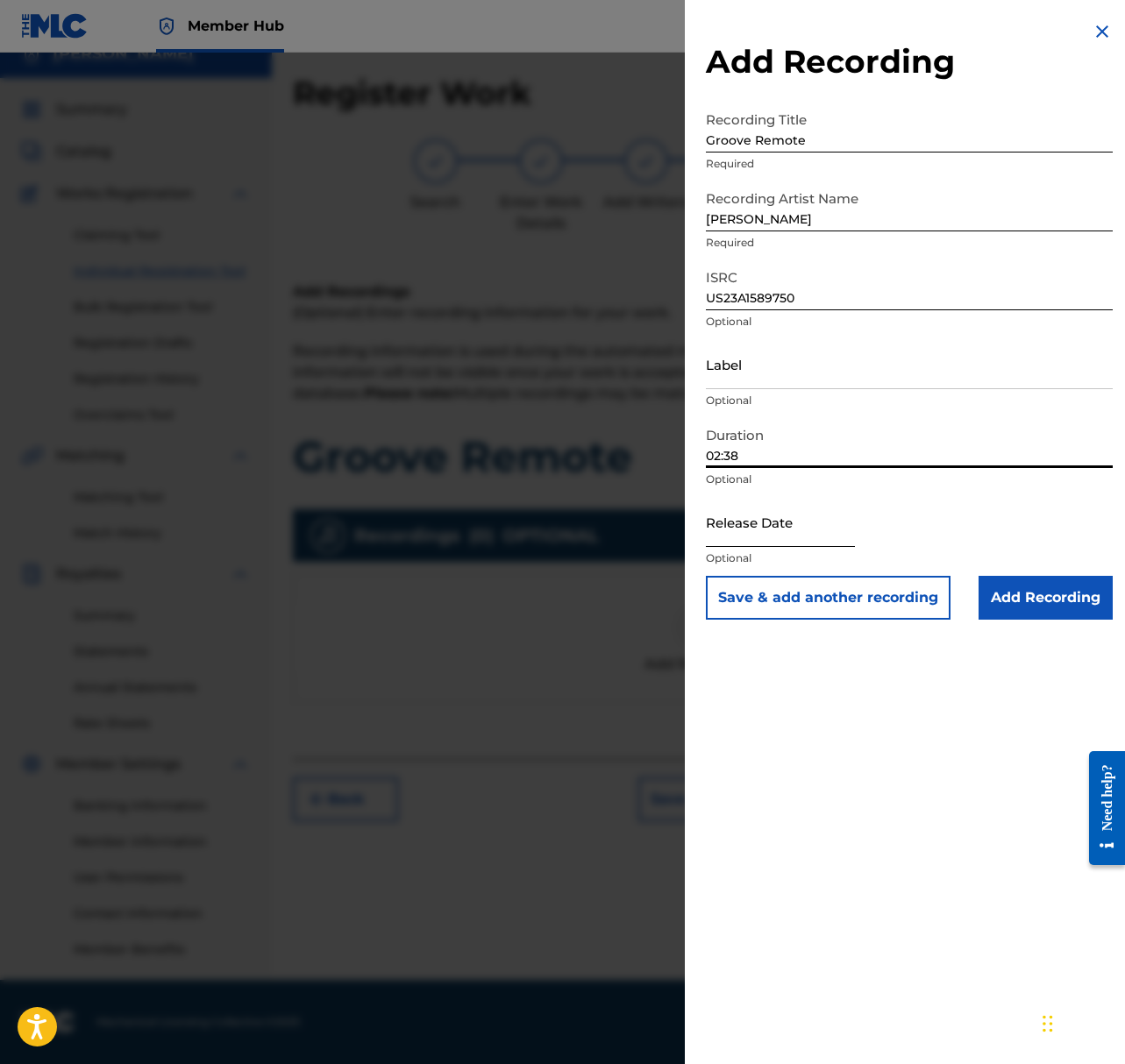
select select "2025"
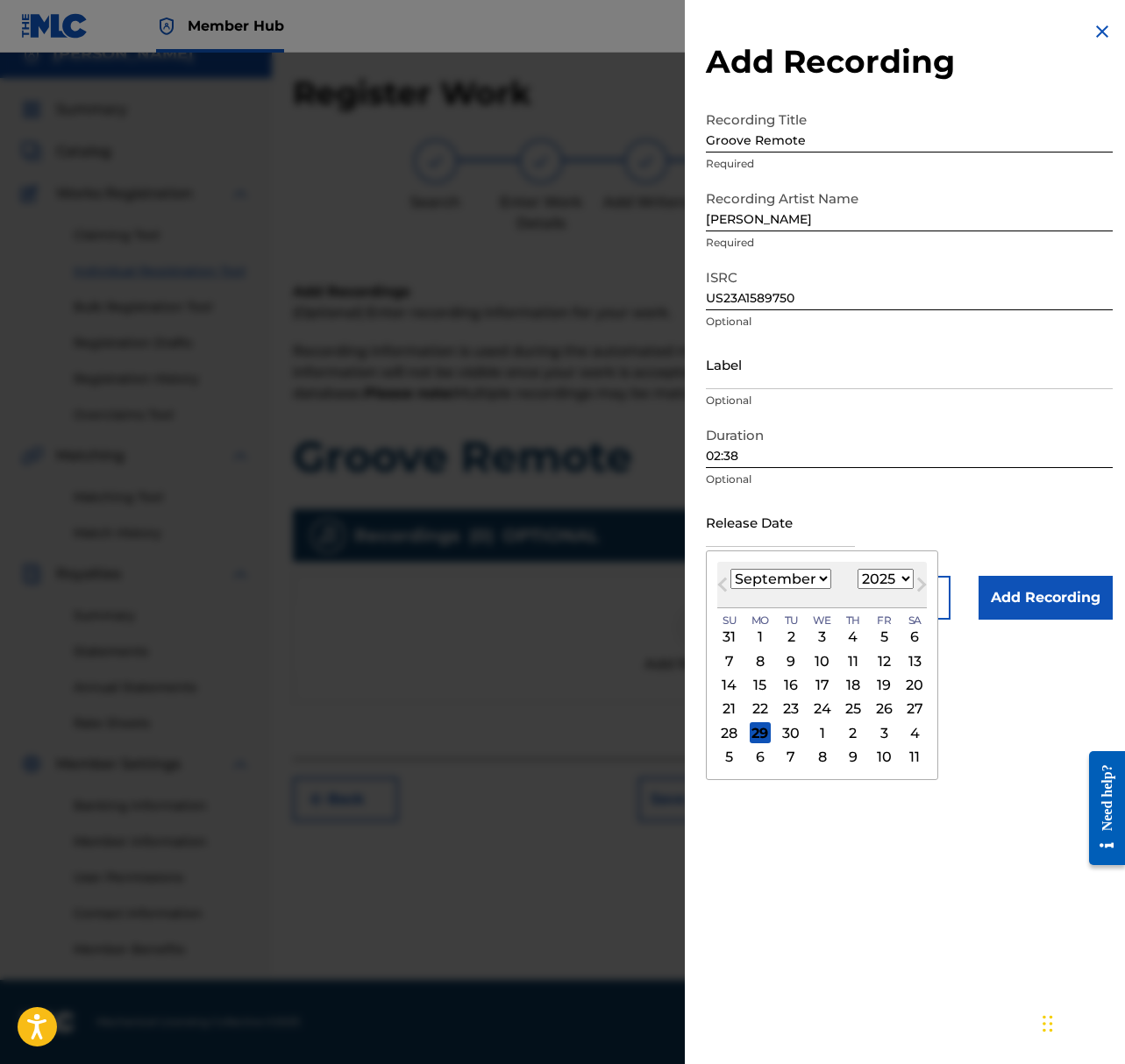
click at [794, 581] on select "January February March April May June July August September October November De…" at bounding box center [781, 579] width 101 height 20
select select "0"
click at [731, 569] on select "January February March April May June July August September October November De…" at bounding box center [781, 579] width 101 height 20
click at [790, 682] on div "14" at bounding box center [791, 685] width 21 height 21
type input "[DATE]"
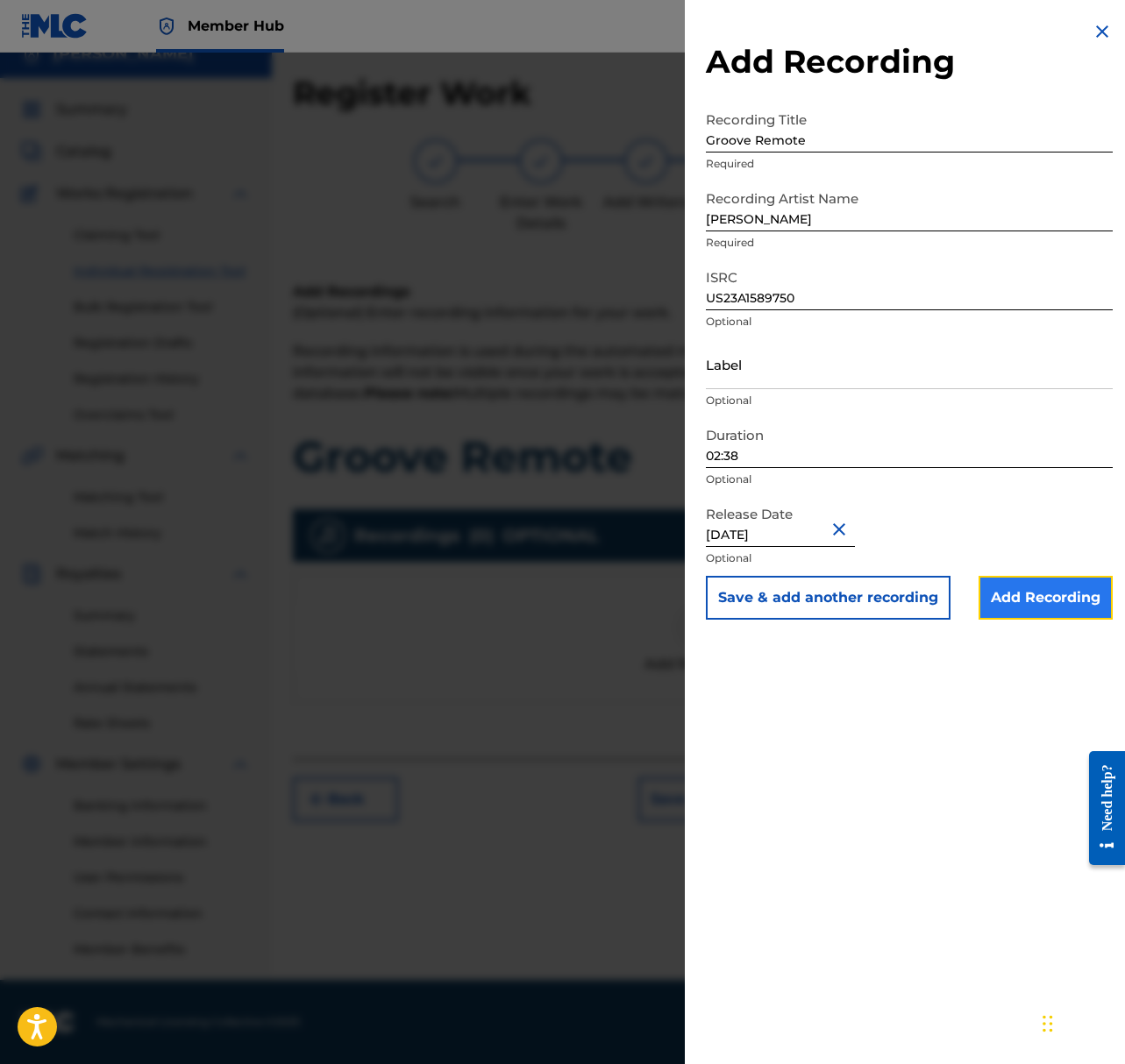
click at [1083, 605] on input "Add Recording" at bounding box center [1045, 598] width 134 height 44
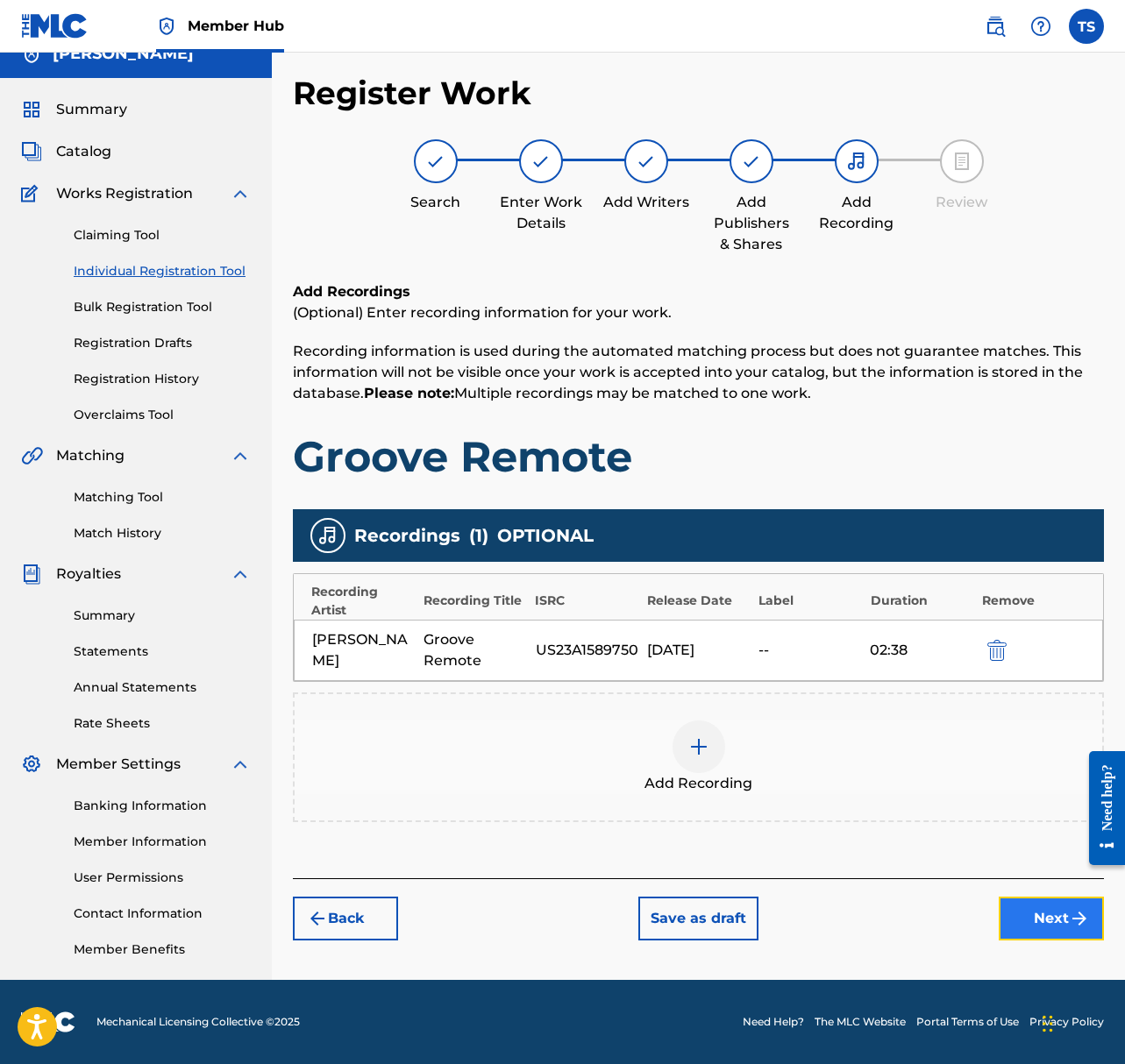
click at [1021, 911] on button "Next" at bounding box center [1050, 918] width 105 height 44
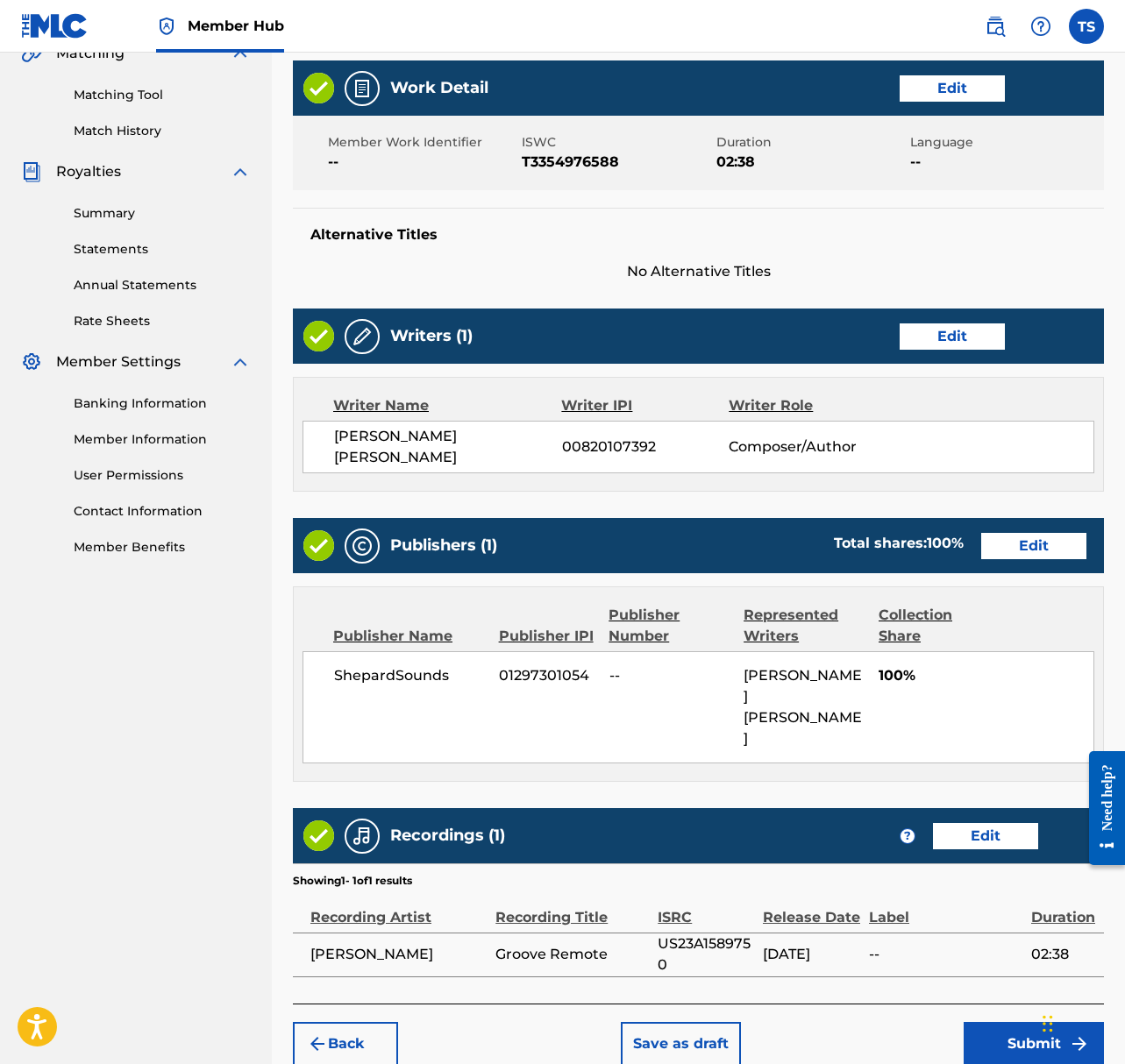
scroll to position [458, 0]
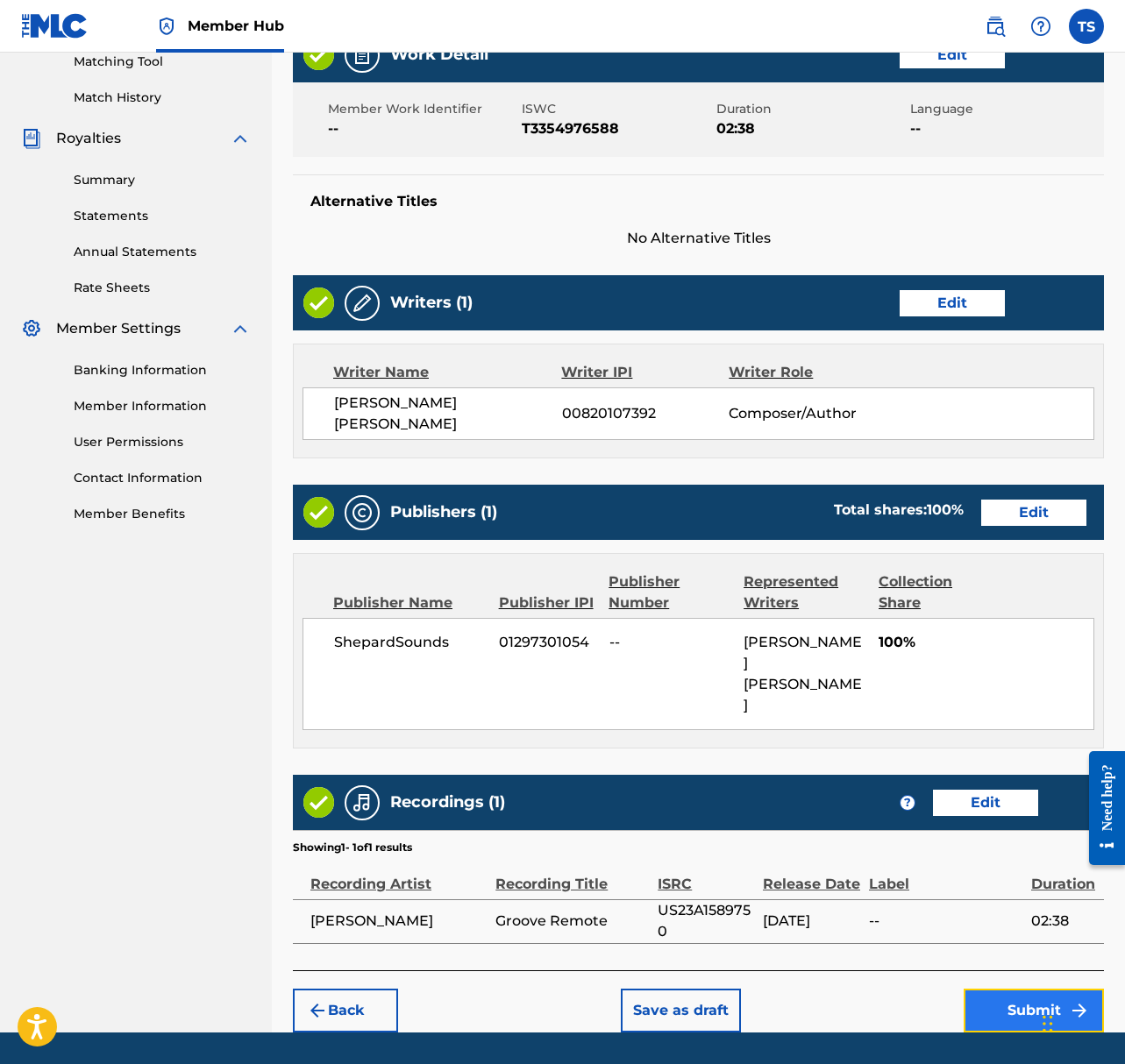
click at [1030, 989] on button "Submit" at bounding box center [1033, 1011] width 141 height 44
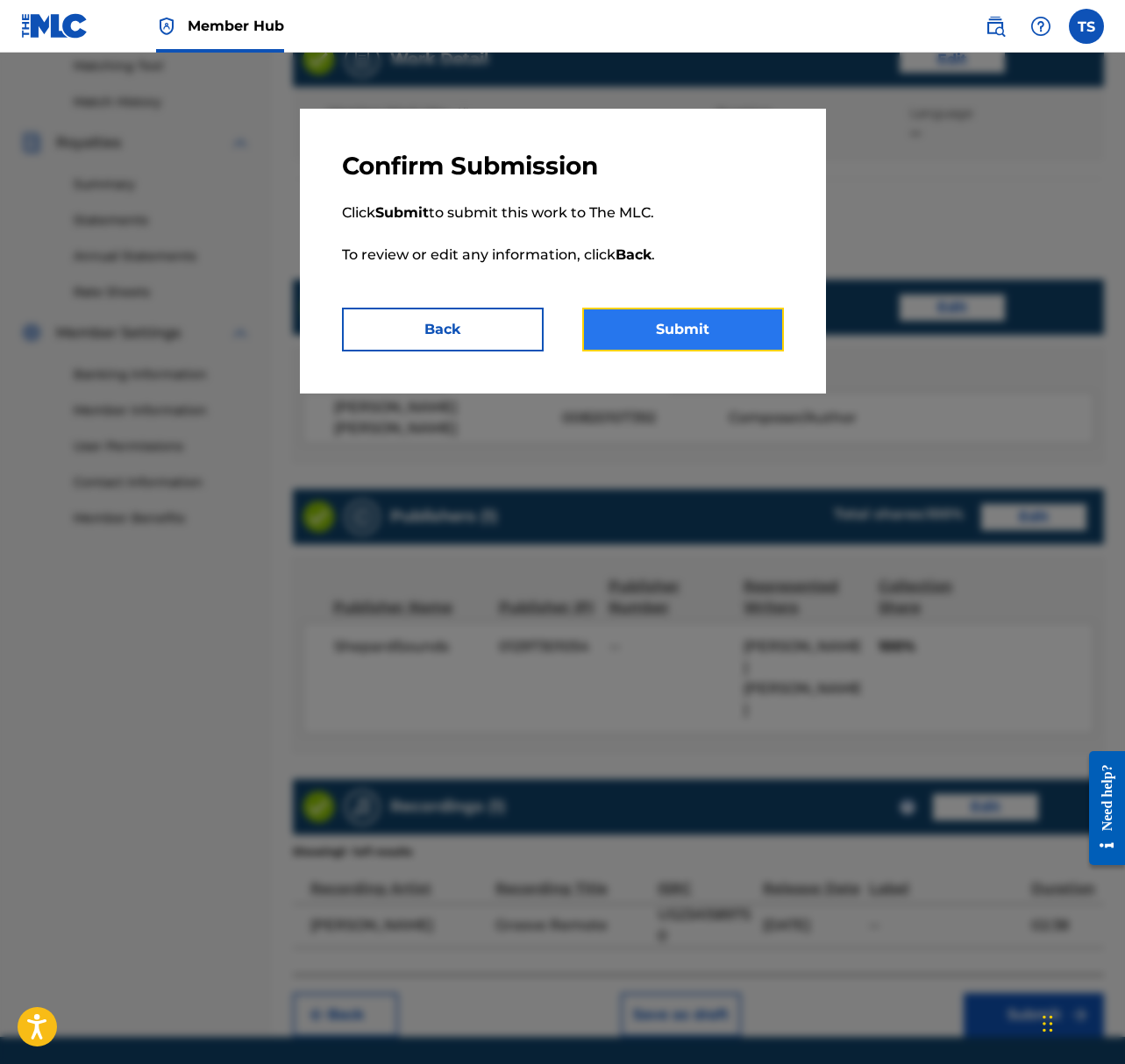
click at [689, 335] on button "Submit" at bounding box center [683, 329] width 202 height 44
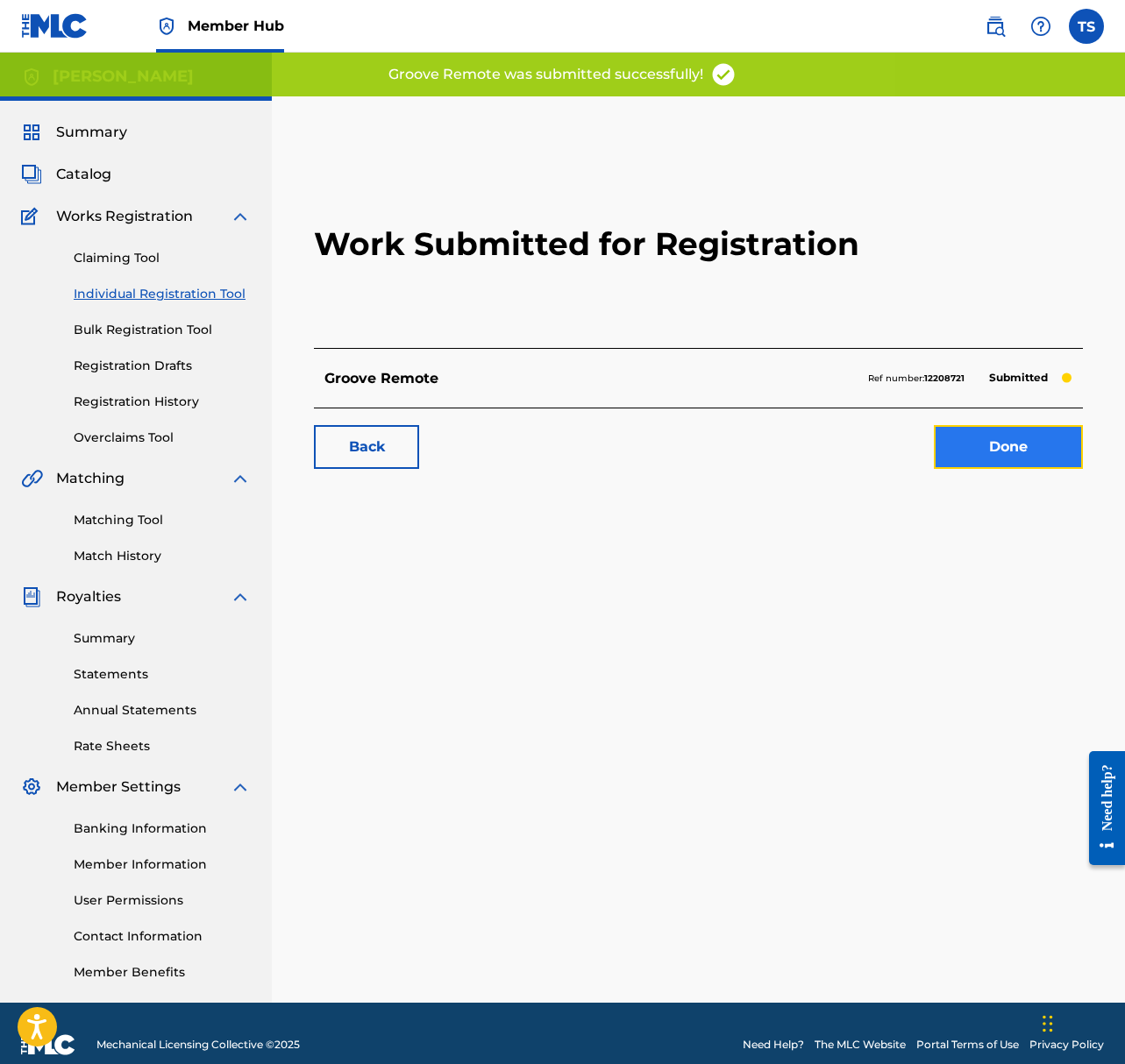
click at [1001, 449] on link "Done" at bounding box center [1007, 447] width 149 height 44
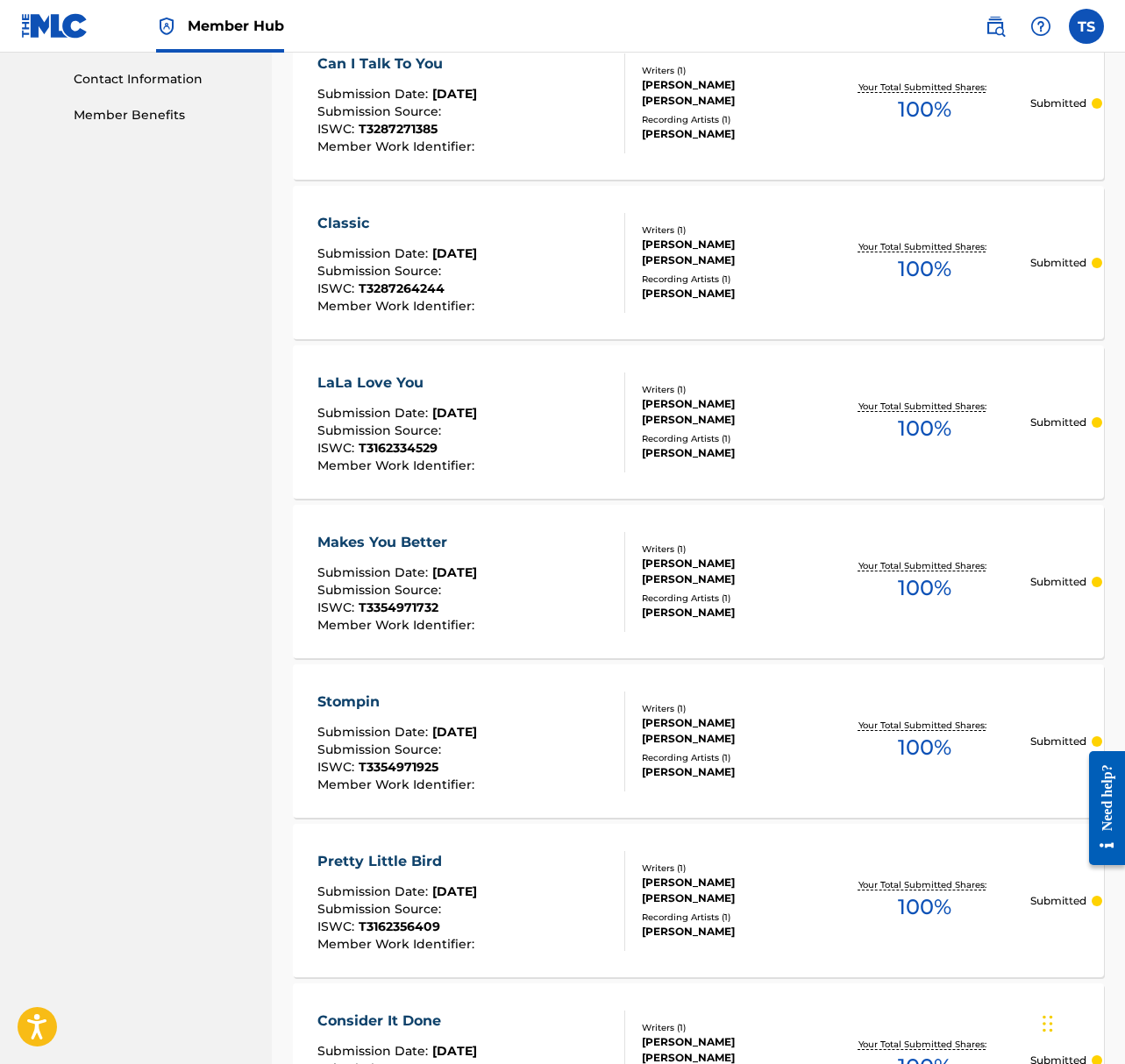
scroll to position [1292, 0]
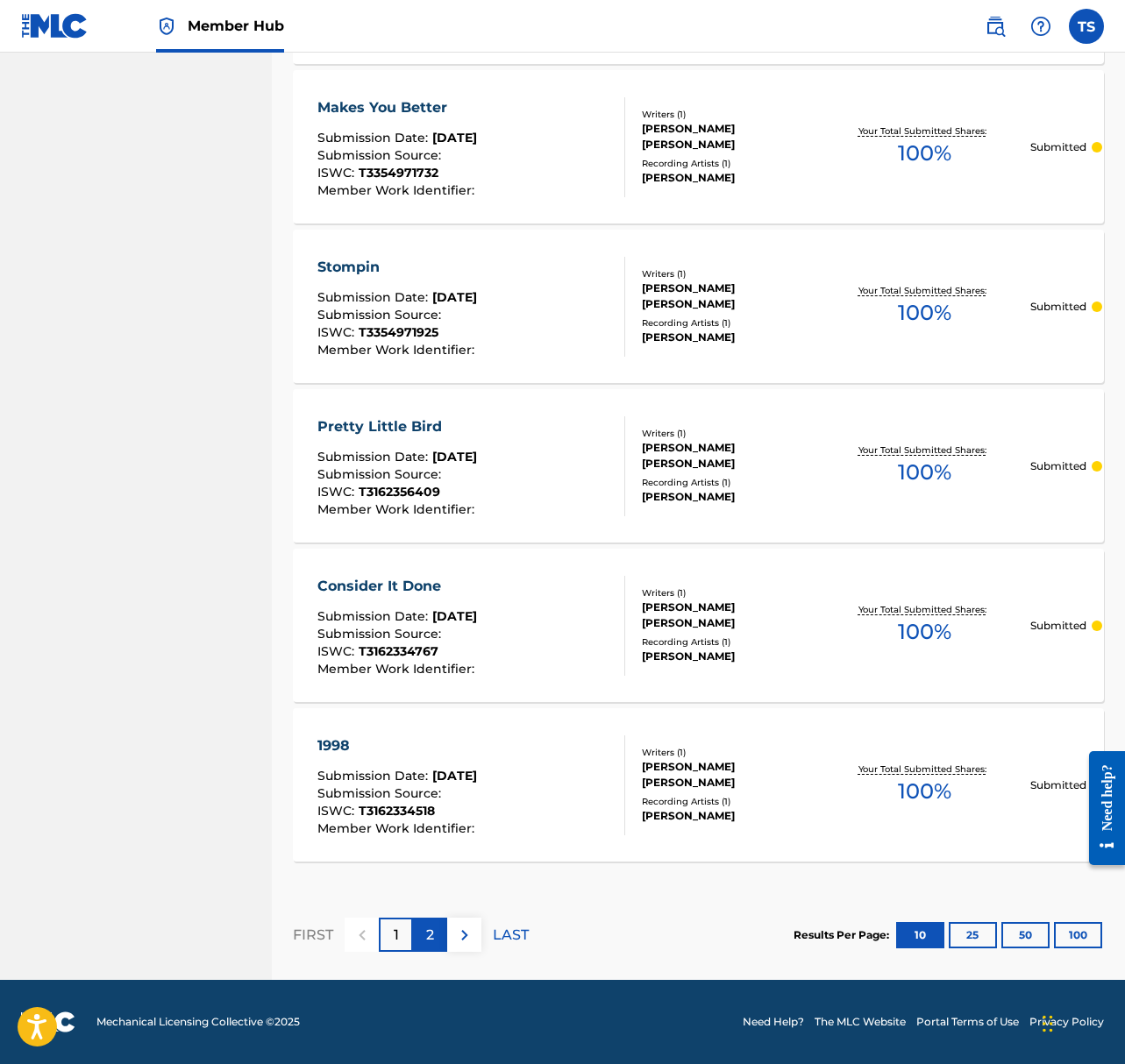
click at [428, 937] on p "2" at bounding box center [430, 934] width 8 height 21
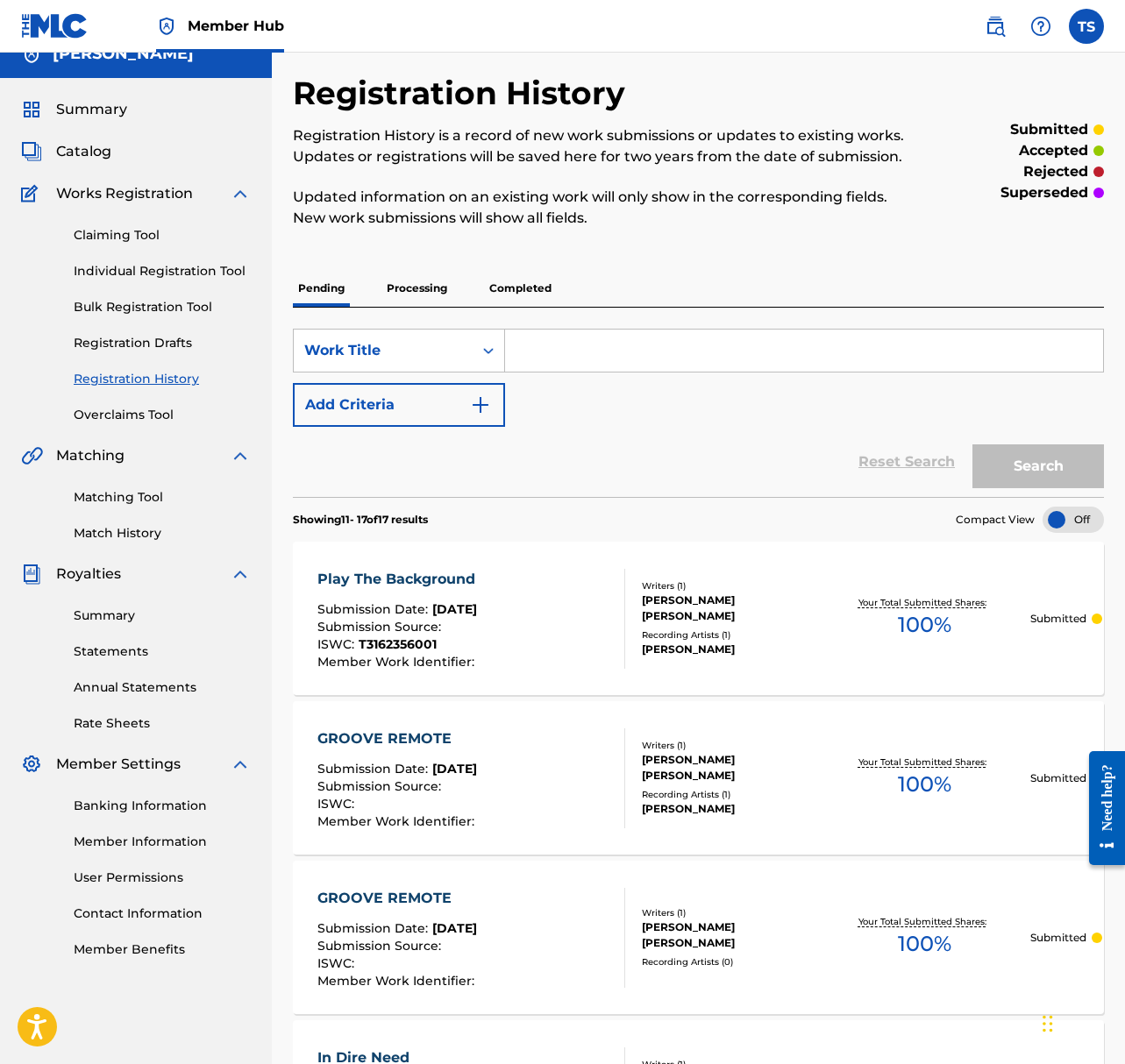
scroll to position [813, 0]
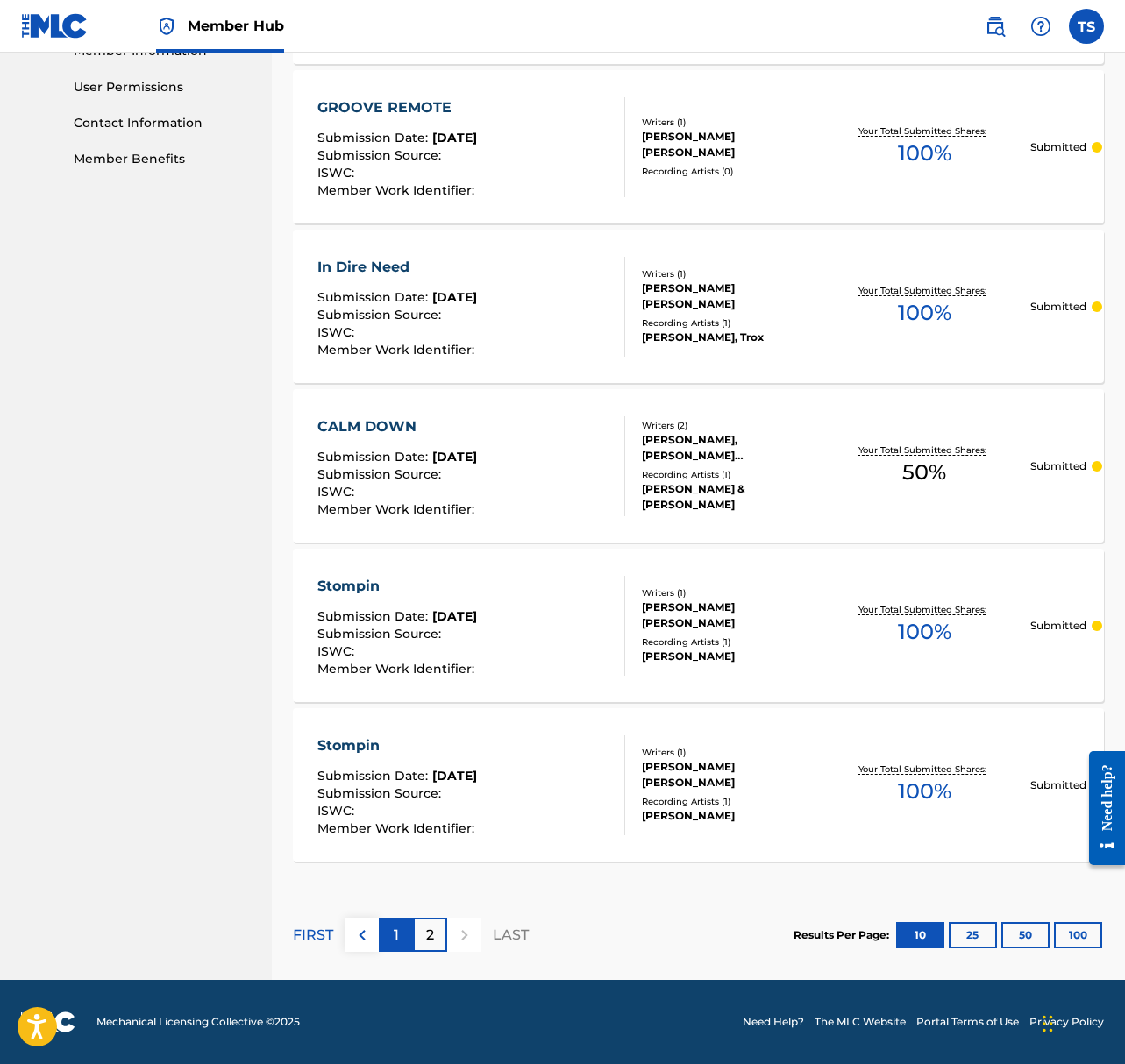
click at [401, 935] on div "1" at bounding box center [395, 934] width 34 height 34
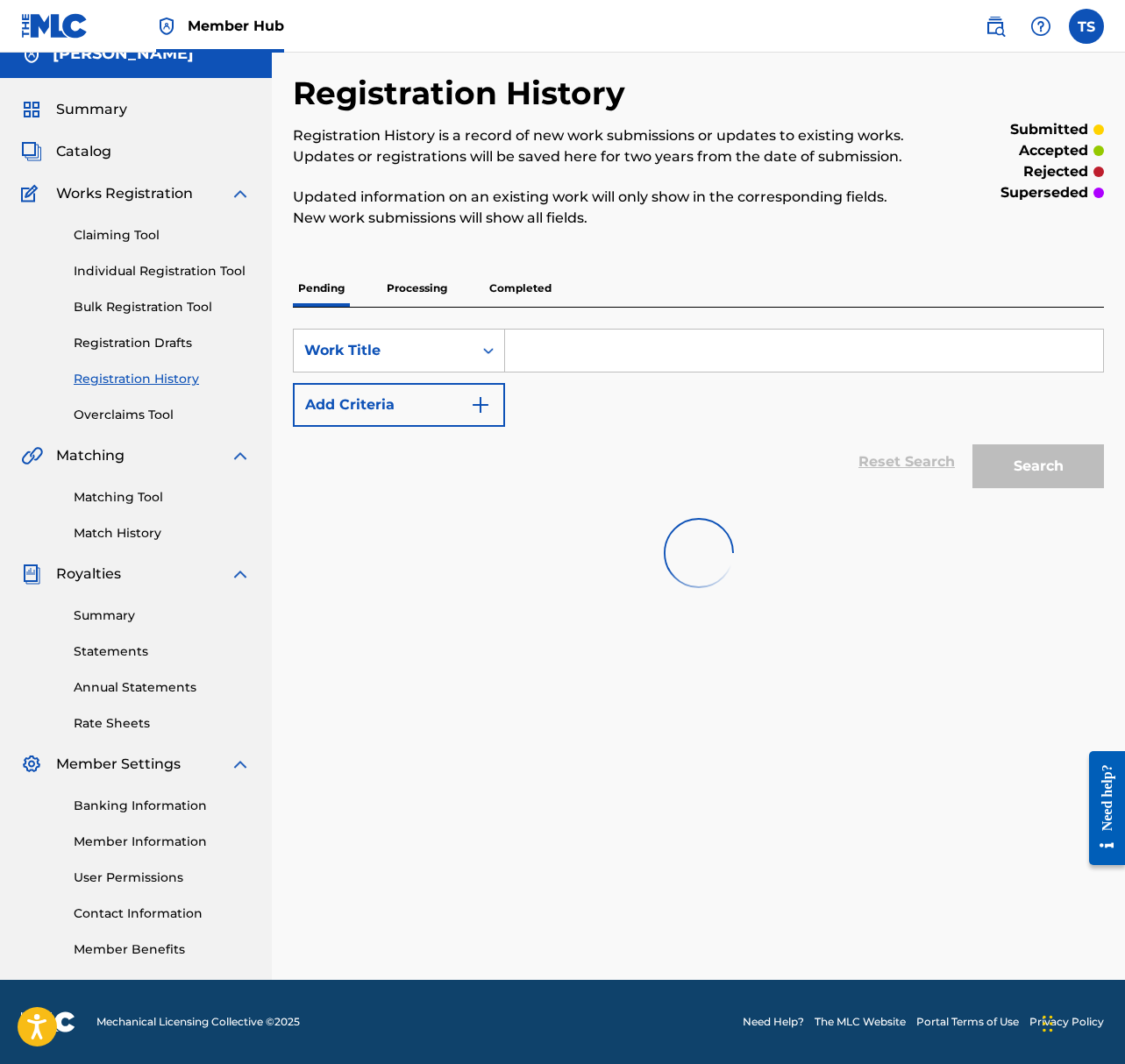
scroll to position [1292, 0]
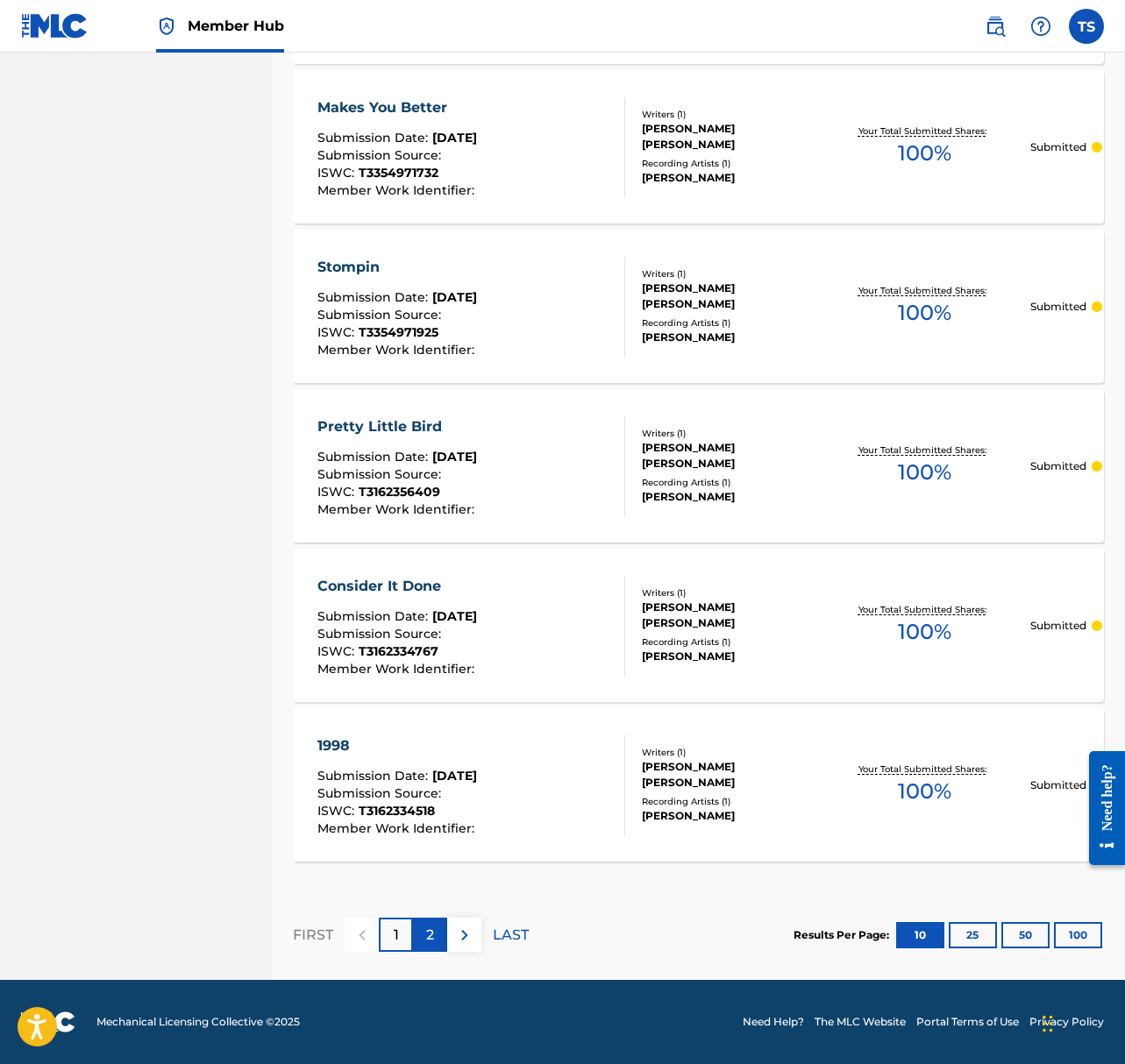
click at [428, 932] on p "2" at bounding box center [430, 934] width 8 height 21
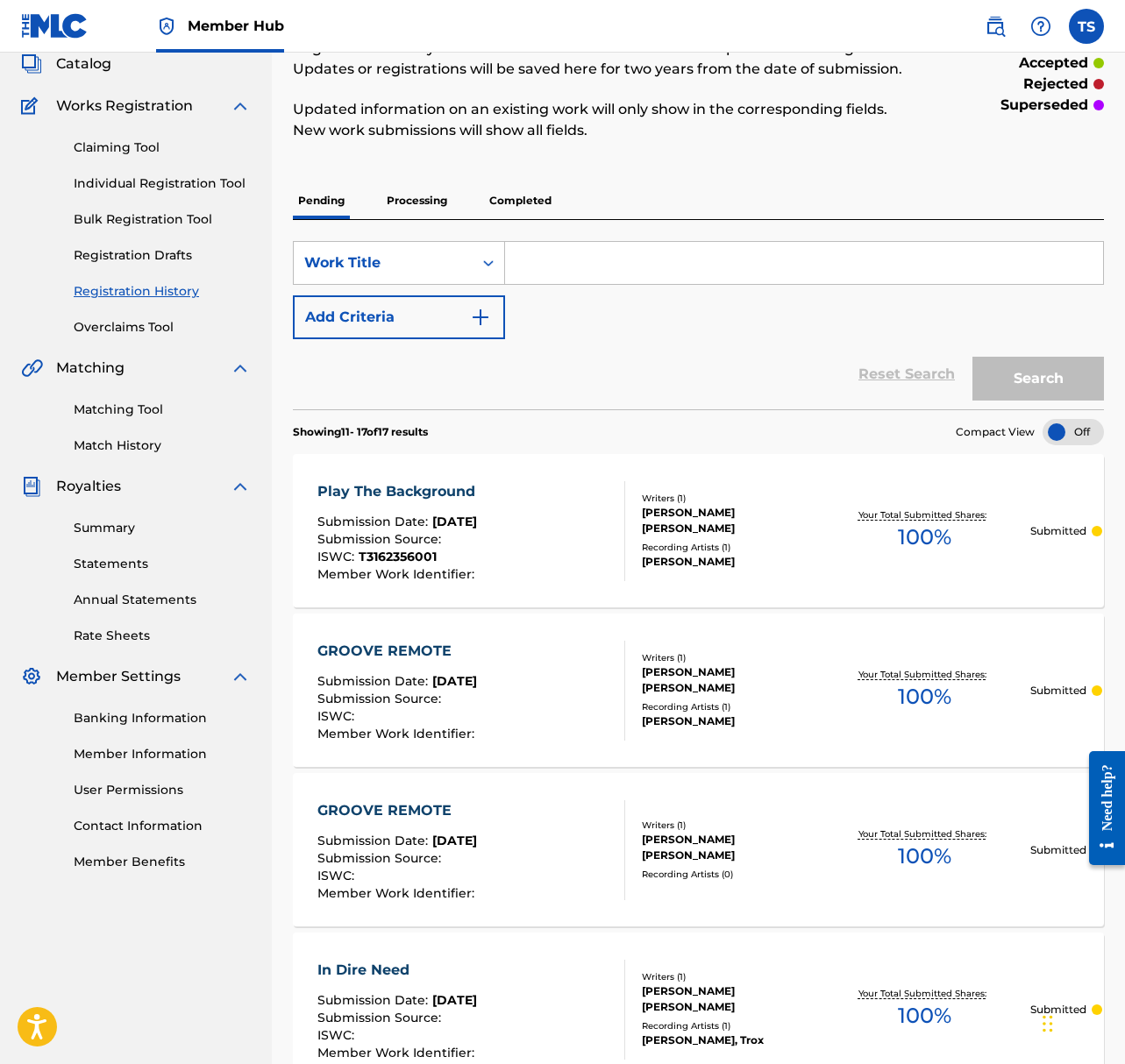
scroll to position [100, 0]
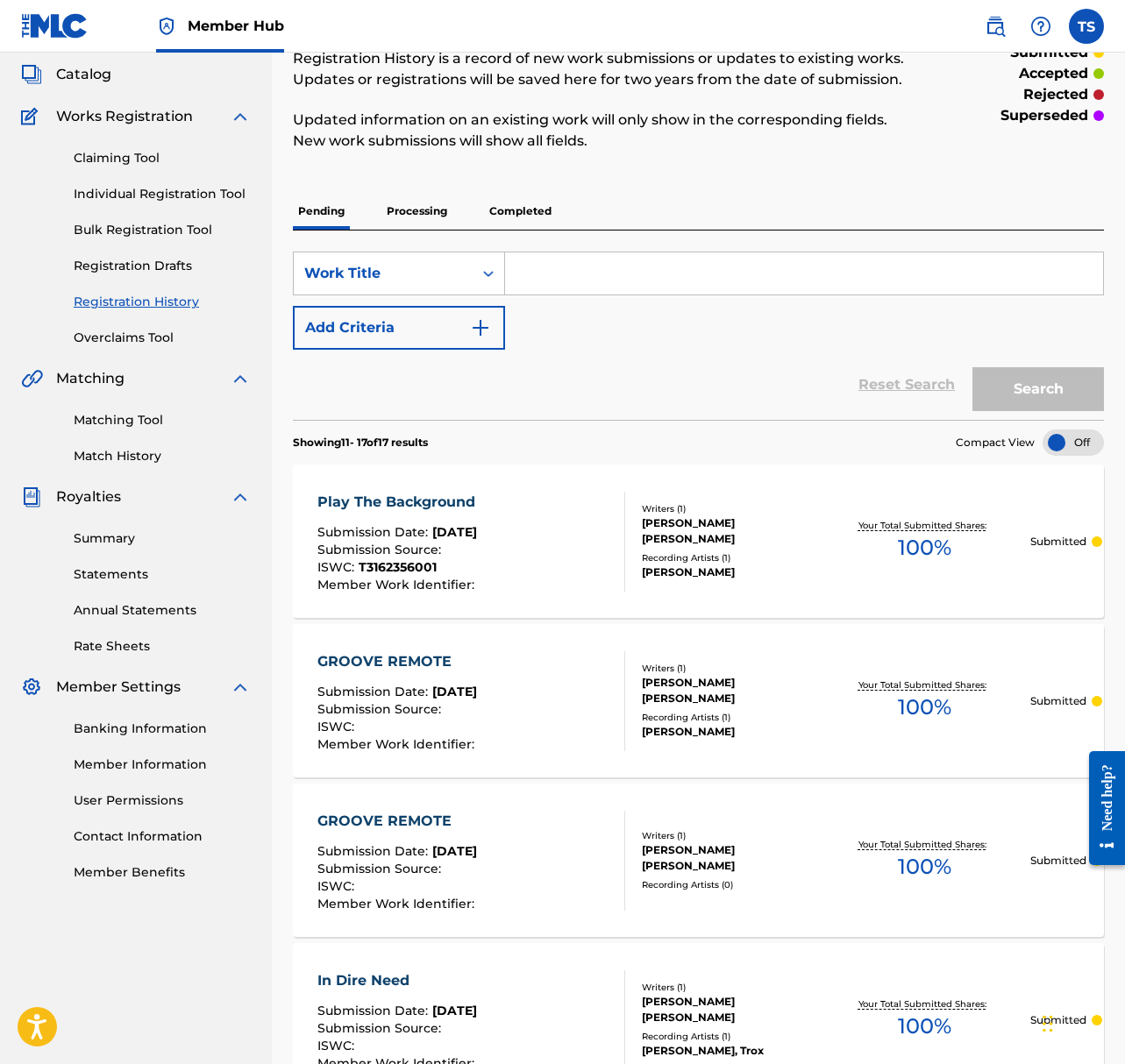
click at [82, 79] on span "Catalog" at bounding box center [83, 74] width 55 height 21
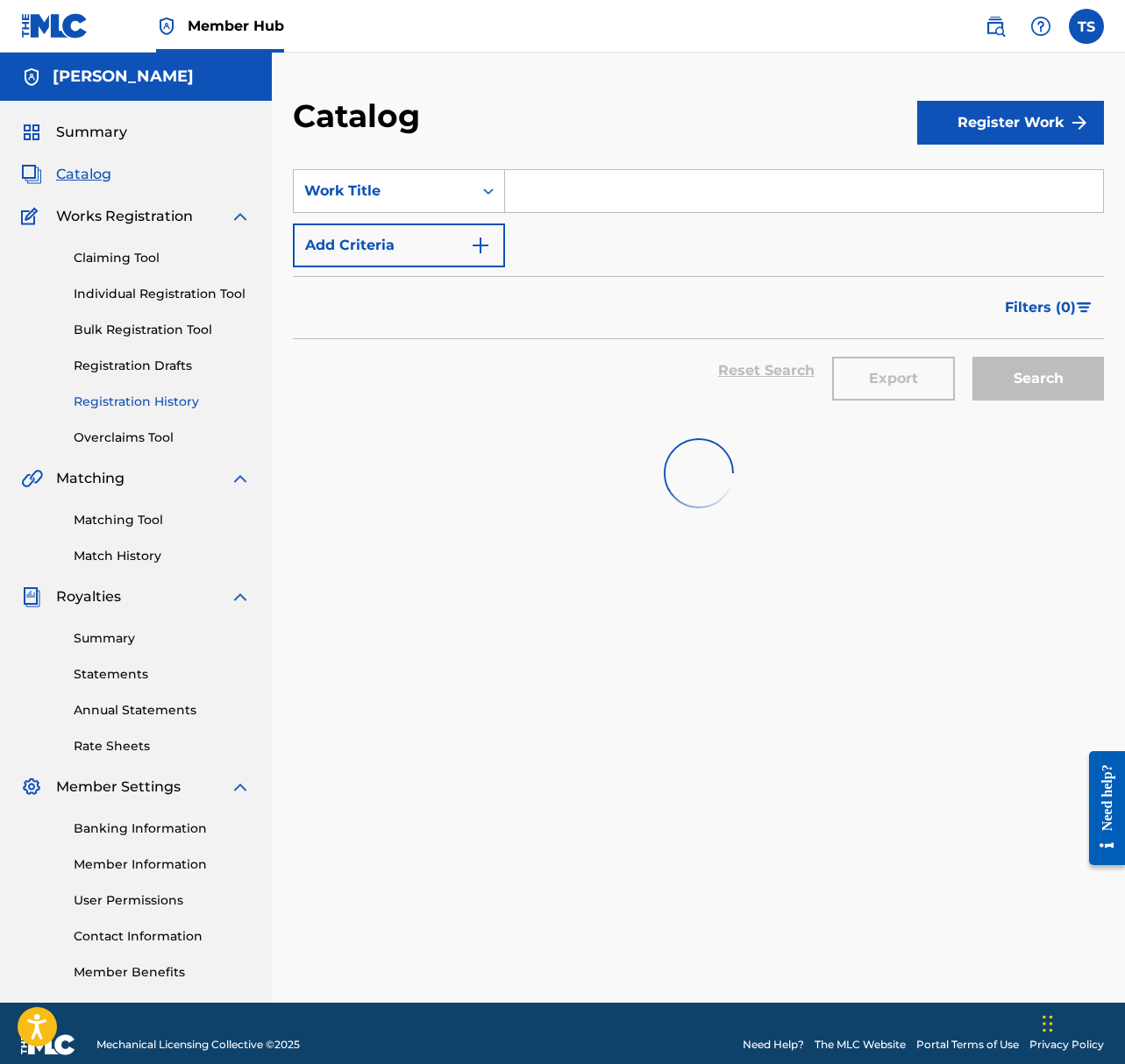
click at [171, 405] on link "Registration History" at bounding box center [162, 401] width 177 height 18
